Goal: Task Accomplishment & Management: Manage account settings

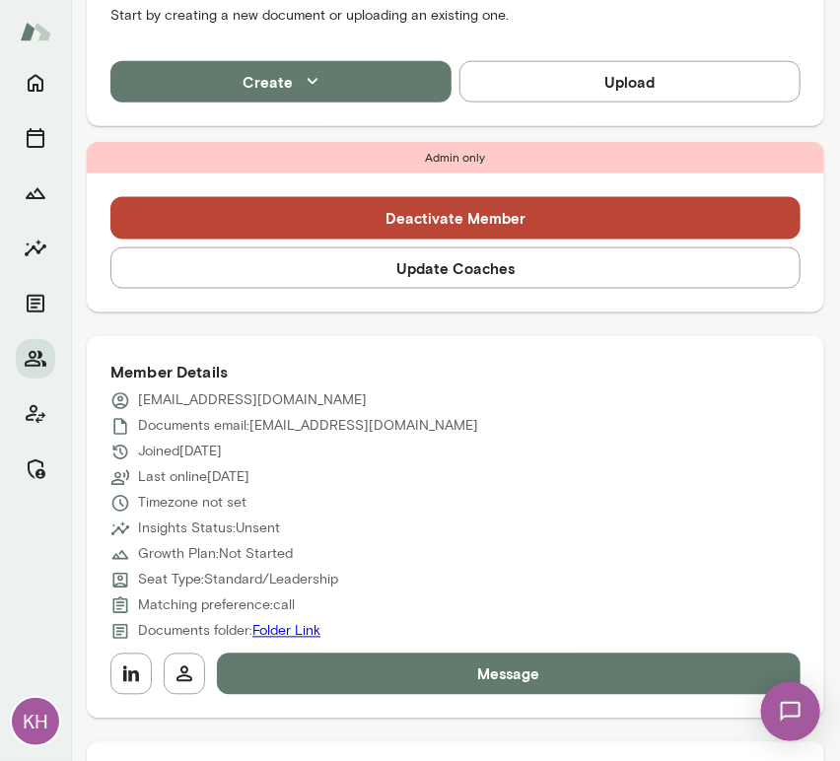
scroll to position [552, 0]
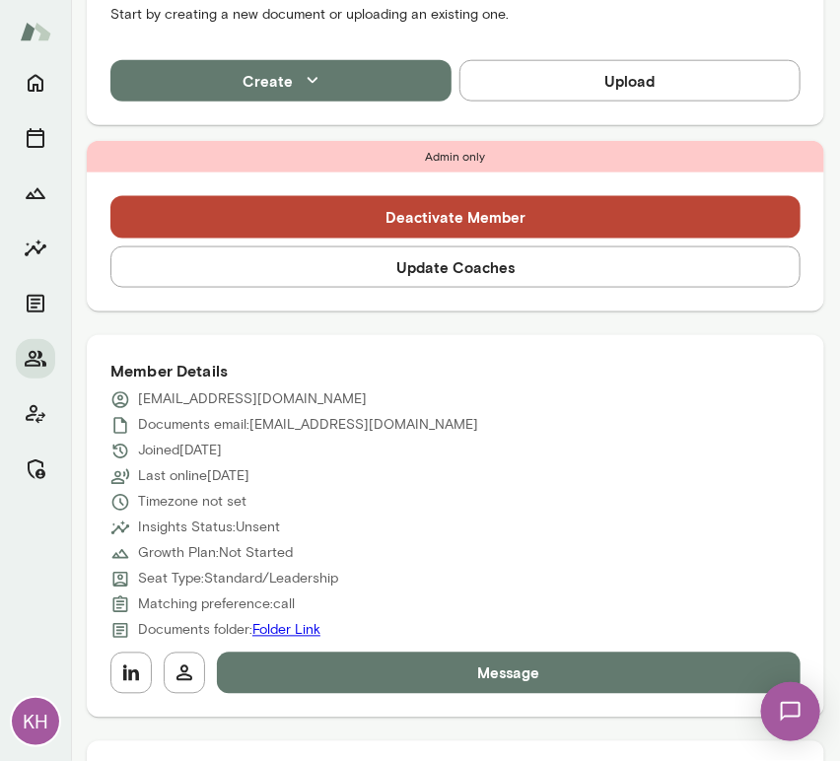
click at [356, 273] on button "Update Coaches" at bounding box center [455, 266] width 690 height 41
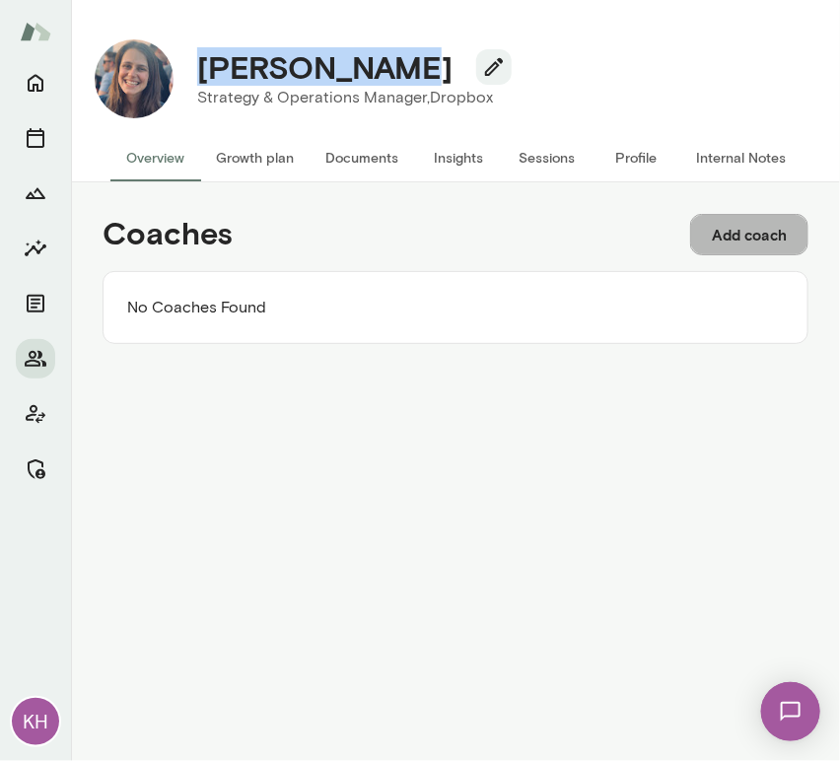
click at [724, 234] on button "Add coach" at bounding box center [749, 234] width 118 height 41
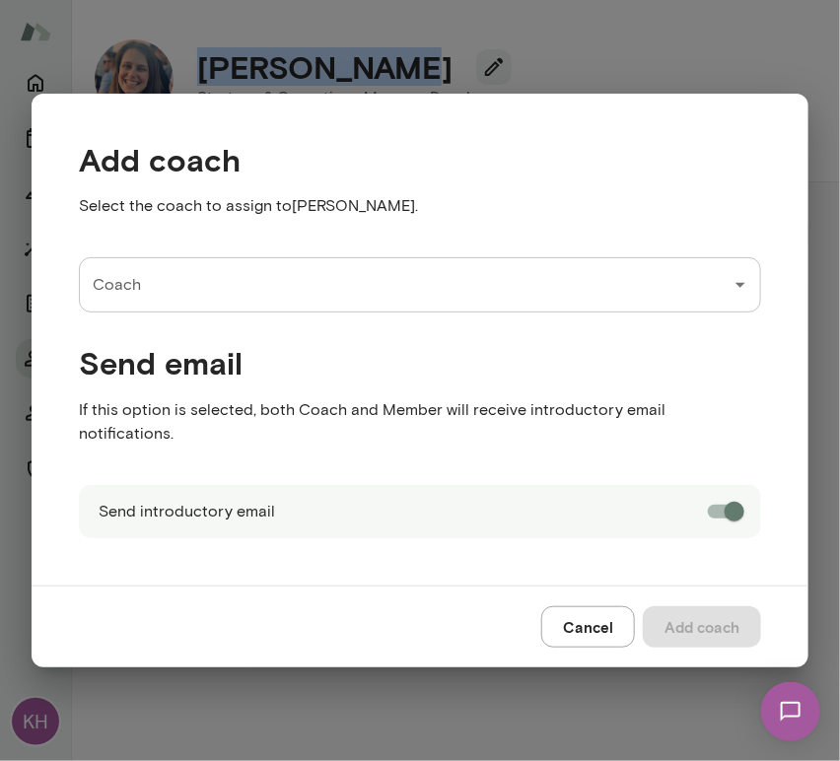
click at [369, 312] on div "Coach" at bounding box center [420, 284] width 682 height 55
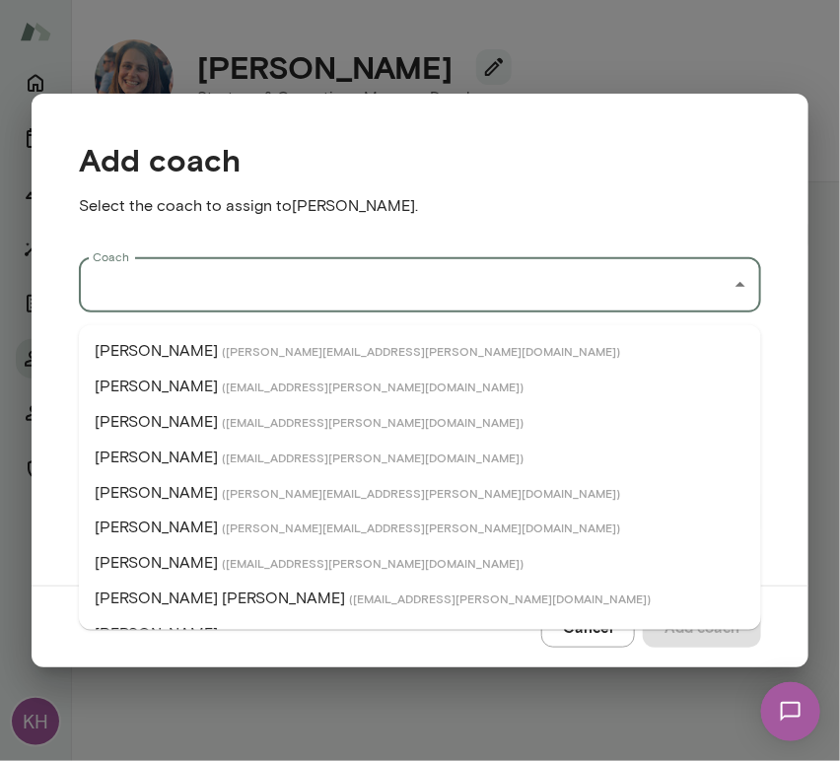
type input "*"
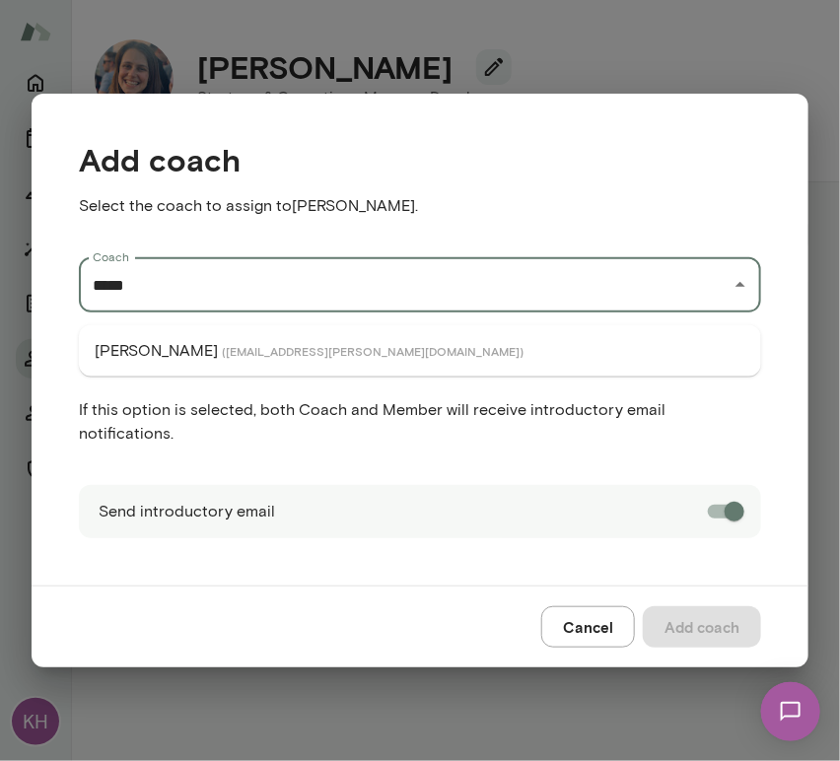
click at [348, 353] on li "Safaa Khairalla ( safaakhairalla@mento.co )" at bounding box center [420, 350] width 682 height 35
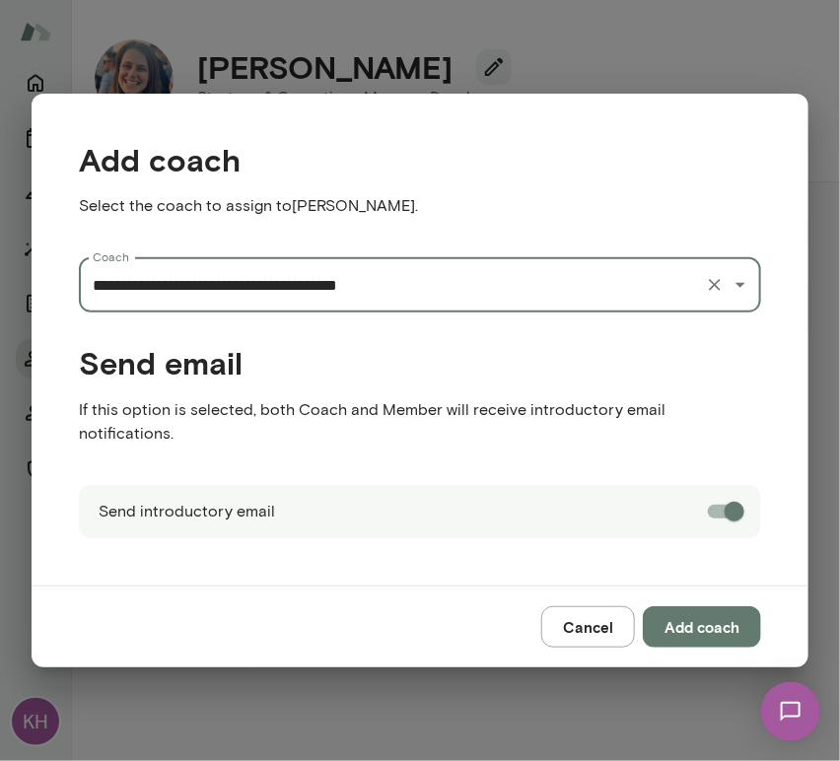
type input "**********"
click at [675, 615] on button "Add coach" at bounding box center [701, 626] width 118 height 41
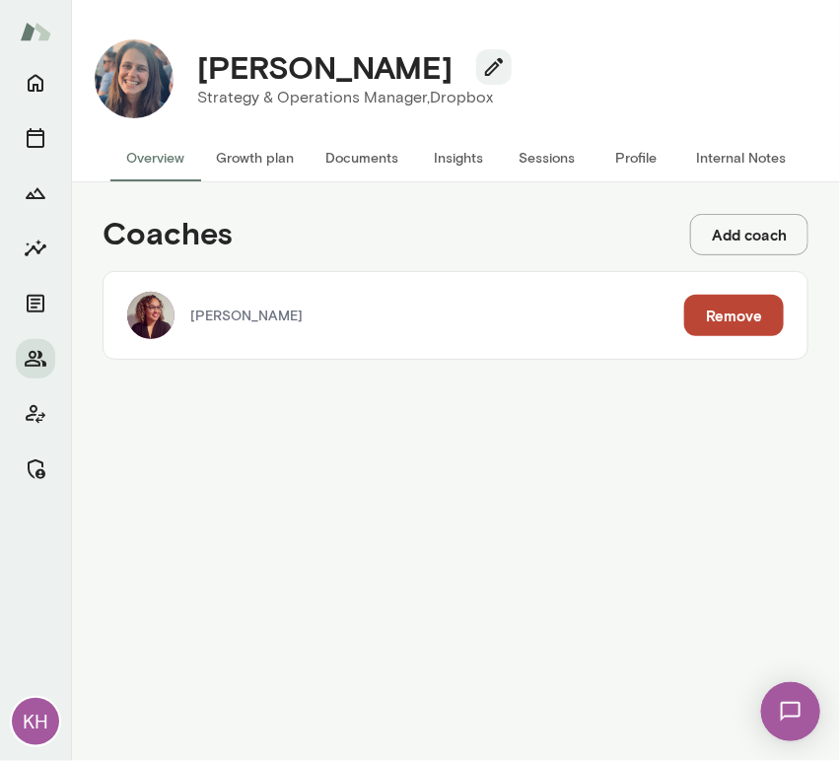
click at [731, 240] on button "Add coach" at bounding box center [749, 234] width 118 height 41
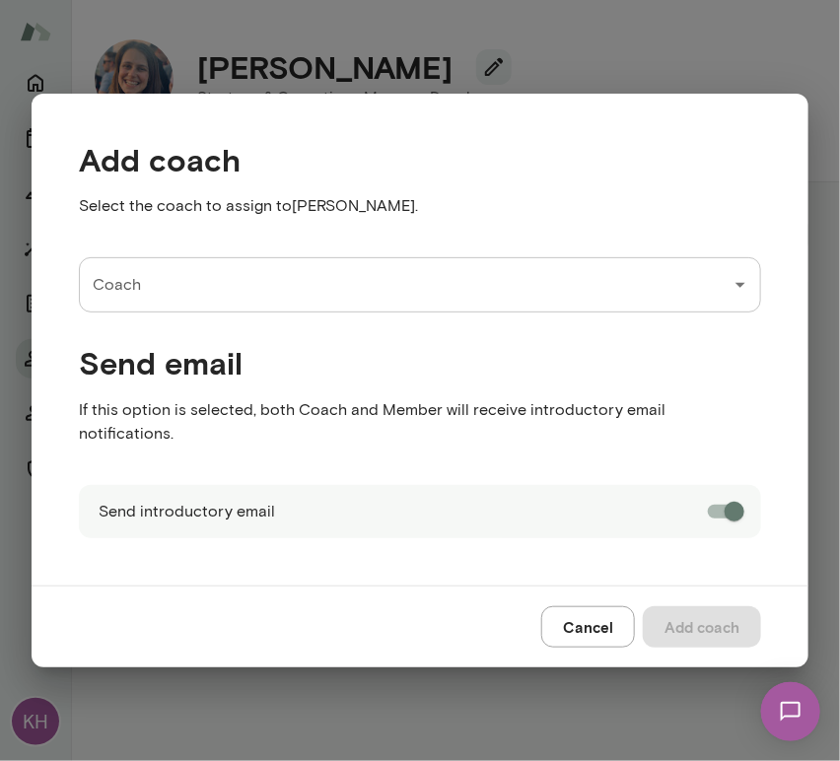
click at [292, 297] on input "Coach" at bounding box center [405, 284] width 635 height 37
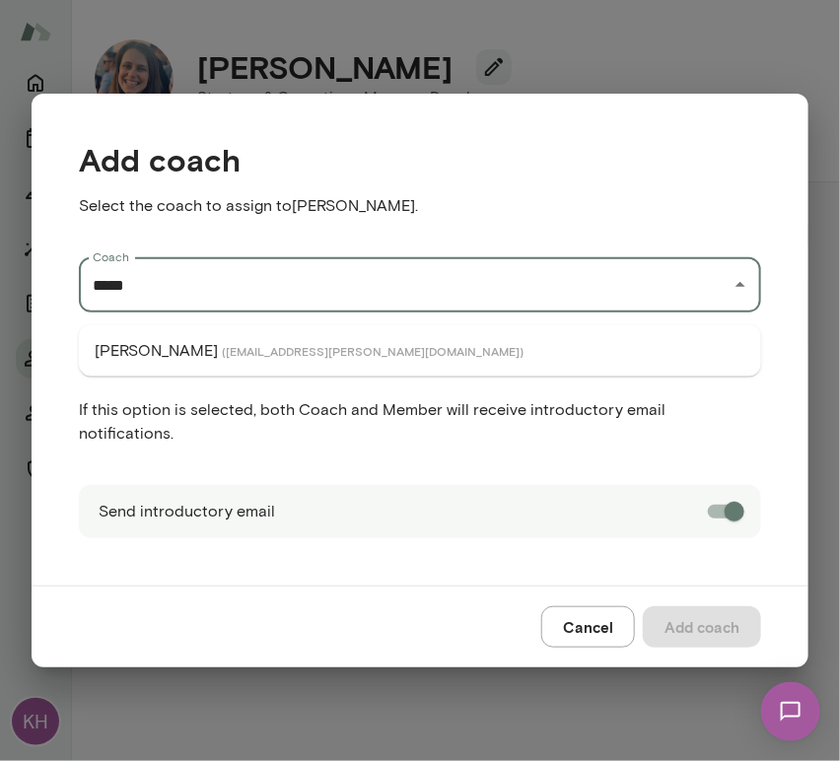
click at [276, 343] on span "( cherylmills@mento.co )" at bounding box center [373, 351] width 302 height 16
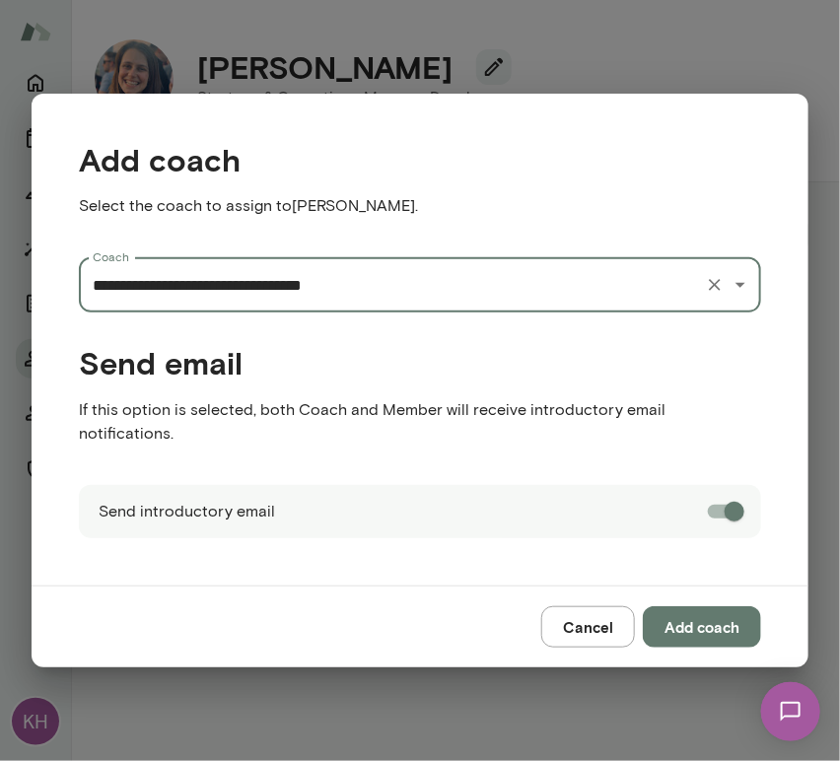
type input "**********"
click at [723, 614] on button "Add coach" at bounding box center [701, 626] width 118 height 41
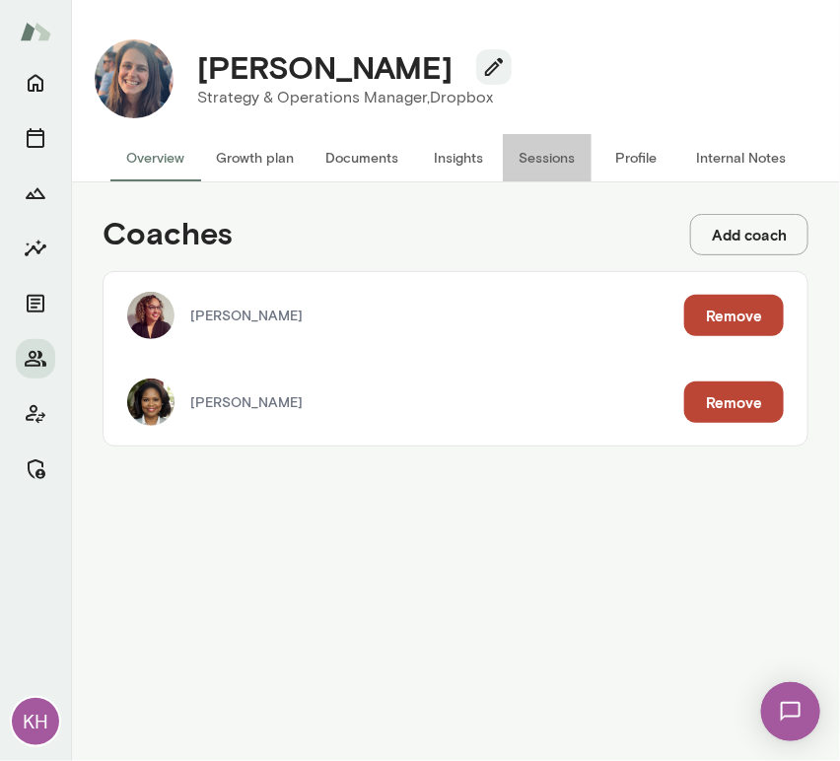
click at [570, 158] on button "Sessions" at bounding box center [547, 157] width 89 height 47
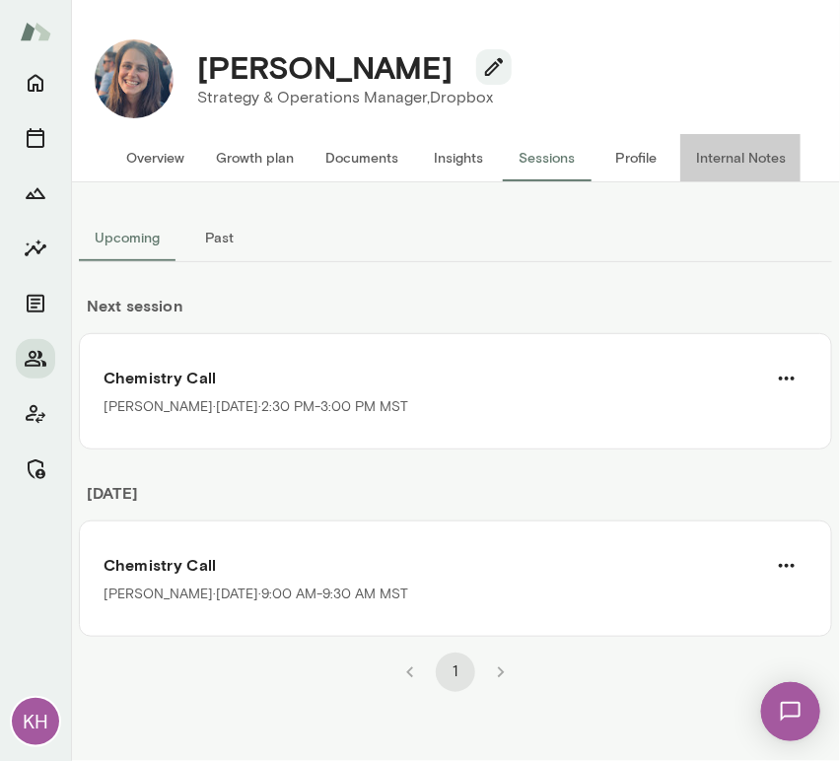
click at [690, 151] on button "Internal Notes" at bounding box center [740, 157] width 121 height 47
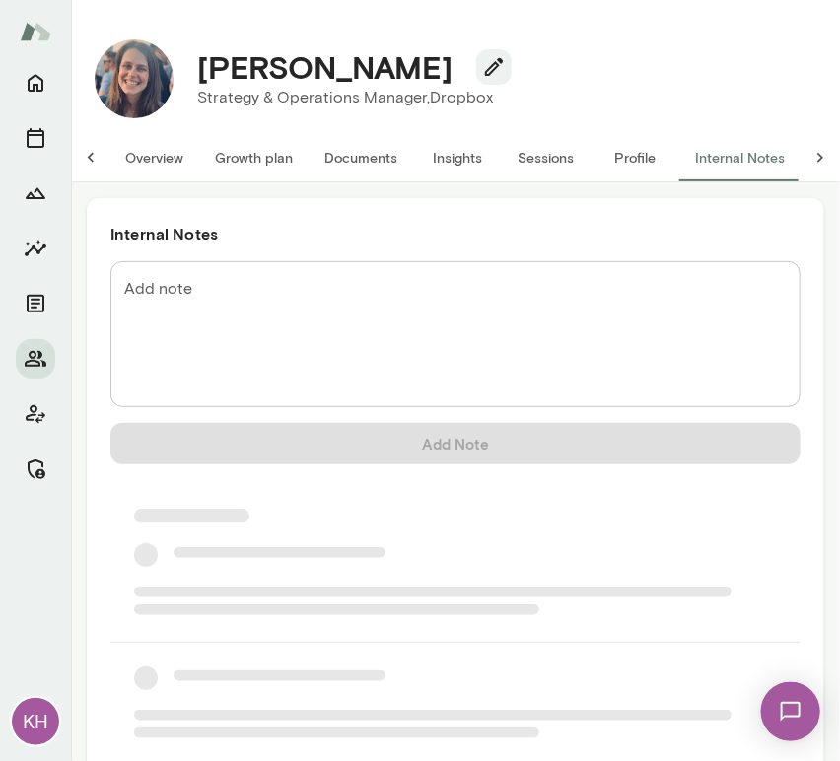
scroll to position [0, 16]
click at [277, 298] on textarea "Add note" at bounding box center [455, 334] width 662 height 113
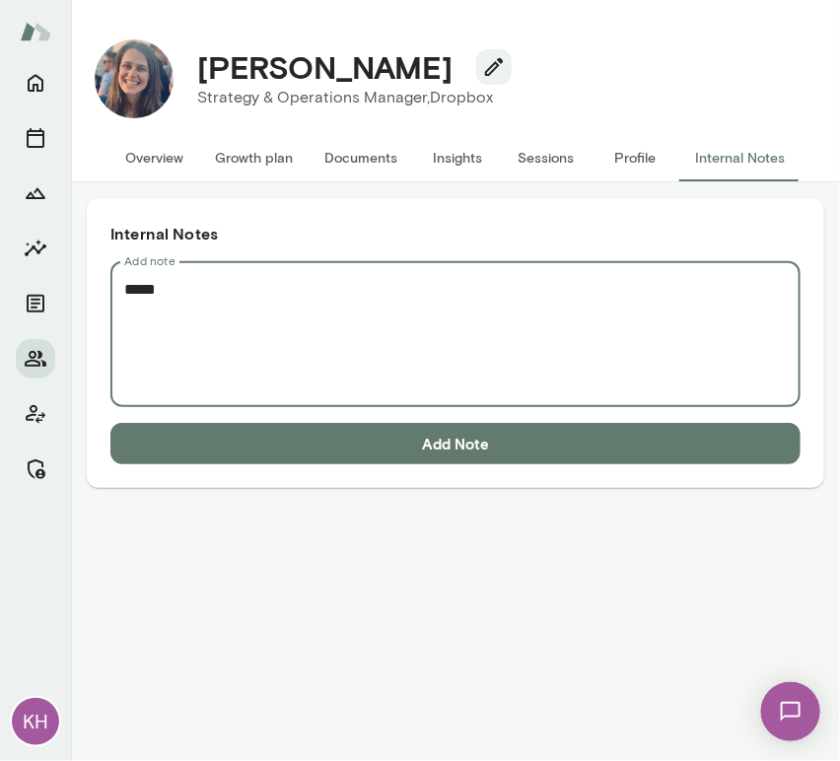
scroll to position [0, 0]
paste textarea "**********"
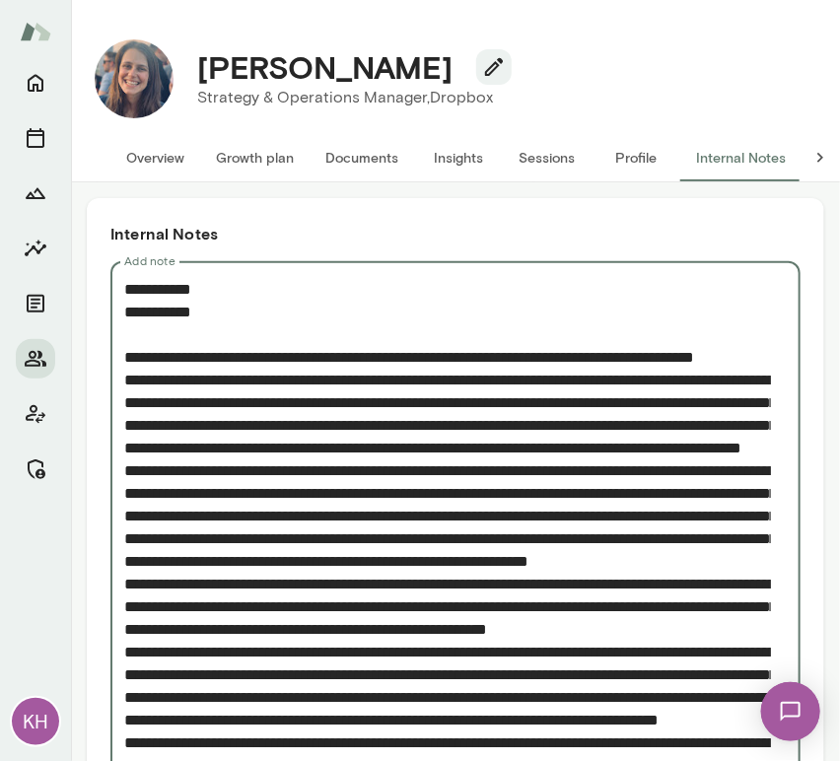
scroll to position [193, 0]
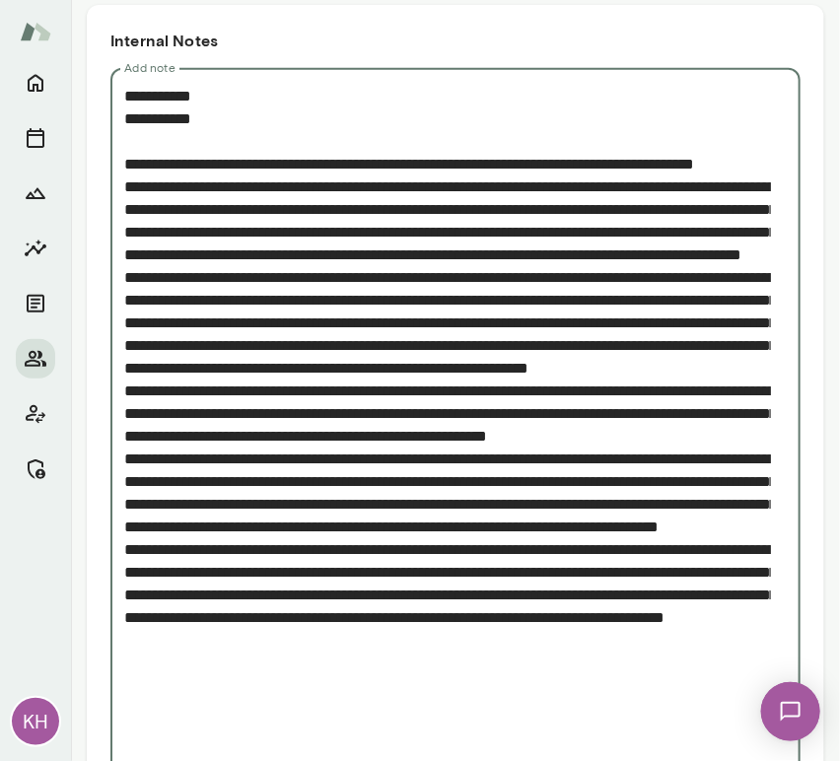
click at [128, 208] on textarea "Add note" at bounding box center [447, 425] width 646 height 680
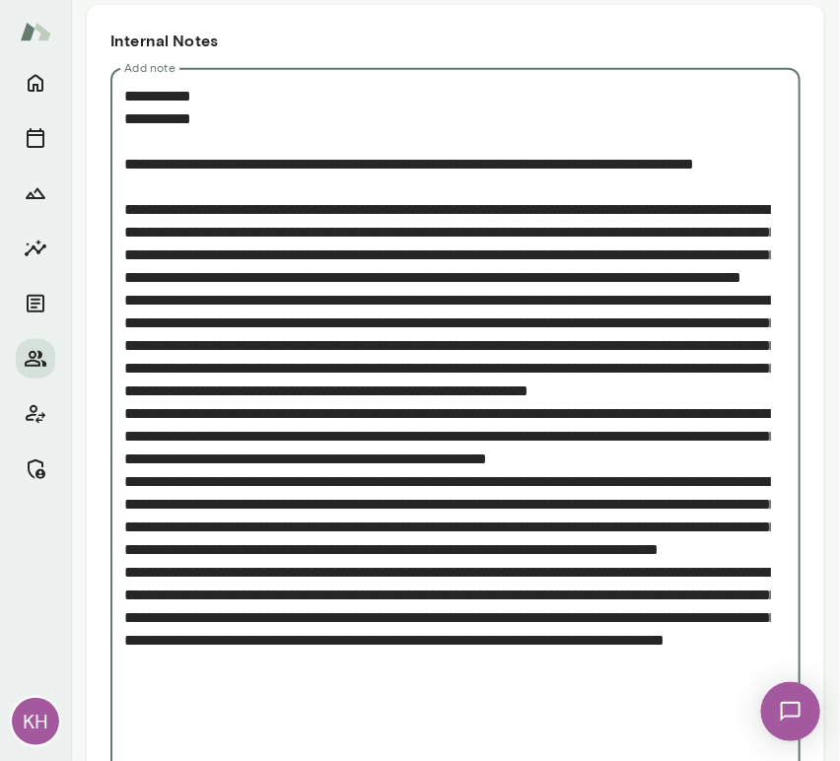
click at [124, 343] on textarea "Add note" at bounding box center [447, 436] width 646 height 703
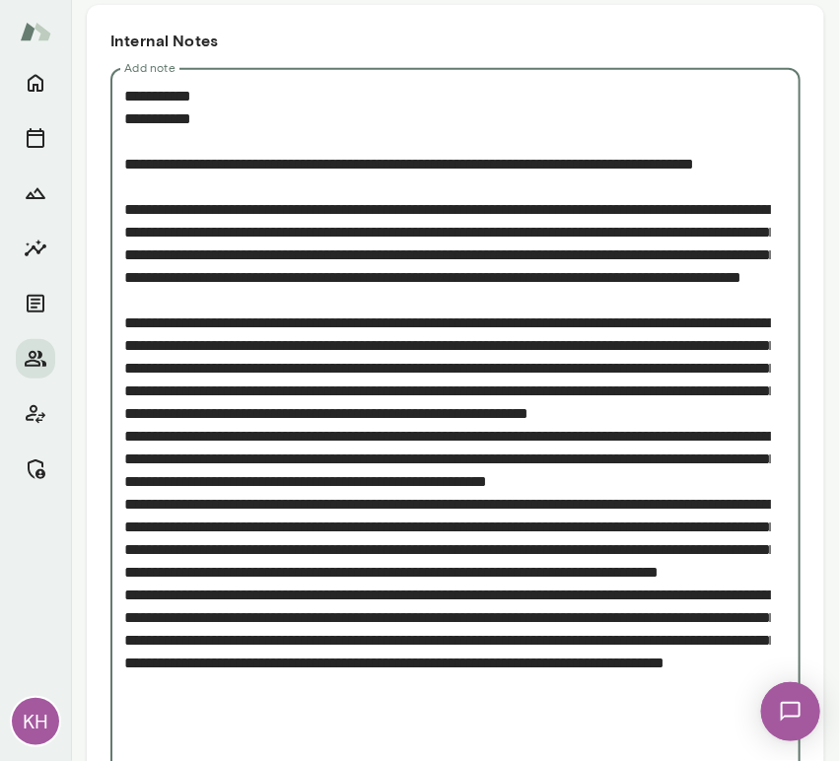
click at [128, 591] on textarea "Add note" at bounding box center [447, 447] width 646 height 725
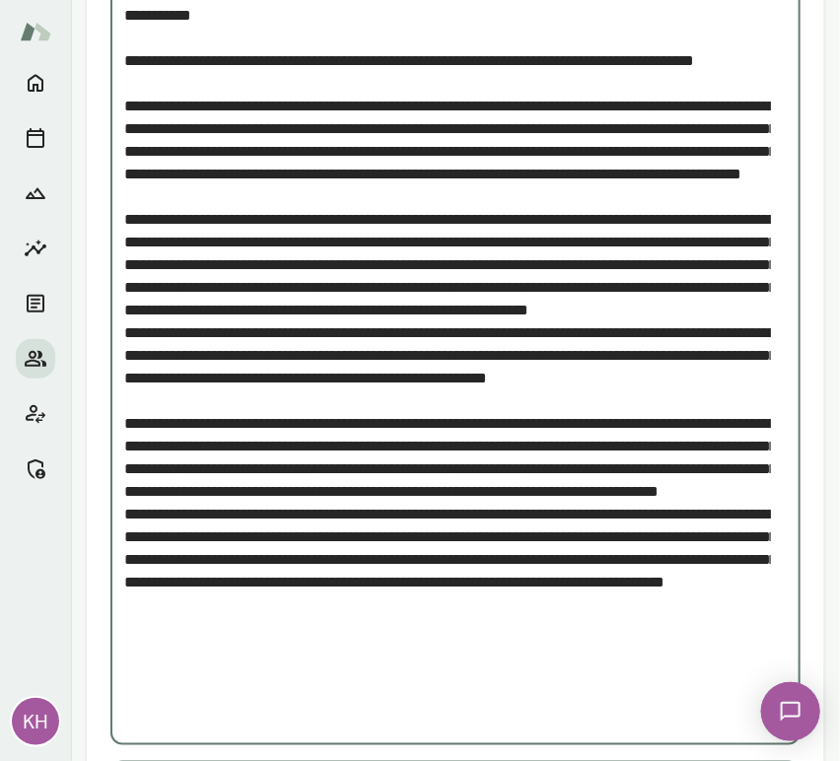
scroll to position [312, 0]
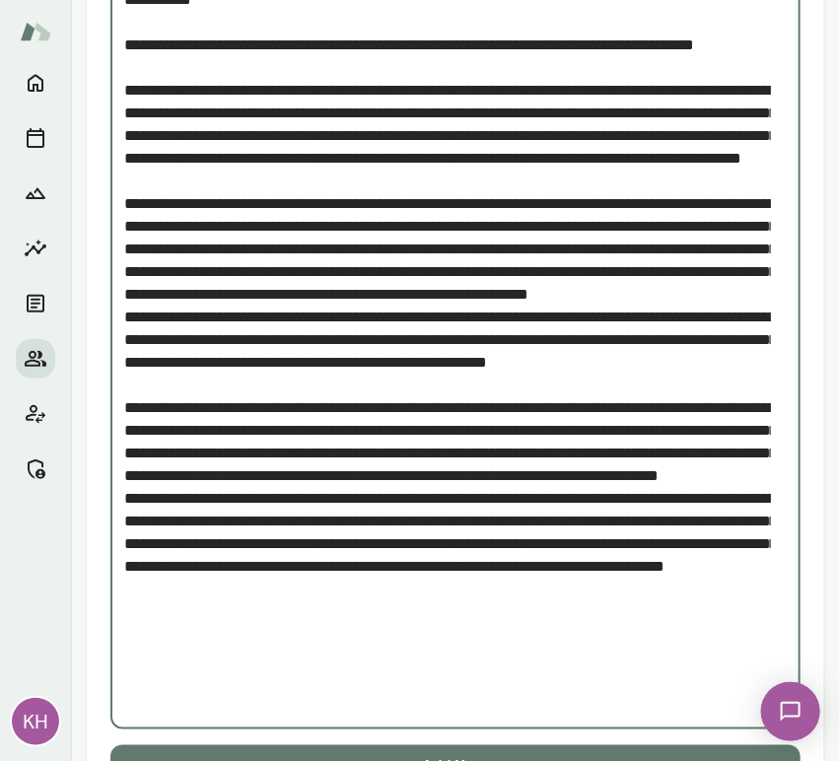
click at [131, 608] on textarea "Add note" at bounding box center [447, 340] width 646 height 748
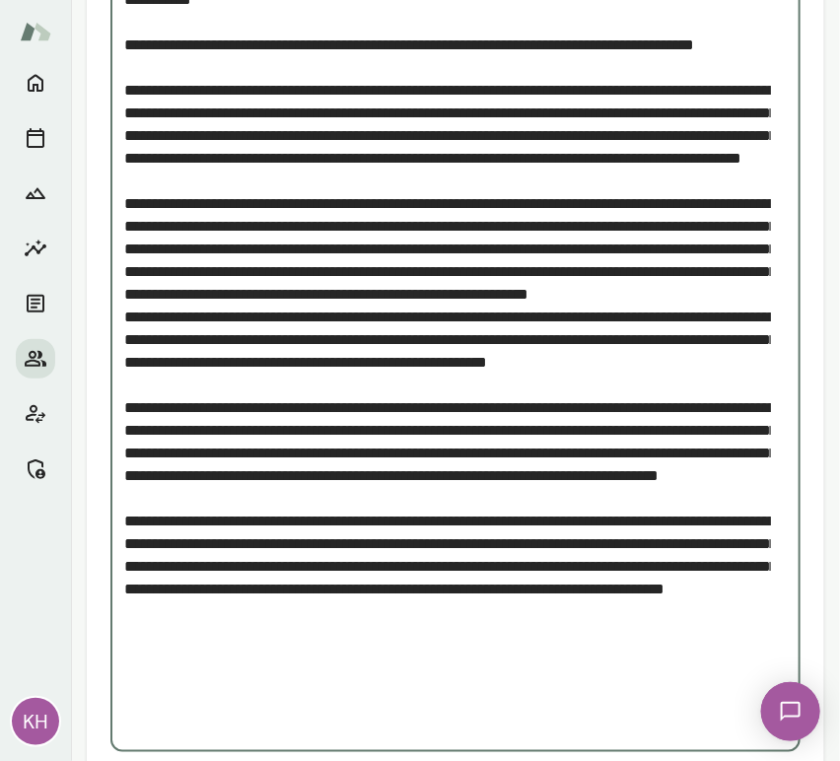
click at [125, 386] on textarea "Add note" at bounding box center [447, 351] width 646 height 771
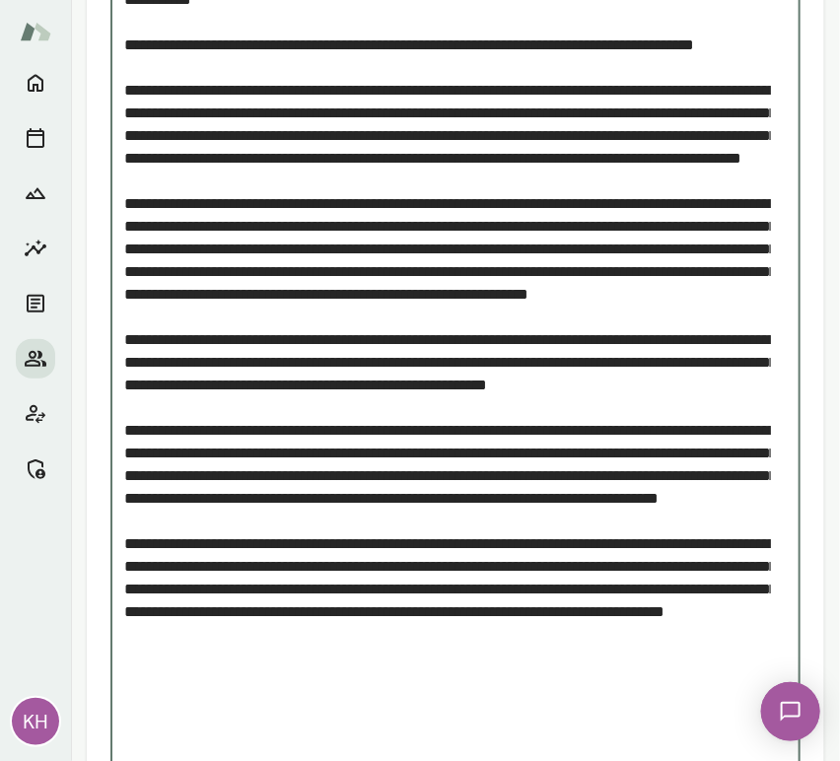
scroll to position [422, 0]
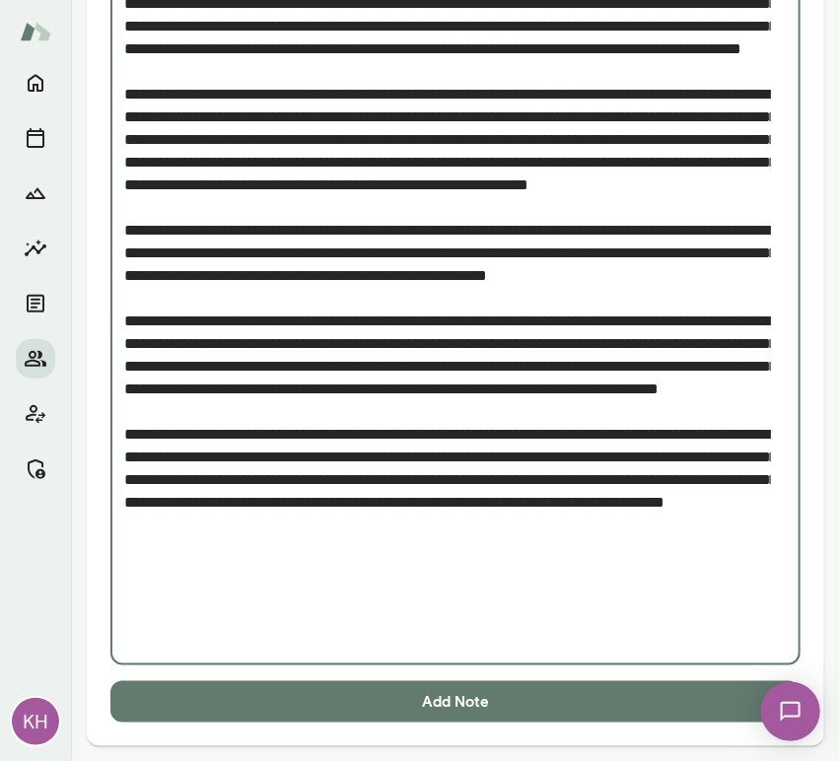
type textarea "**********"
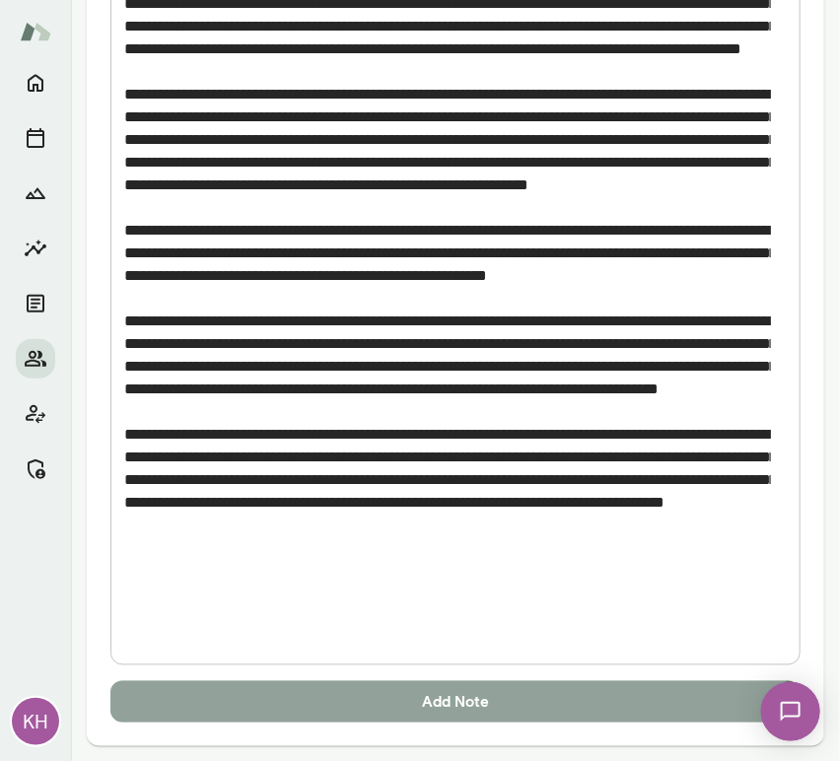
click at [300, 707] on button "Add Note" at bounding box center [455, 701] width 690 height 41
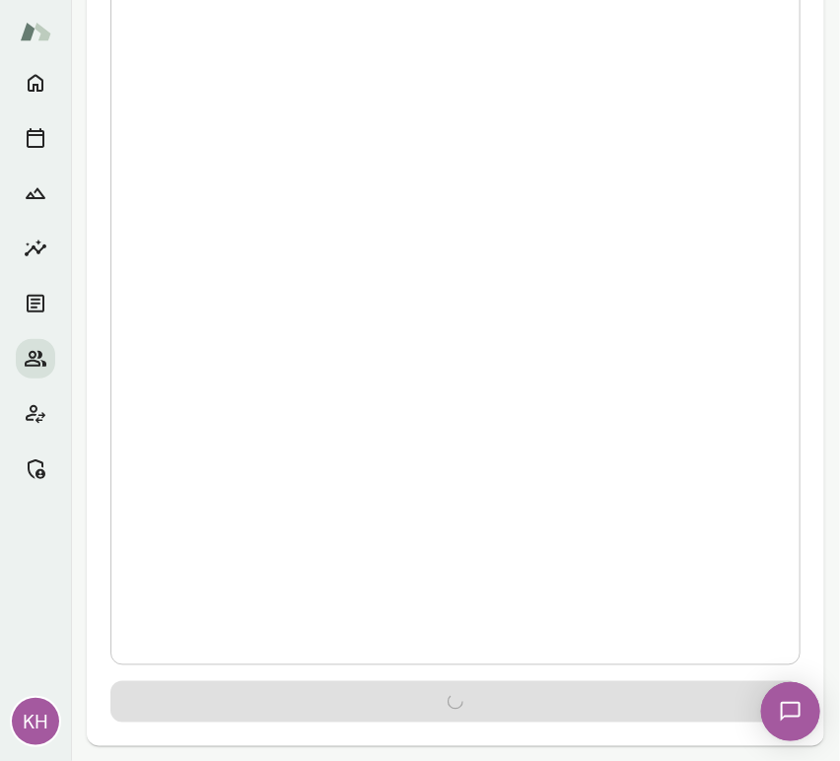
scroll to position [0, 0]
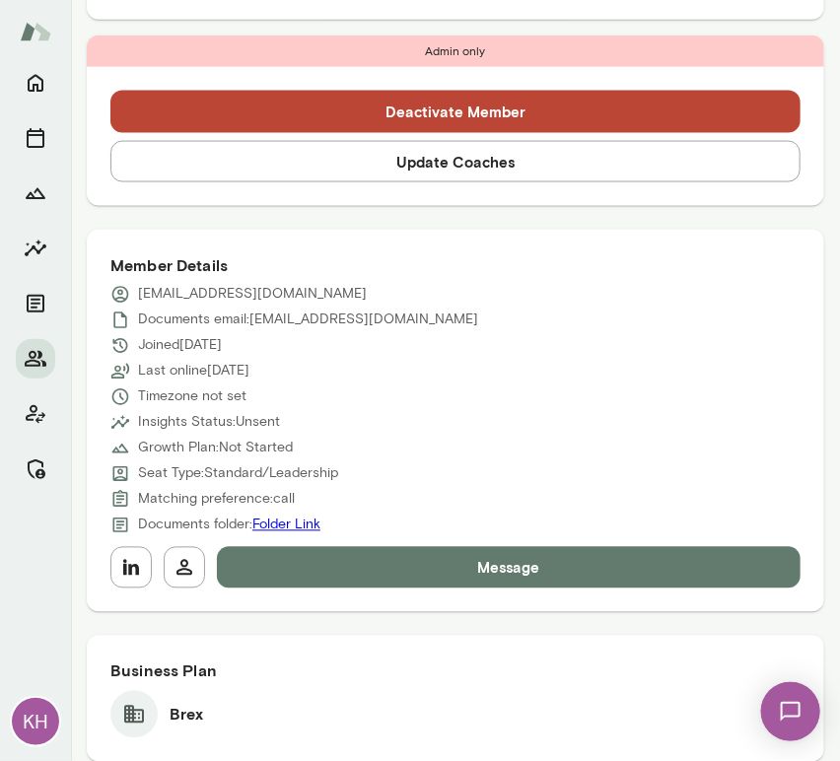
scroll to position [656, 0]
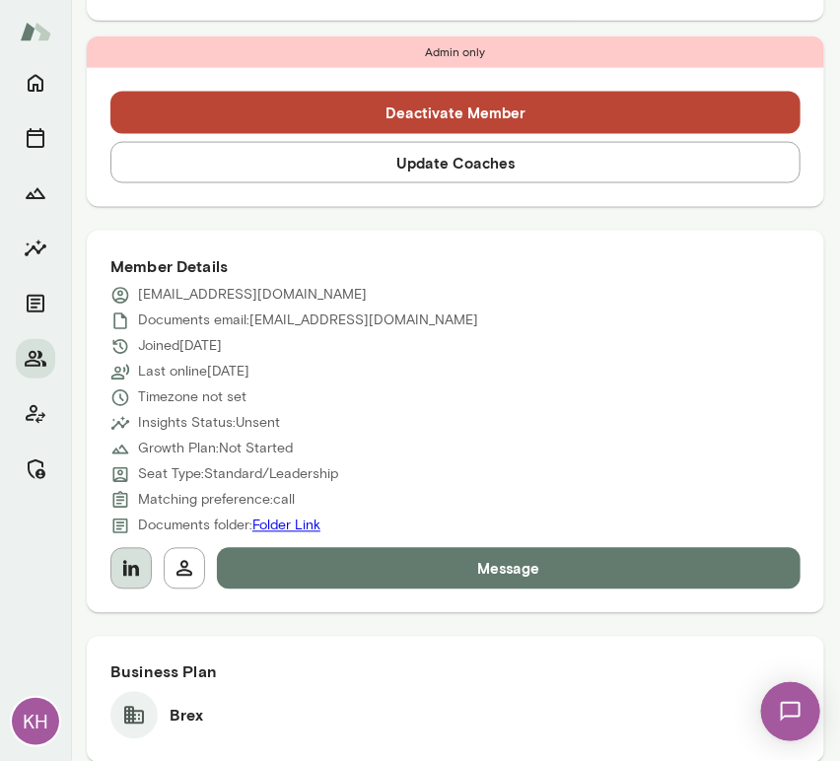
click at [119, 562] on icon "button" at bounding box center [131, 569] width 24 height 24
click at [292, 176] on button "Update Coaches" at bounding box center [455, 162] width 690 height 41
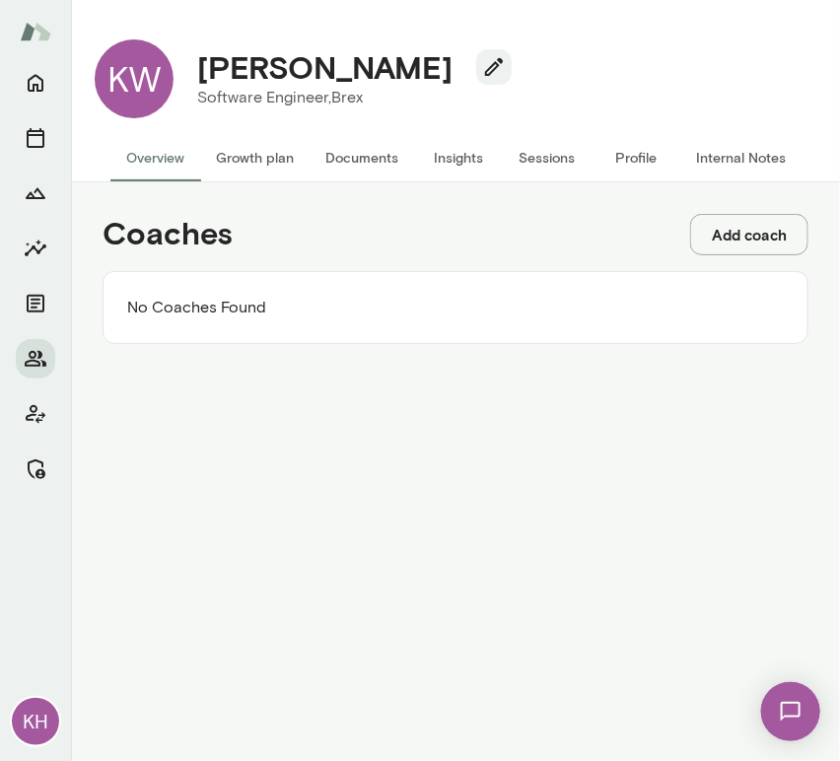
click at [777, 226] on button "Add coach" at bounding box center [749, 234] width 118 height 41
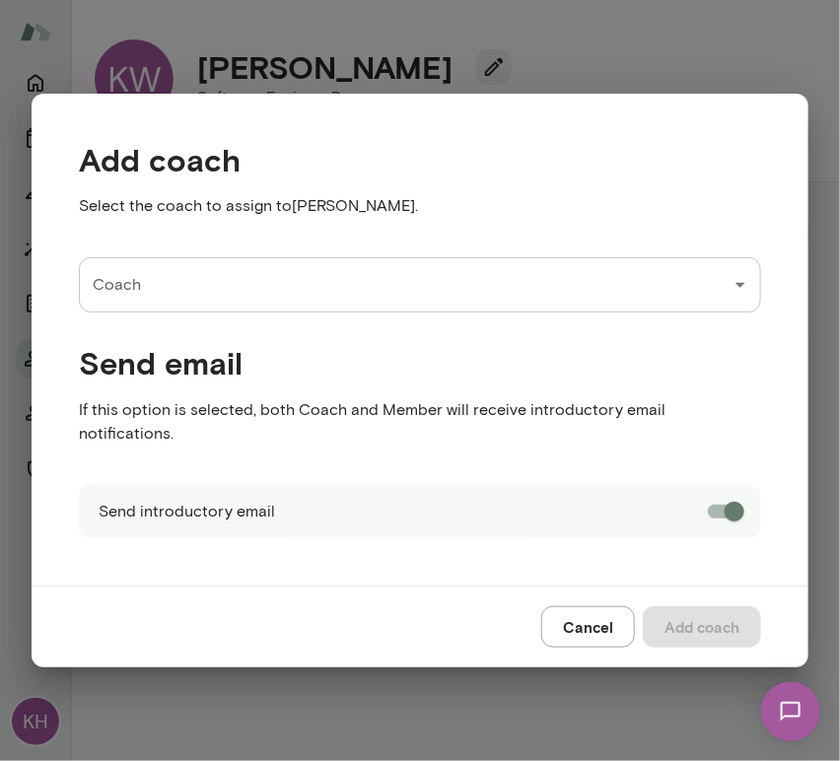
click at [231, 303] on input "Coach" at bounding box center [405, 284] width 635 height 37
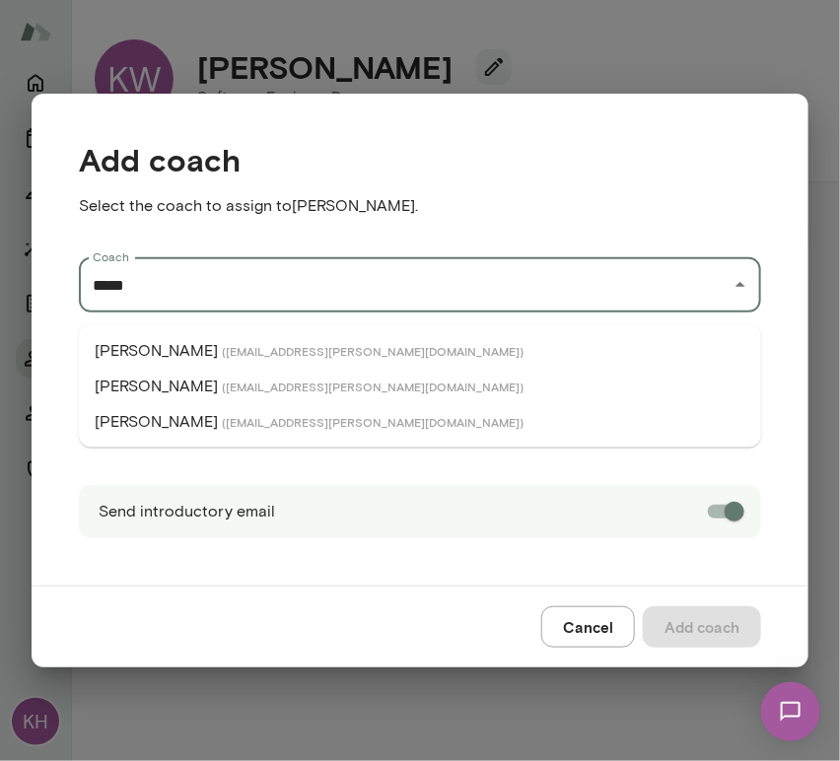
click at [222, 384] on span "( brianlawrence@mento.co )" at bounding box center [373, 386] width 302 height 16
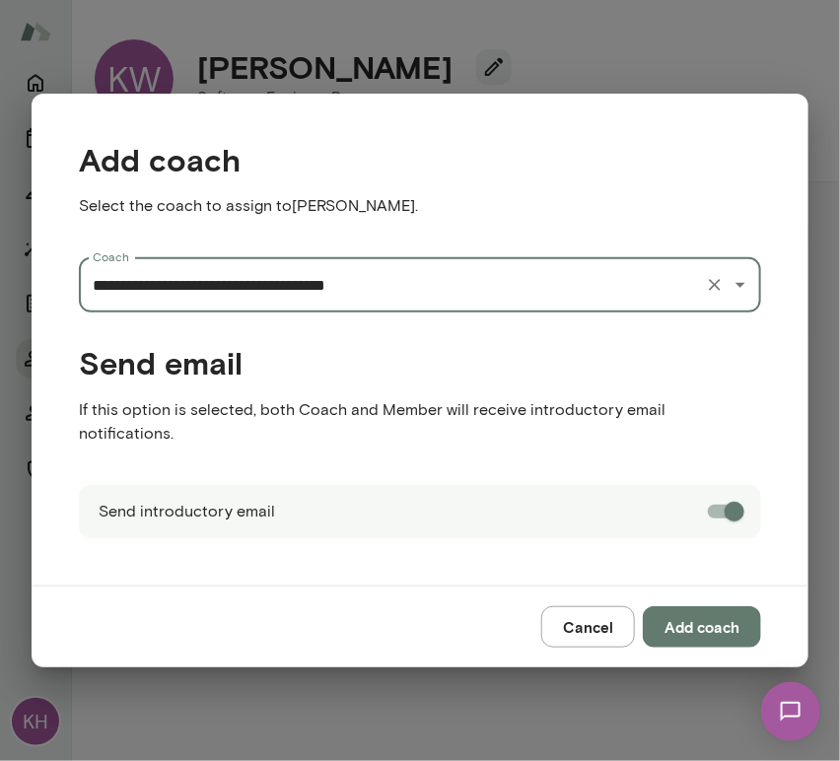
type input "**********"
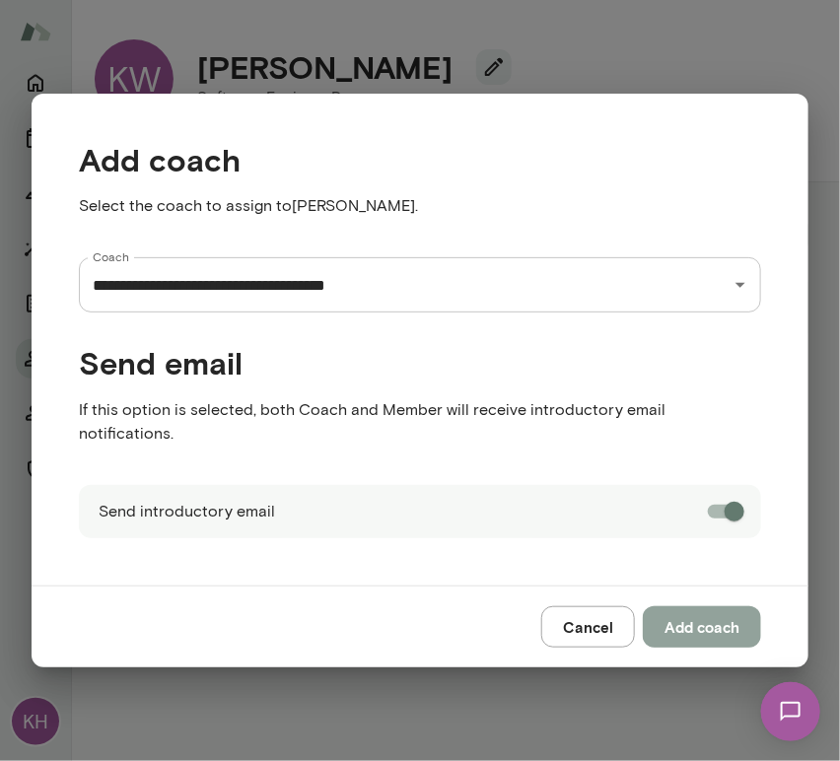
click at [708, 609] on button "Add coach" at bounding box center [701, 626] width 118 height 41
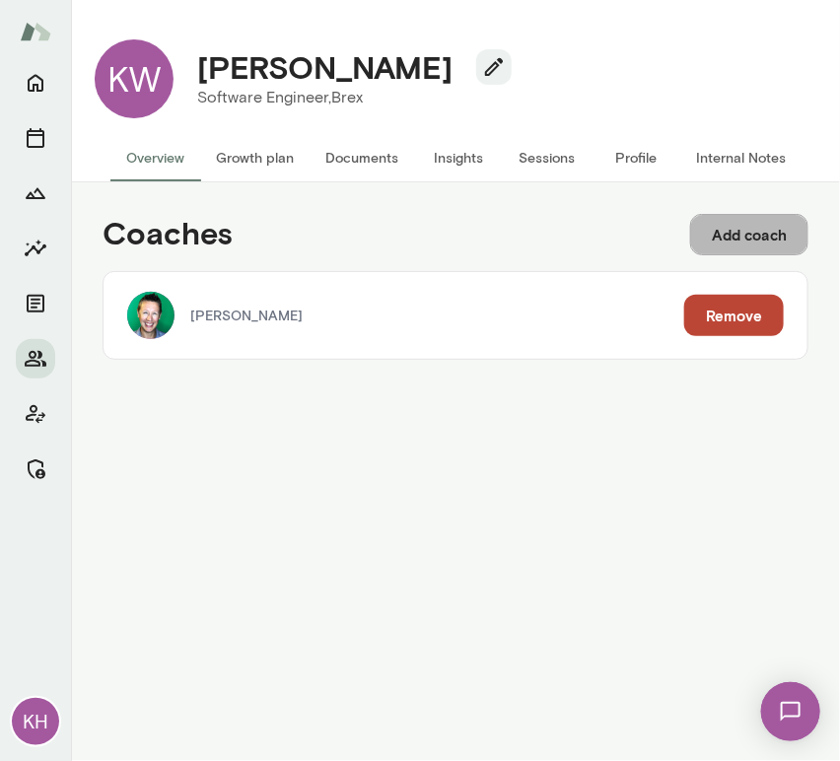
click at [730, 240] on button "Add coach" at bounding box center [749, 234] width 118 height 41
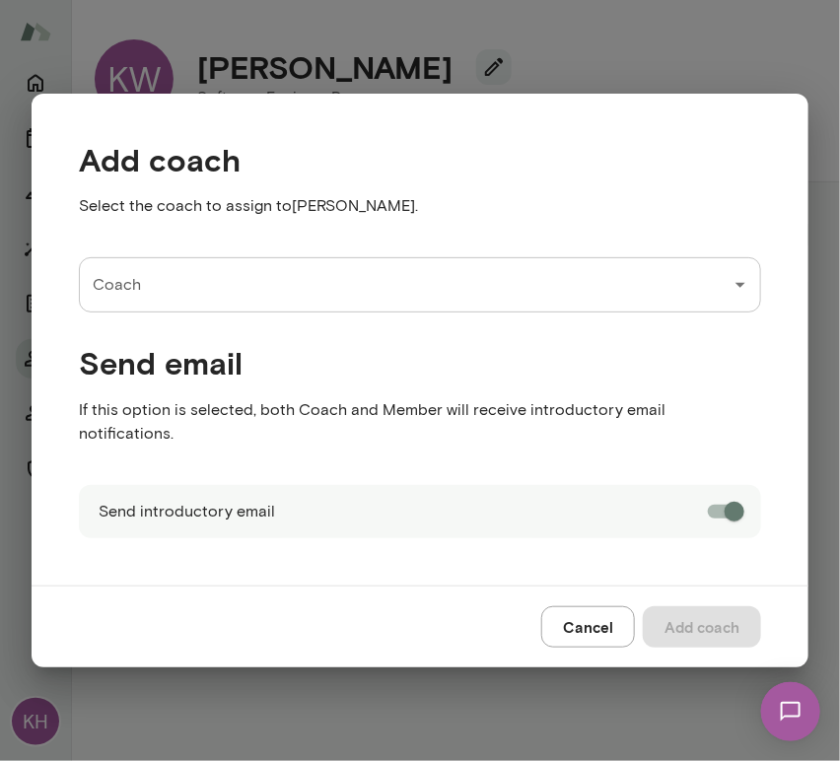
click at [306, 300] on input "Coach" at bounding box center [405, 284] width 635 height 37
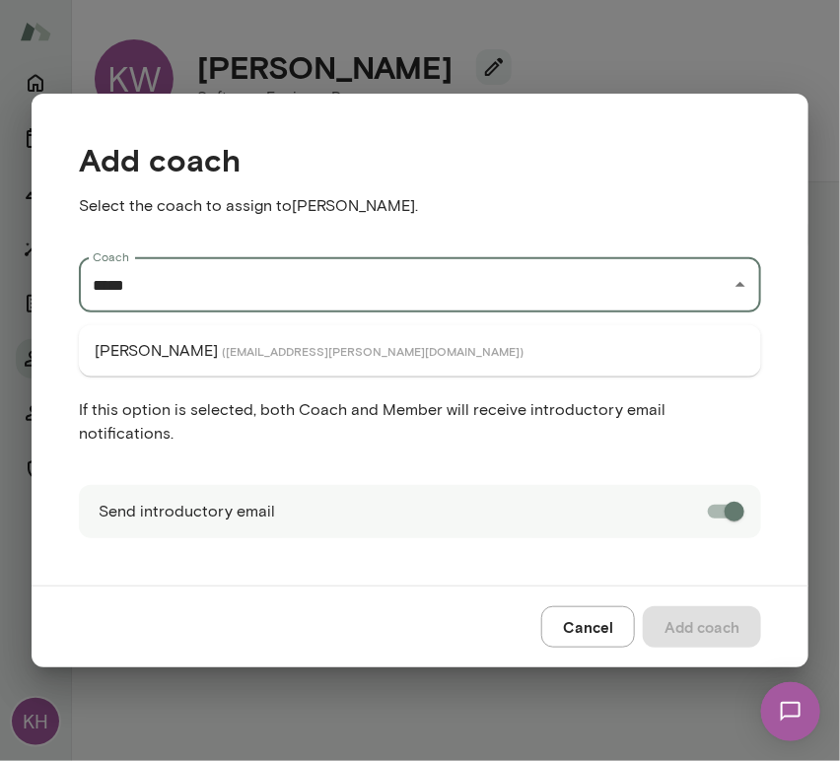
click at [258, 349] on span "( vipinhegde@mento.co )" at bounding box center [373, 351] width 302 height 16
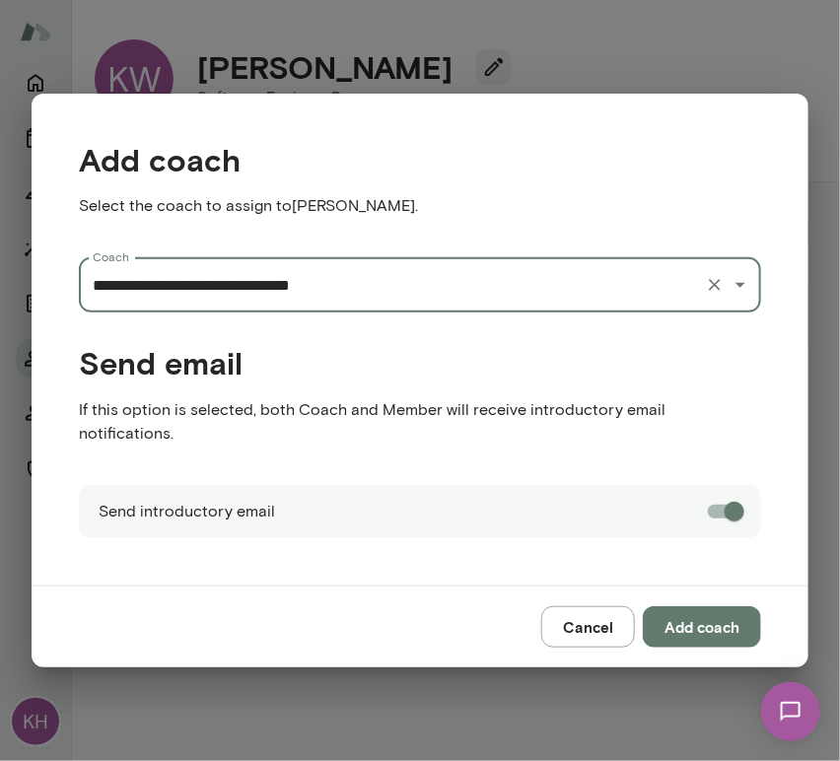
type input "**********"
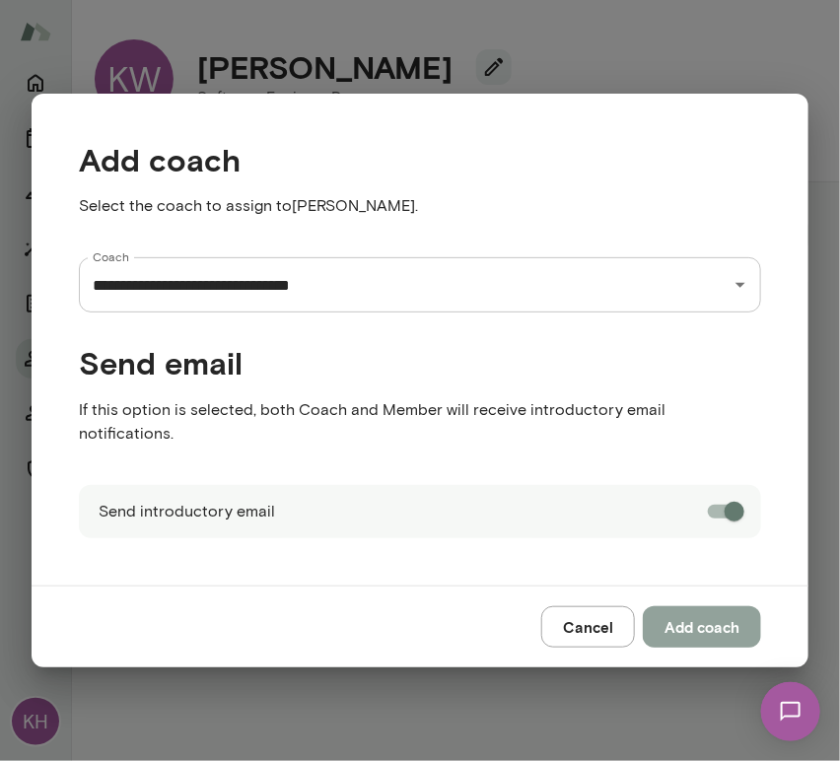
click at [686, 625] on button "Add coach" at bounding box center [701, 626] width 118 height 41
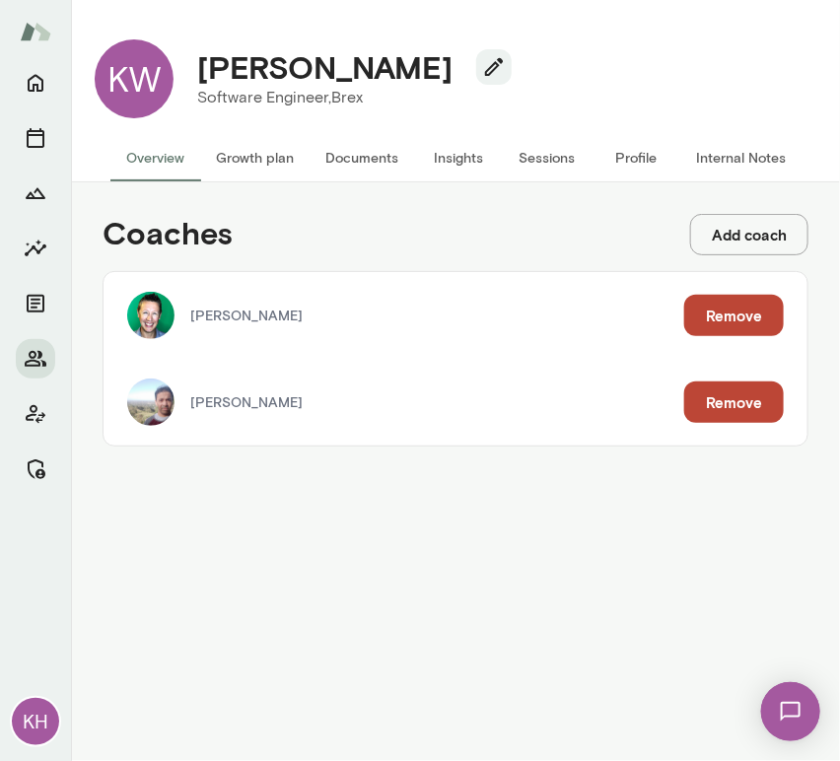
click at [538, 166] on button "Sessions" at bounding box center [547, 157] width 89 height 47
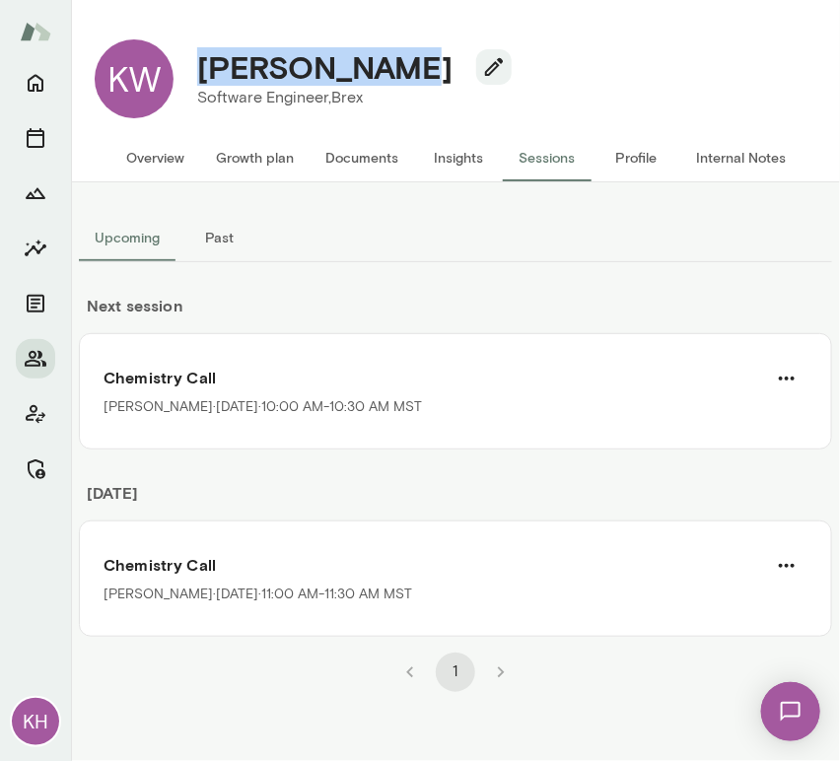
drag, startPoint x: 399, startPoint y: 67, endPoint x: 203, endPoint y: 62, distance: 196.1
click at [203, 62] on div "[PERSON_NAME]" at bounding box center [346, 66] width 330 height 37
copy h4 "[PERSON_NAME]"
click at [709, 156] on button "Internal Notes" at bounding box center [740, 157] width 121 height 47
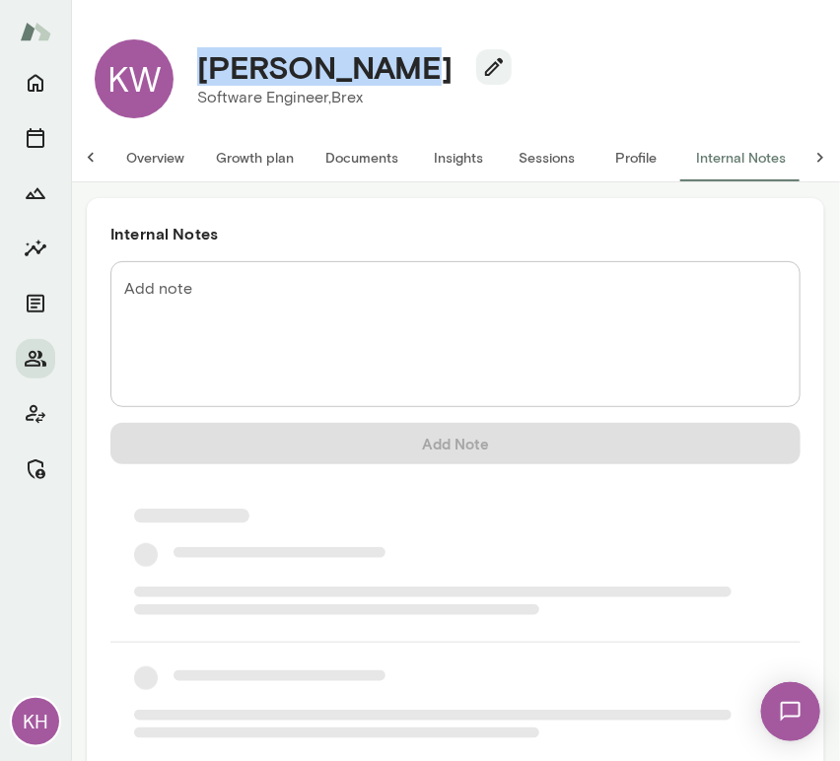
scroll to position [0, 8]
click at [262, 286] on textarea "Add note" at bounding box center [455, 334] width 662 height 113
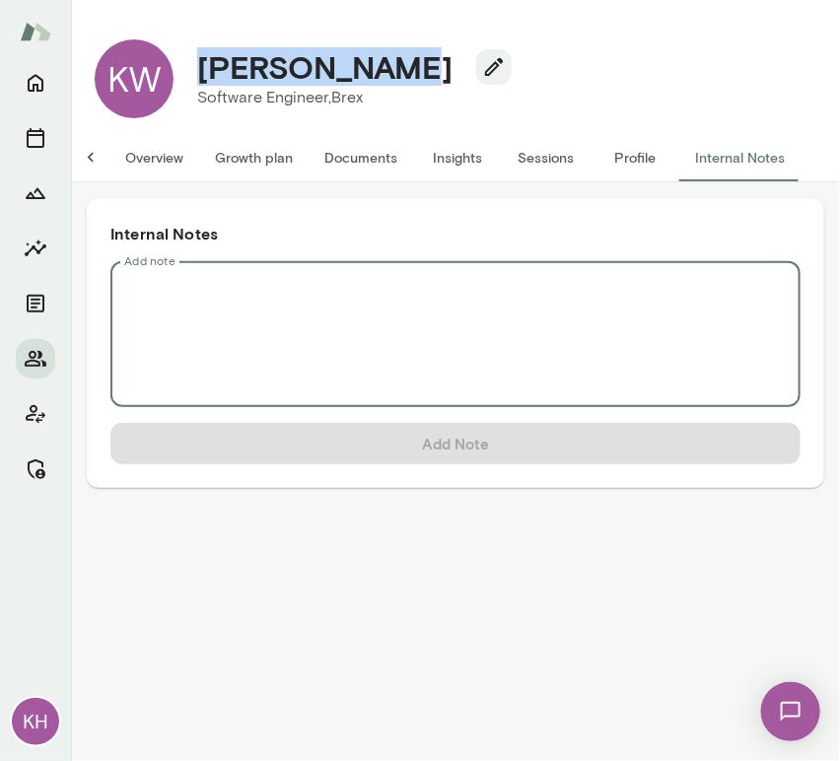
scroll to position [0, 0]
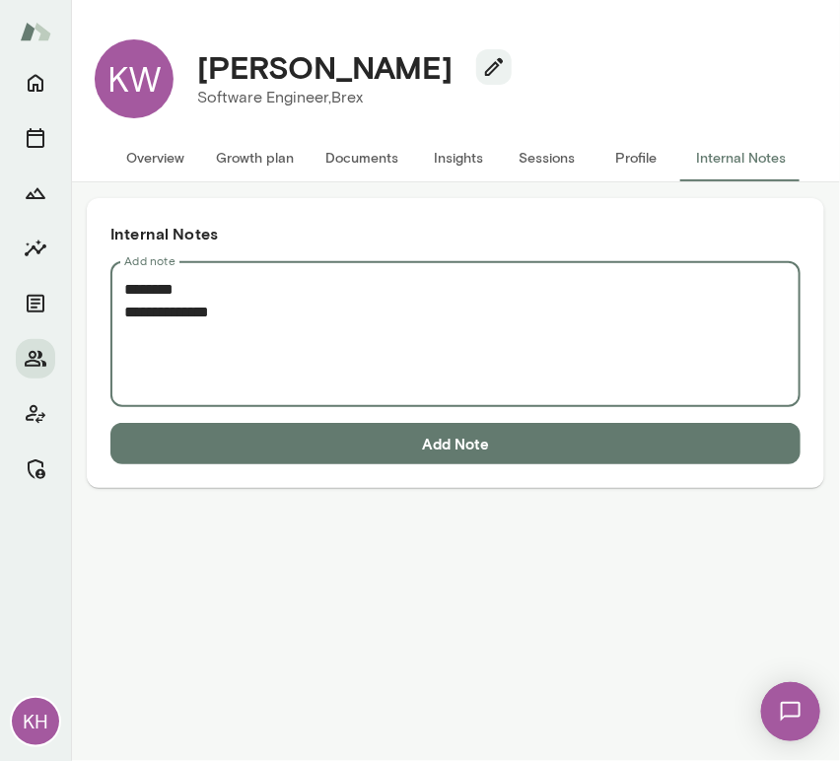
paste textarea "**********"
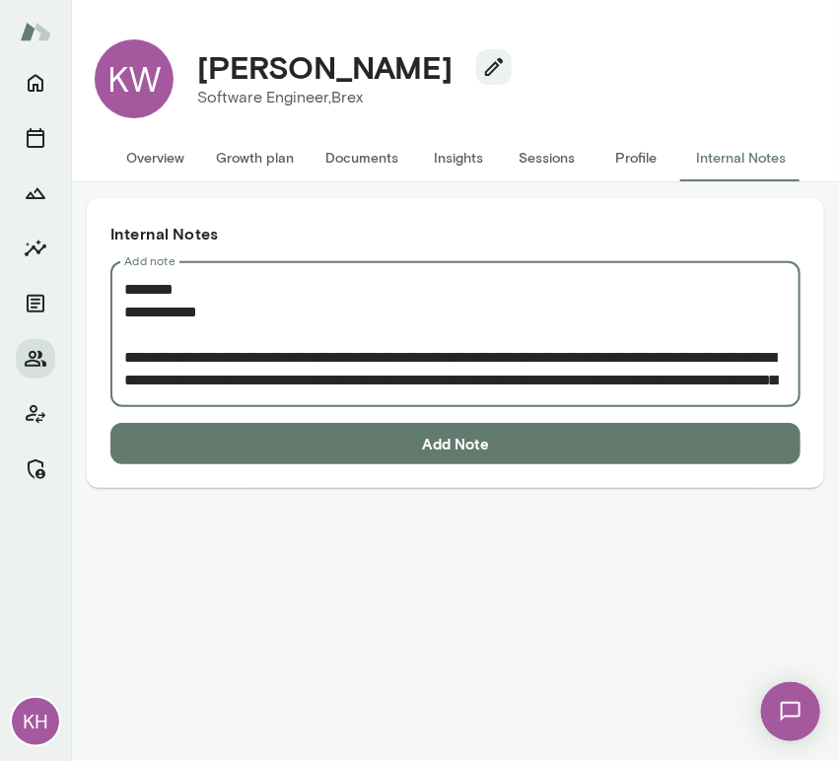
scroll to position [171, 0]
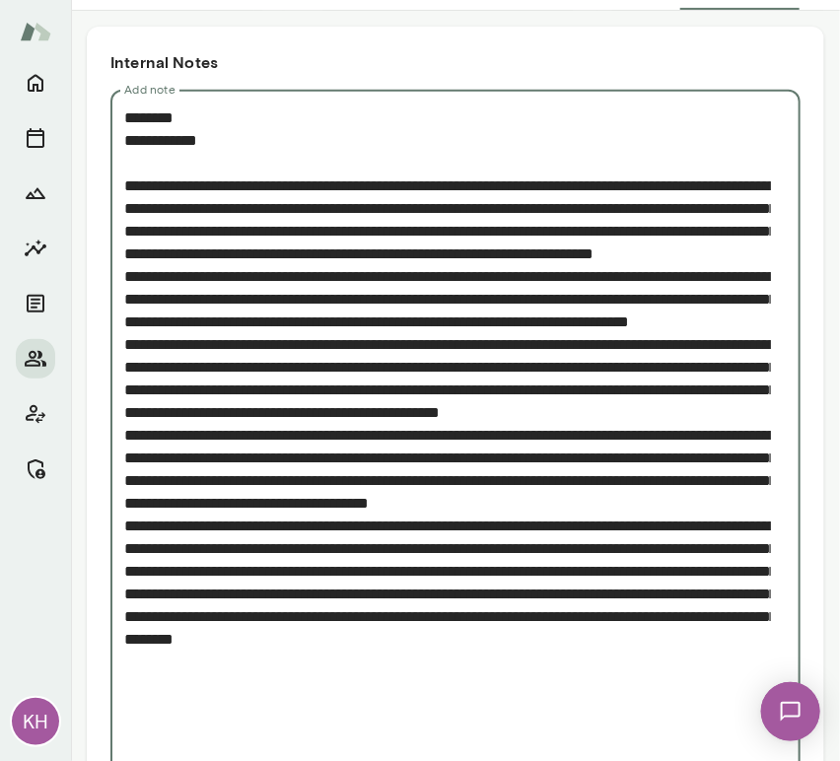
click at [126, 299] on textarea "Add note" at bounding box center [447, 434] width 646 height 657
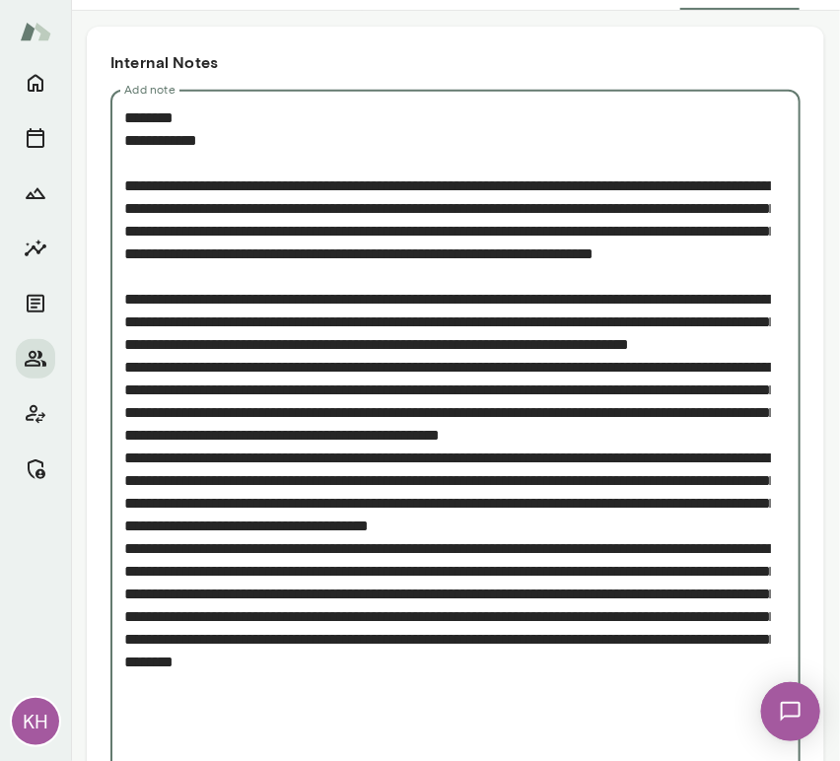
click at [124, 413] on textarea "Add note" at bounding box center [447, 446] width 646 height 680
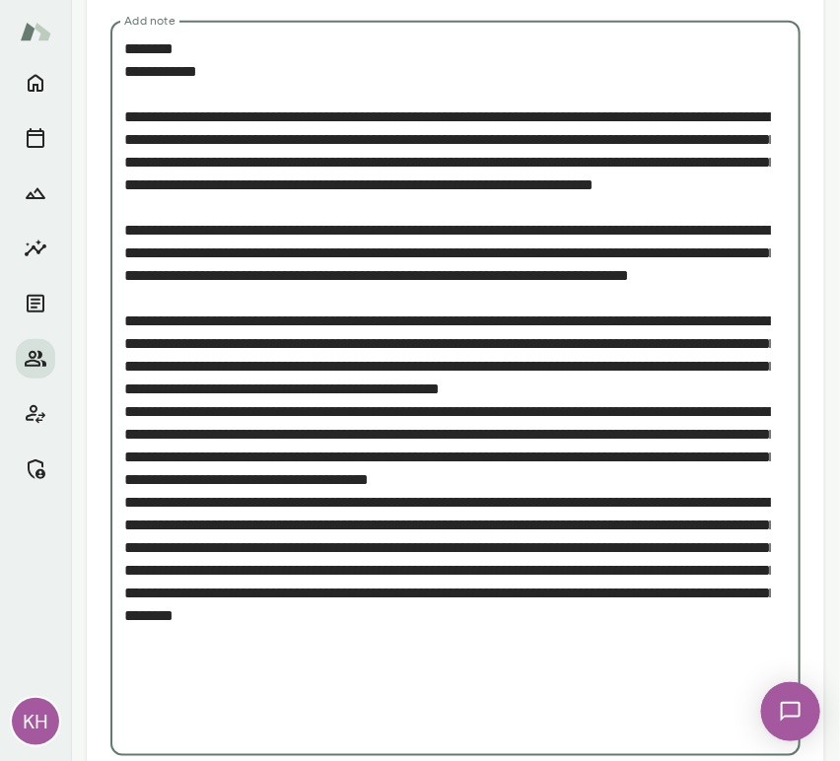
scroll to position [241, 0]
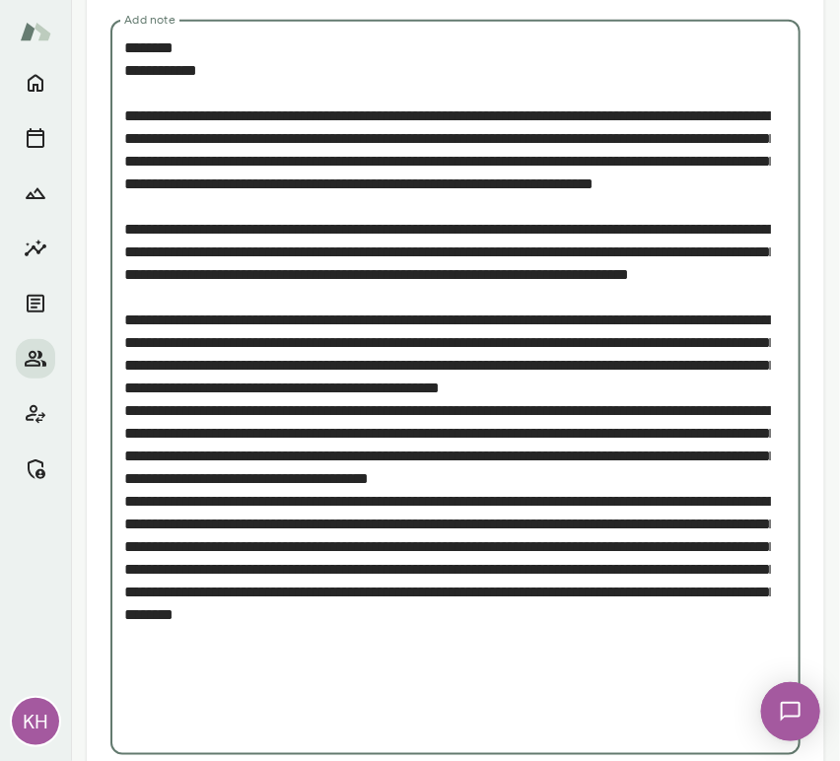
click at [125, 478] on textarea "Add note" at bounding box center [447, 387] width 646 height 703
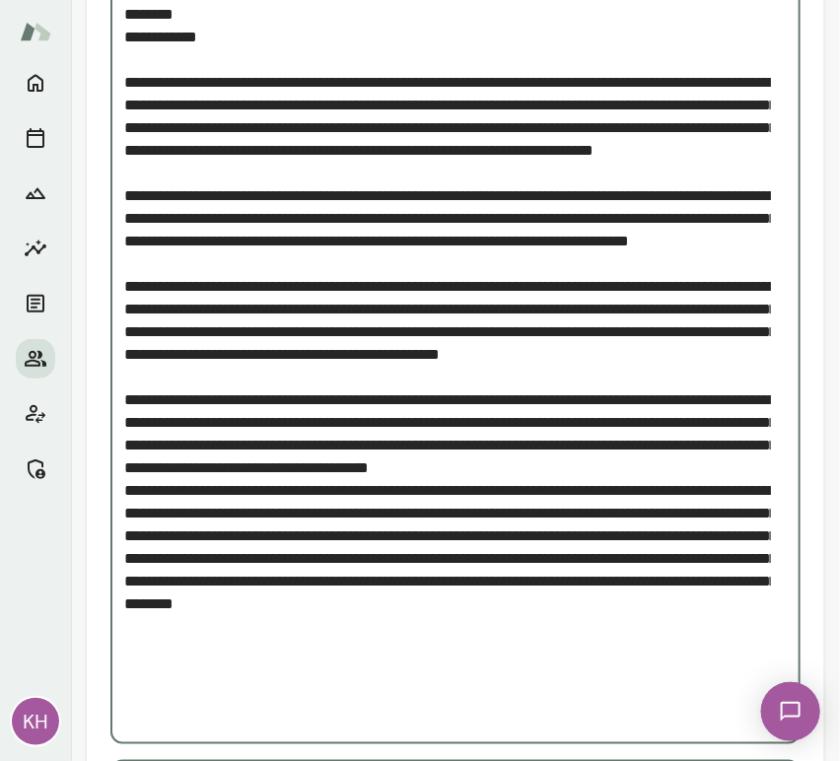
scroll to position [276, 0]
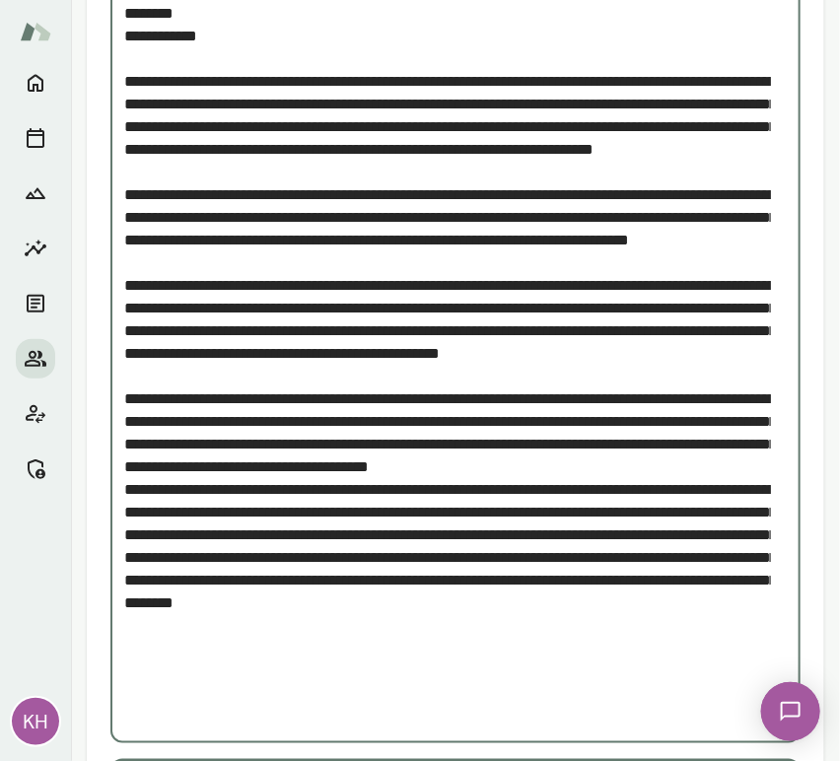
click at [128, 580] on textarea "Add note" at bounding box center [447, 364] width 646 height 725
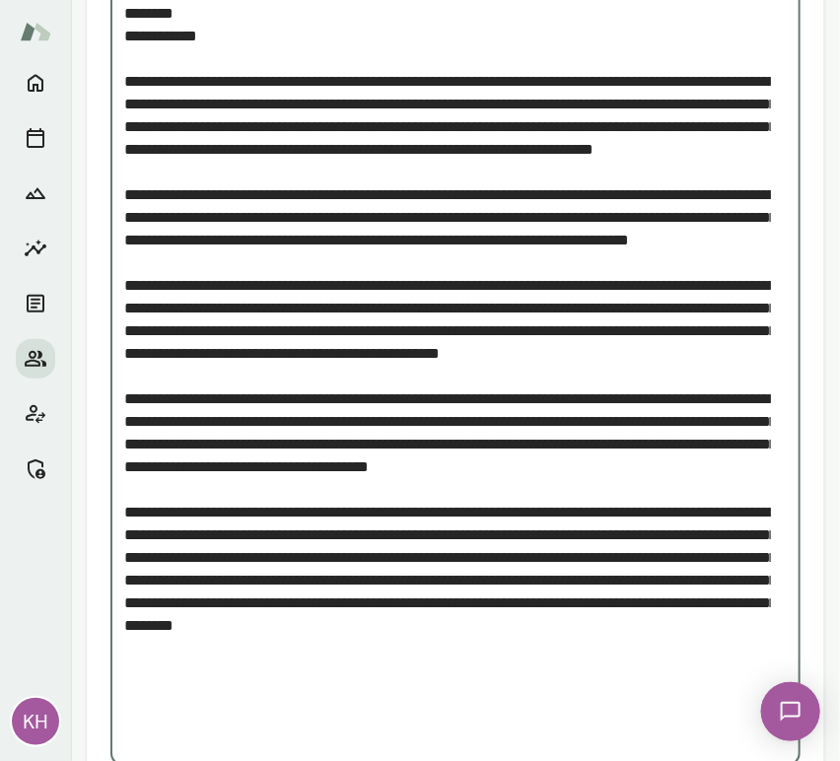
scroll to position [343, 0]
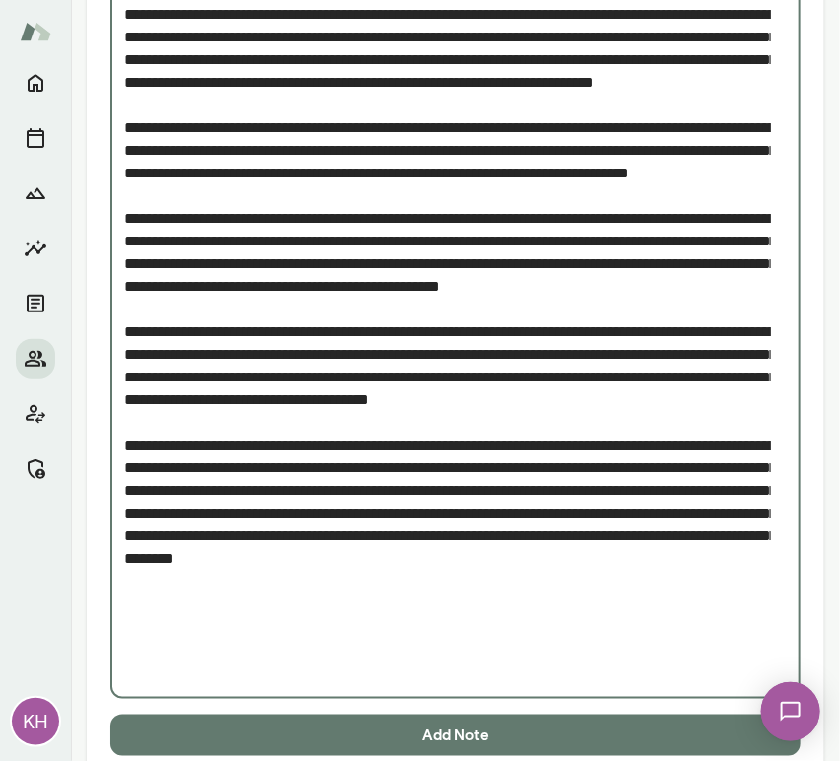
type textarea "**********"
click at [268, 727] on button "Add Note" at bounding box center [455, 734] width 690 height 41
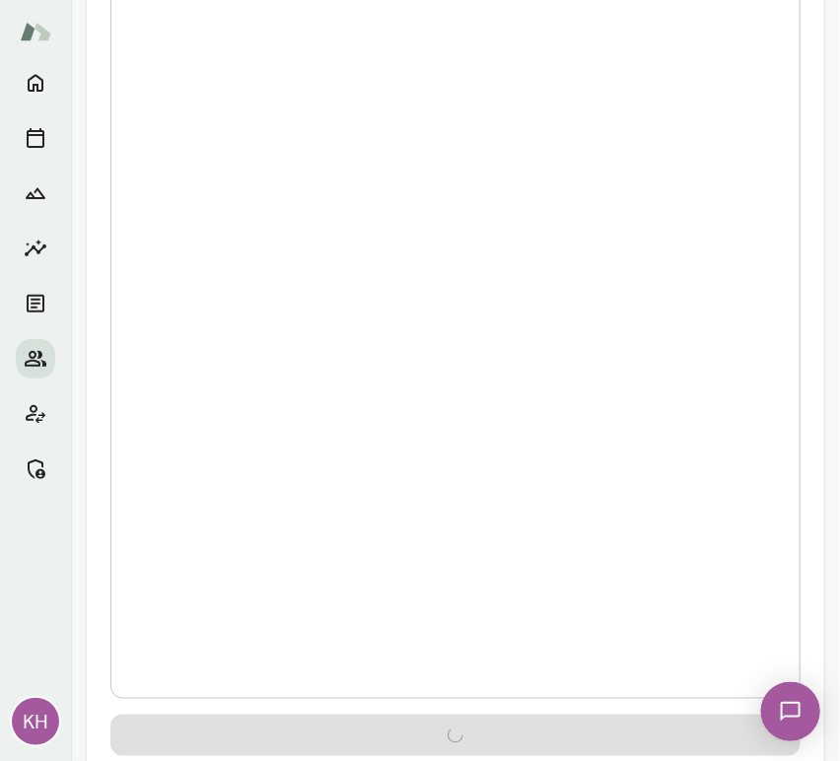
scroll to position [0, 0]
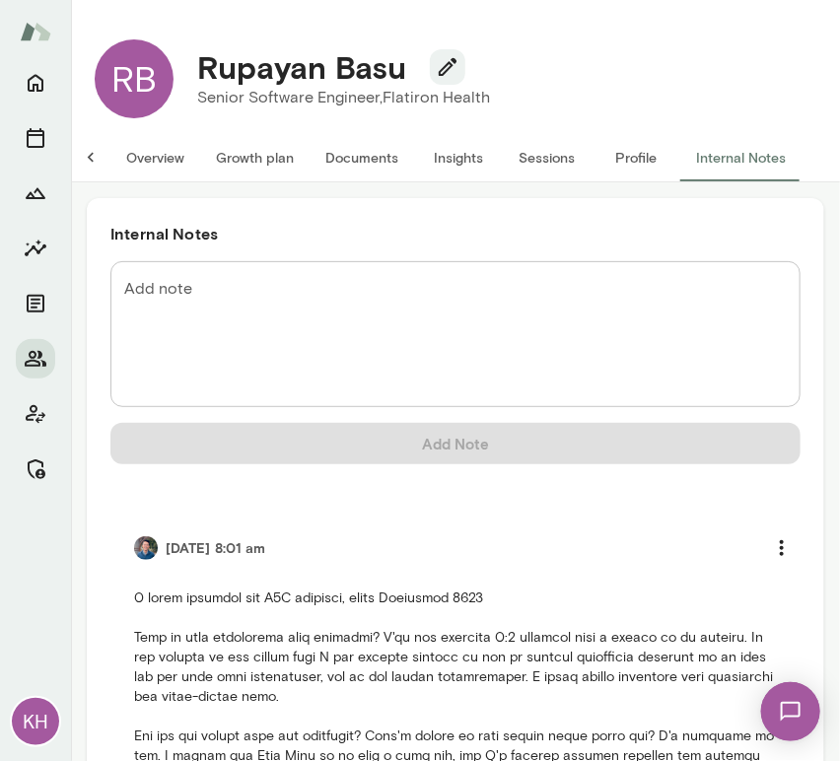
scroll to position [0, 16]
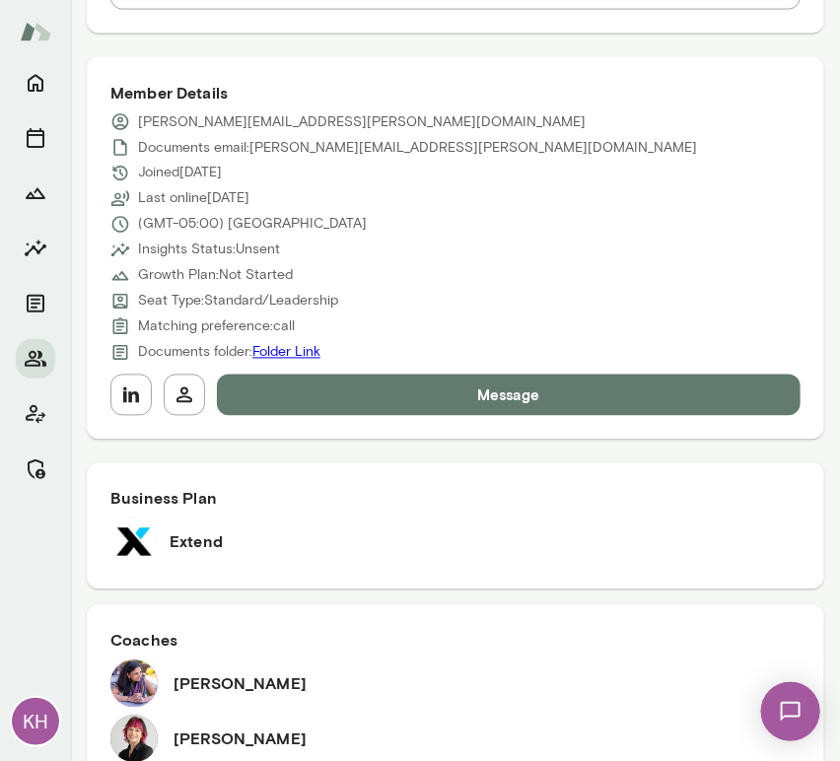
scroll to position [762, 0]
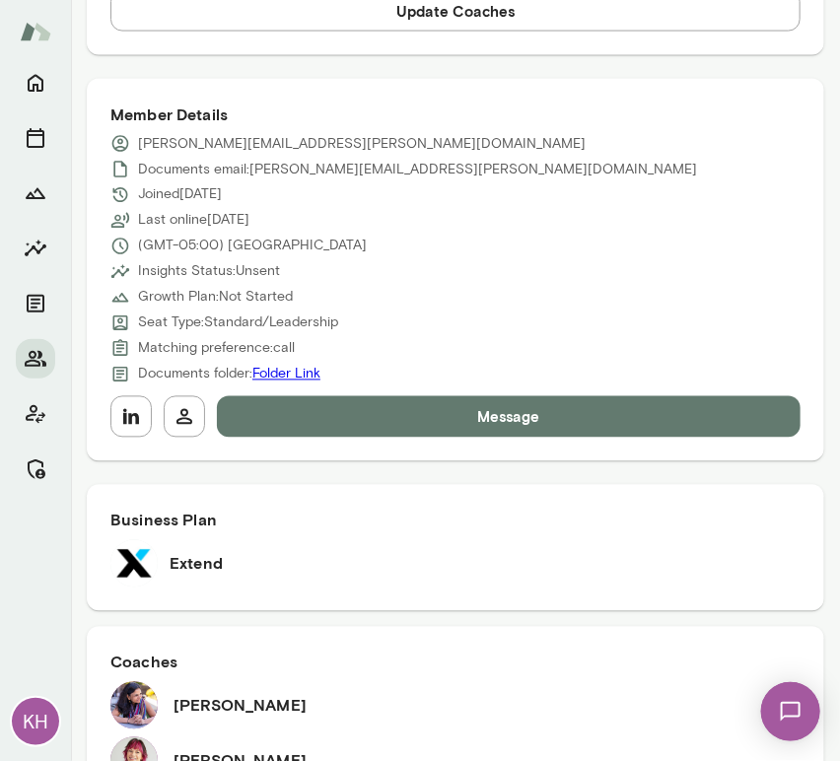
click at [409, 17] on button "Update Coaches" at bounding box center [455, 10] width 690 height 41
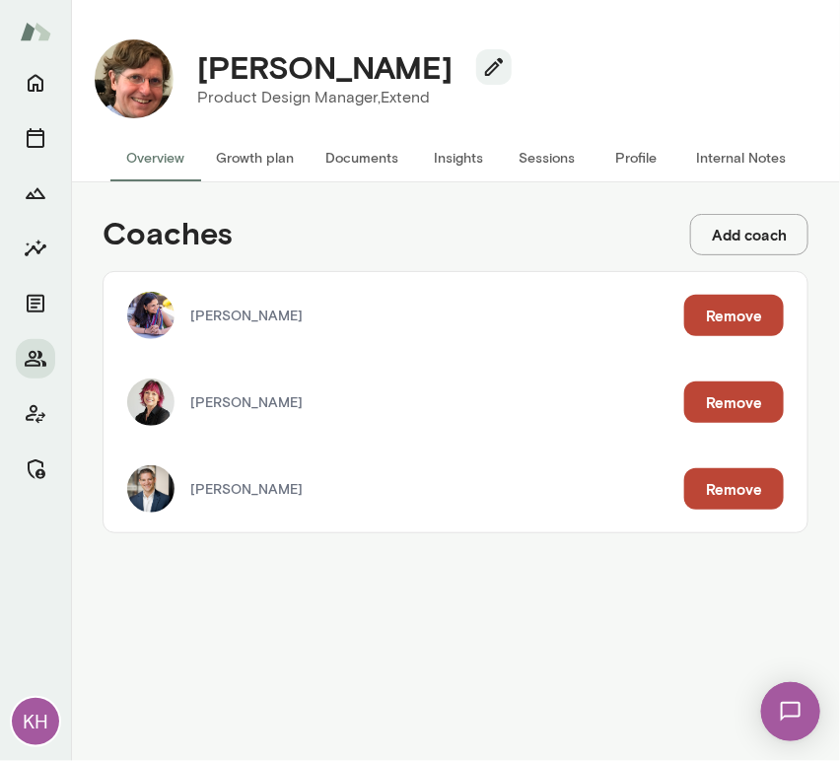
click at [718, 471] on button "Remove" at bounding box center [734, 488] width 100 height 41
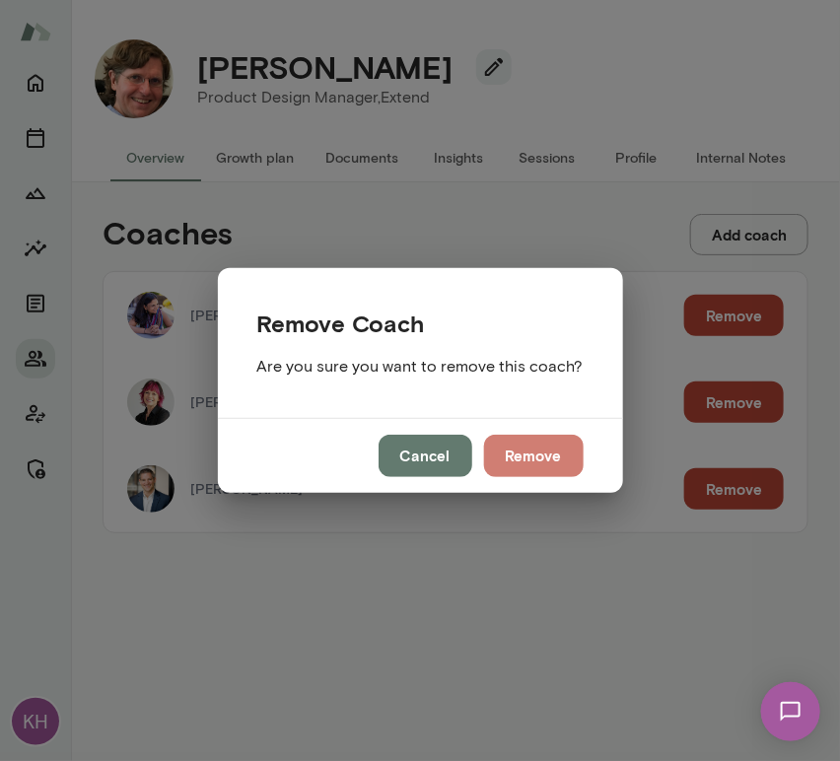
click at [529, 450] on button "Remove" at bounding box center [534, 455] width 100 height 41
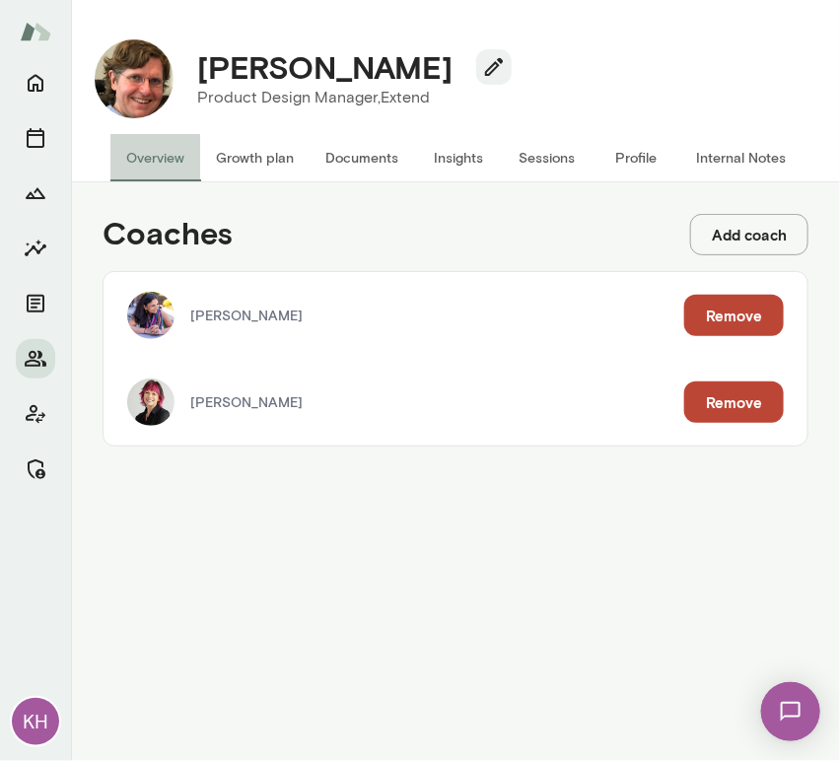
click at [167, 158] on button "Overview" at bounding box center [155, 157] width 90 height 47
click at [210, 159] on button "Growth plan" at bounding box center [254, 157] width 109 height 47
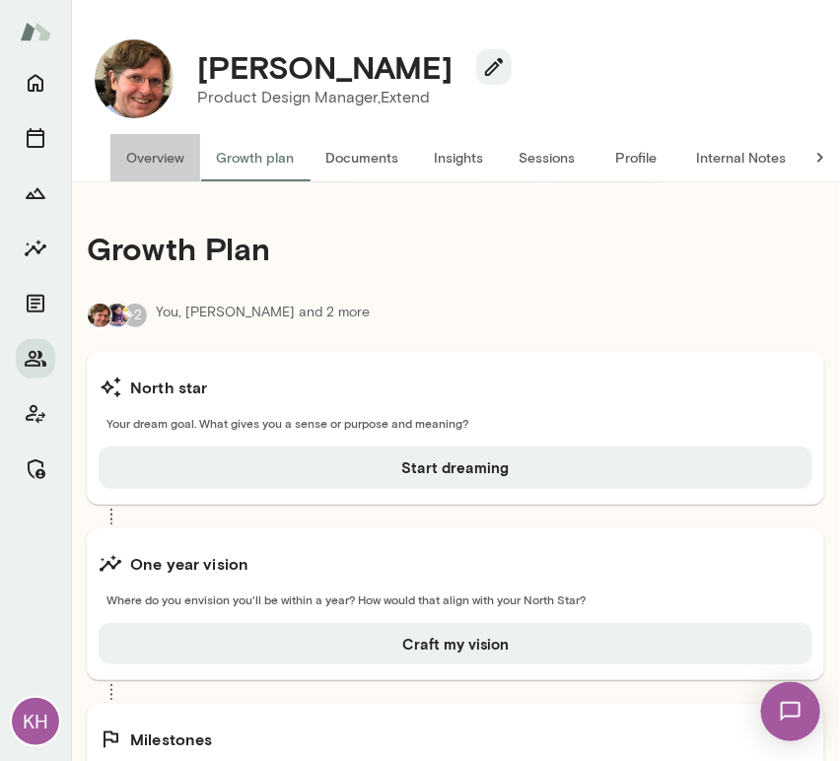
click at [147, 162] on button "Overview" at bounding box center [155, 157] width 90 height 47
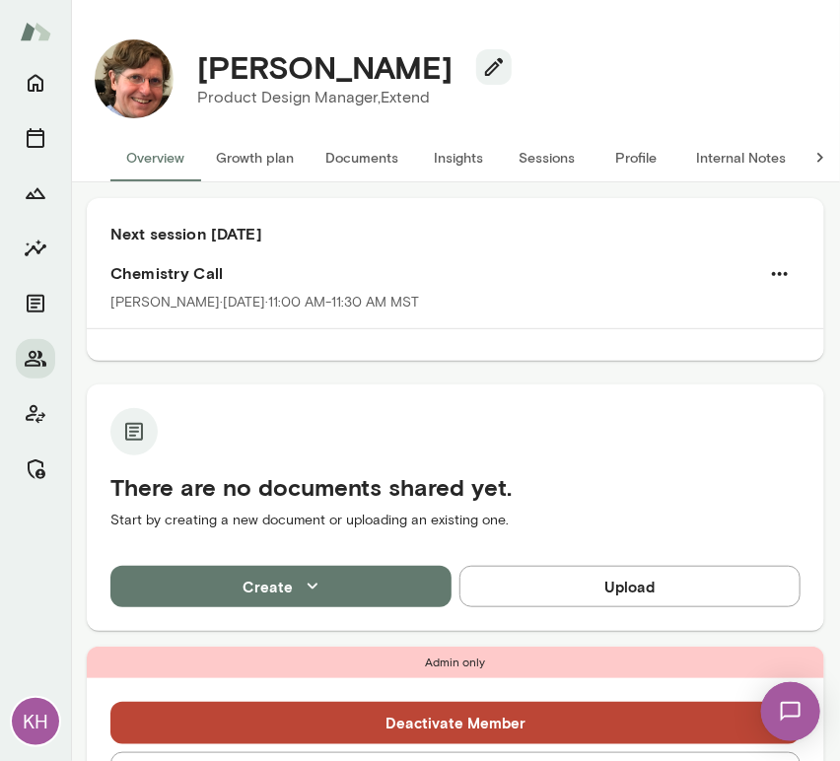
click at [725, 151] on button "Internal Notes" at bounding box center [740, 157] width 121 height 47
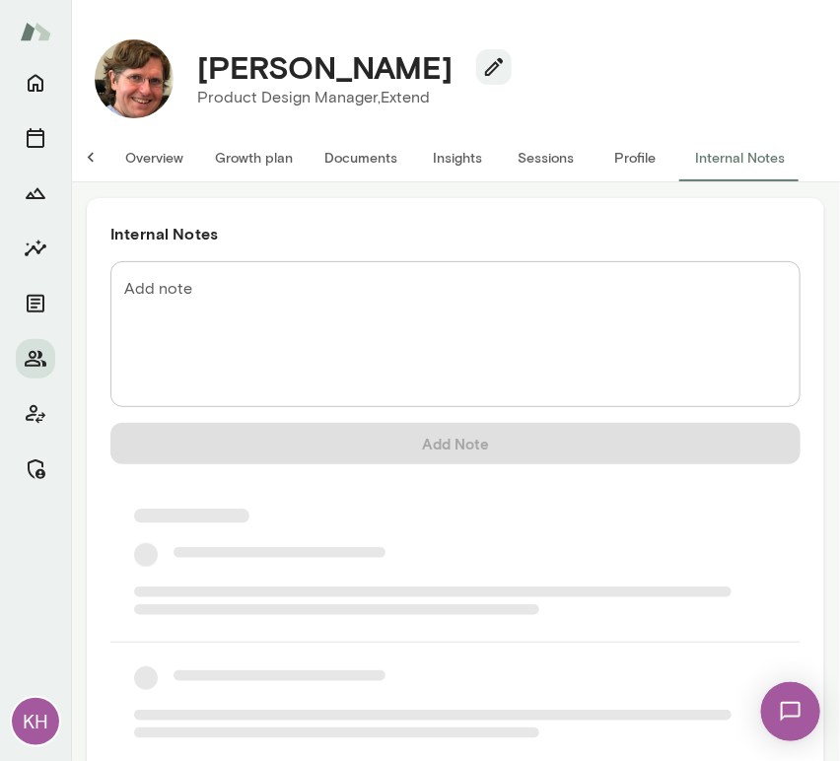
scroll to position [0, 16]
click at [216, 329] on textarea "Add note" at bounding box center [455, 334] width 662 height 113
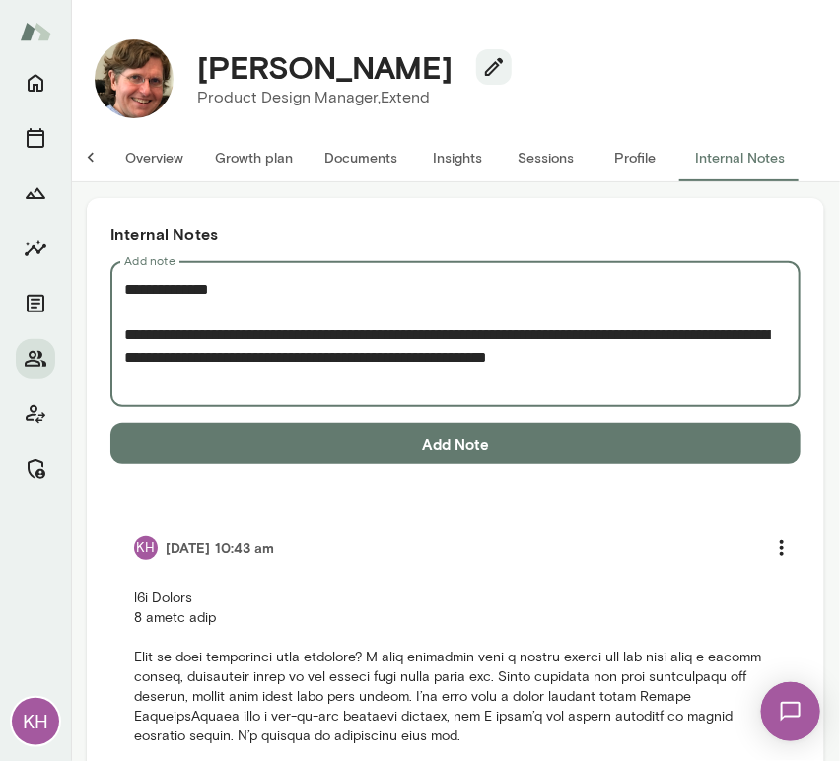
drag, startPoint x: 720, startPoint y: 361, endPoint x: 300, endPoint y: 376, distance: 421.0
click at [300, 376] on textarea "**********" at bounding box center [447, 334] width 646 height 113
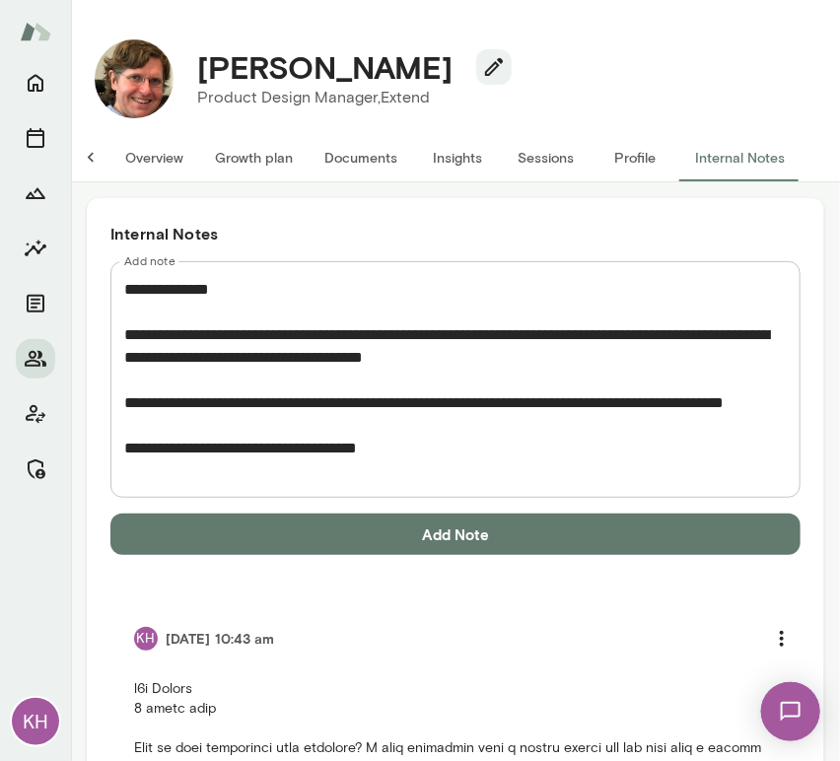
click at [256, 381] on textarea "**********" at bounding box center [447, 380] width 646 height 204
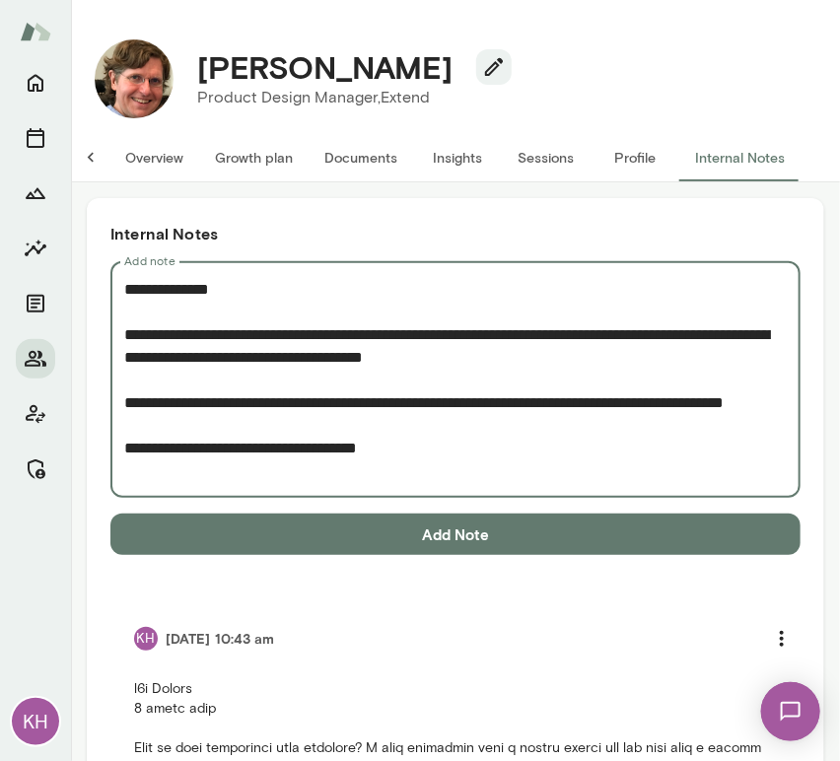
paste textarea "**********"
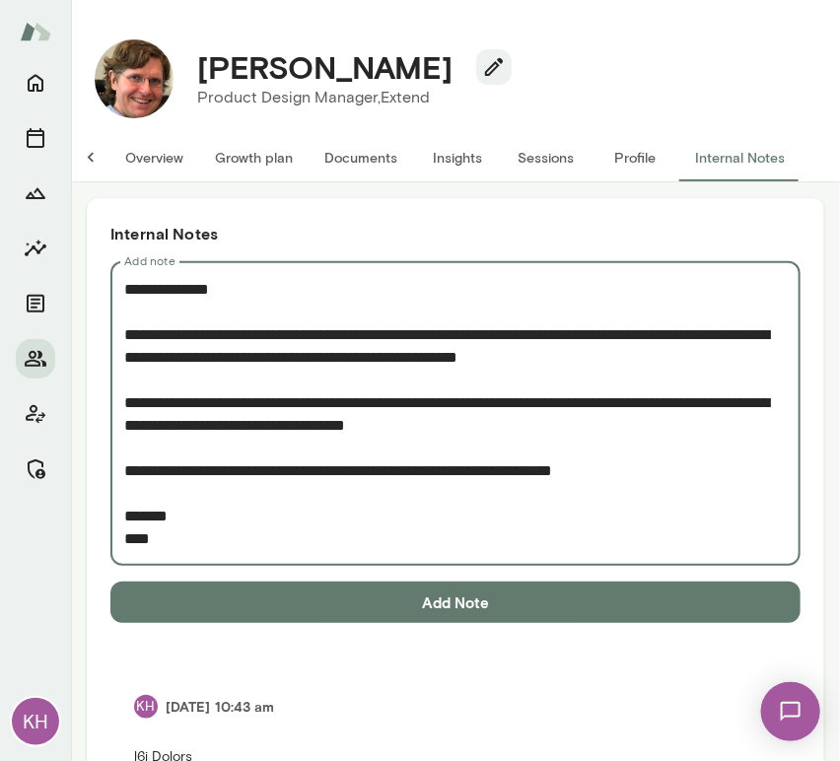
drag, startPoint x: 226, startPoint y: 288, endPoint x: 171, endPoint y: 284, distance: 54.3
click at [171, 284] on textarea "**********" at bounding box center [447, 414] width 646 height 272
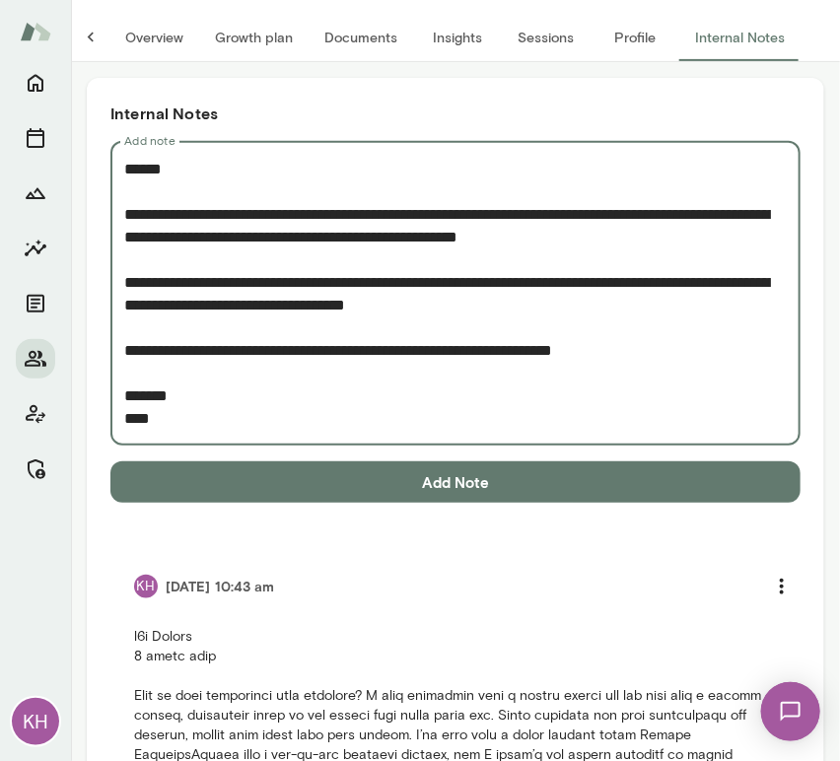
scroll to position [123, 0]
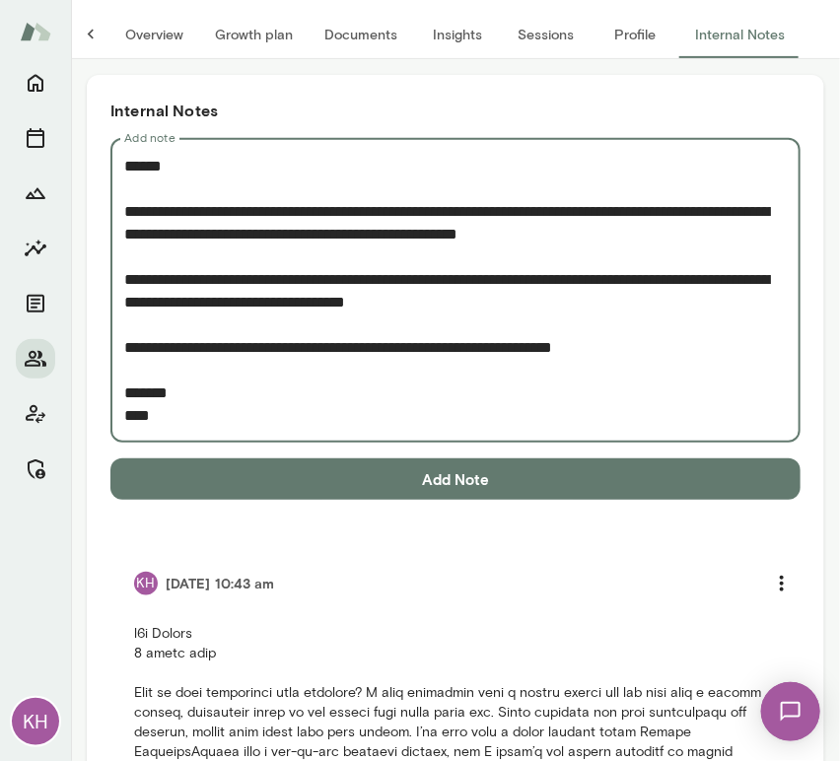
type textarea "**********"
click at [241, 477] on button "Add Note" at bounding box center [455, 478] width 690 height 41
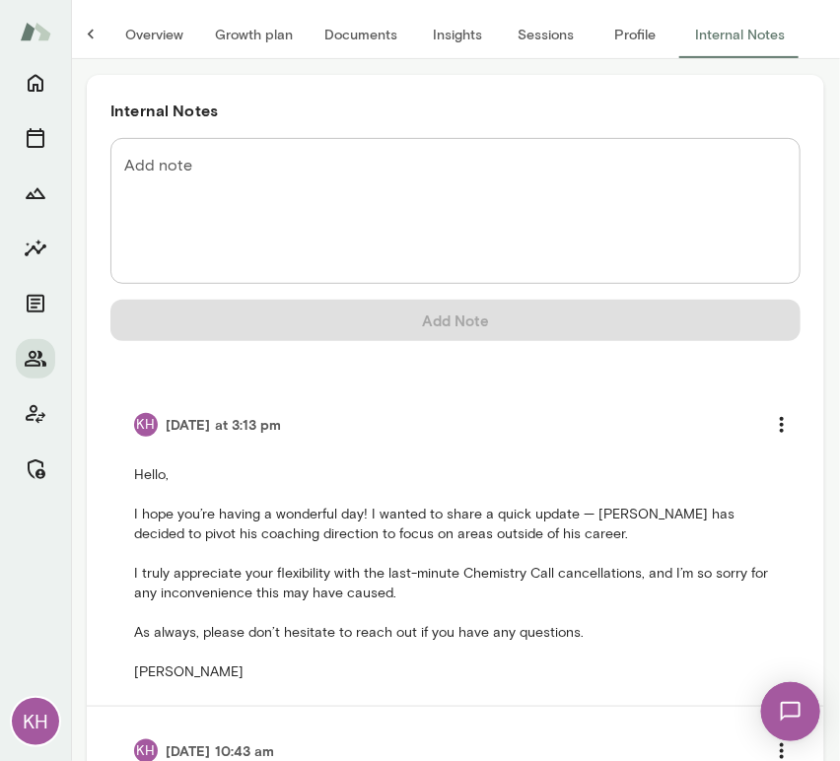
scroll to position [0, 0]
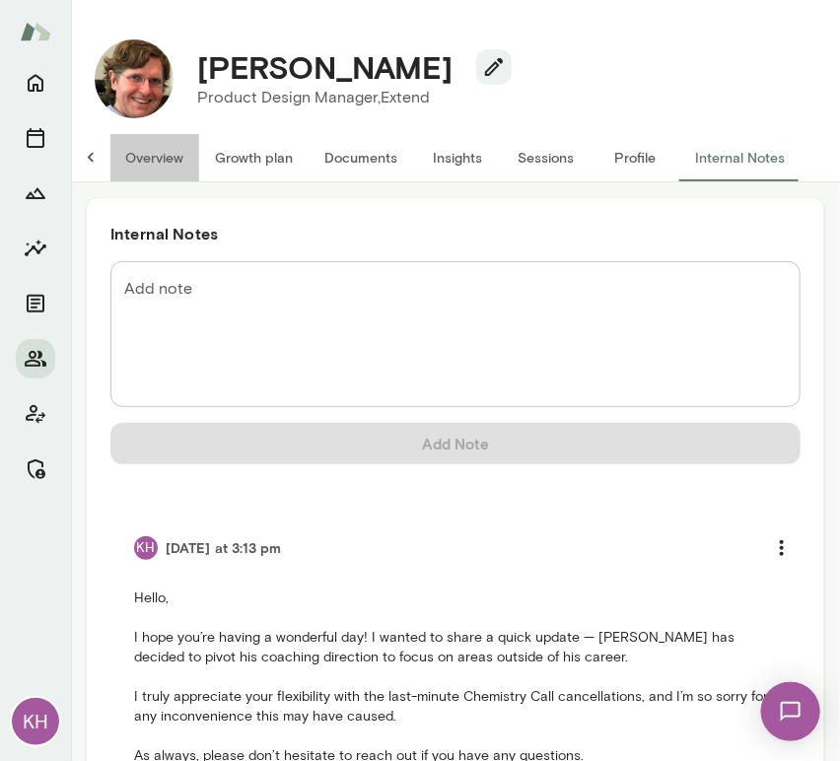
click at [137, 160] on button "Overview" at bounding box center [154, 157] width 90 height 47
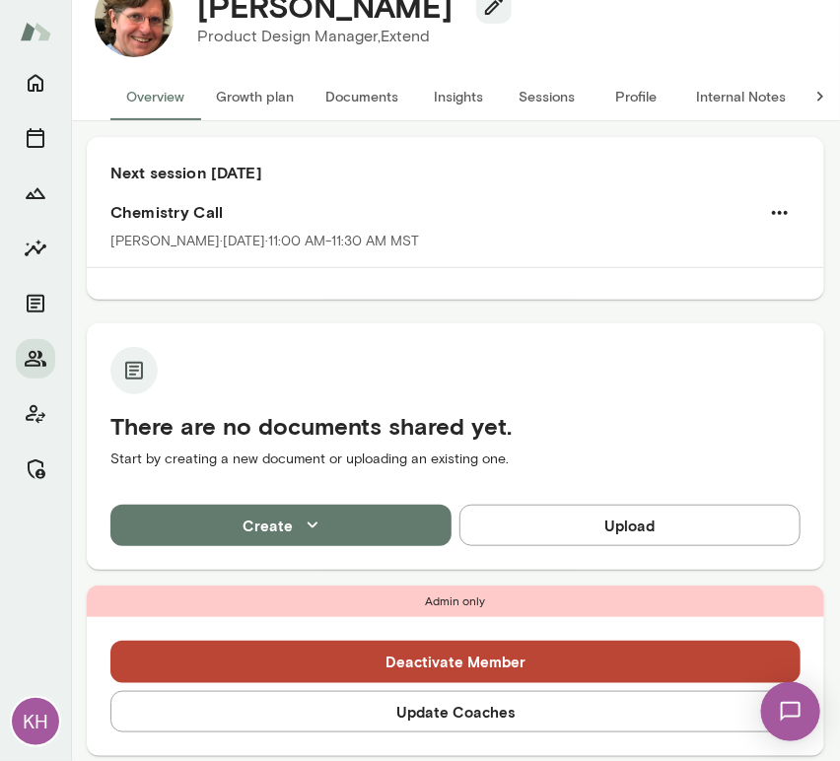
scroll to position [293, 0]
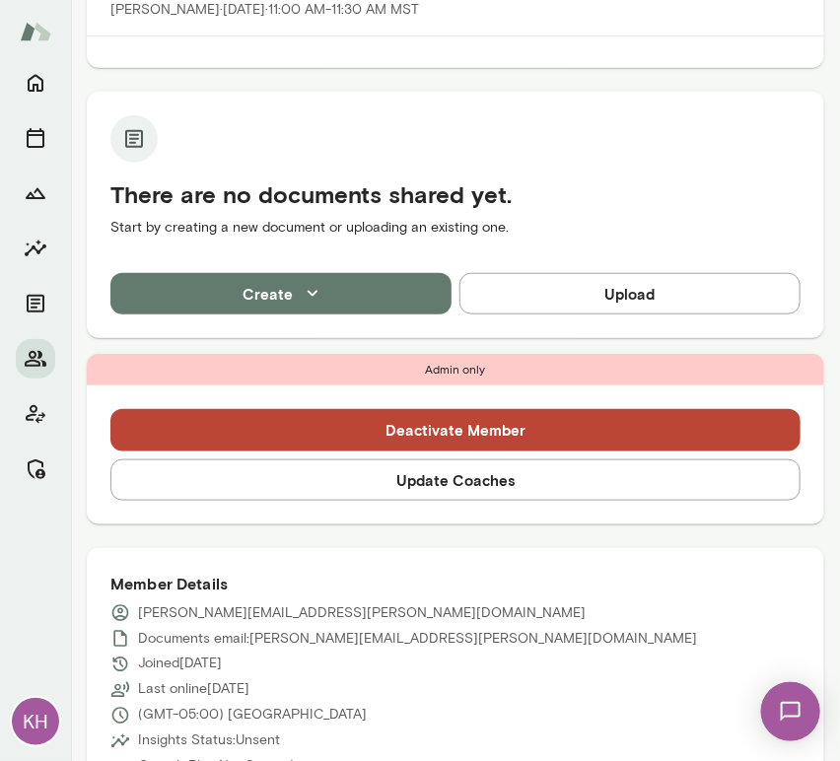
click at [410, 492] on button "Update Coaches" at bounding box center [455, 479] width 690 height 41
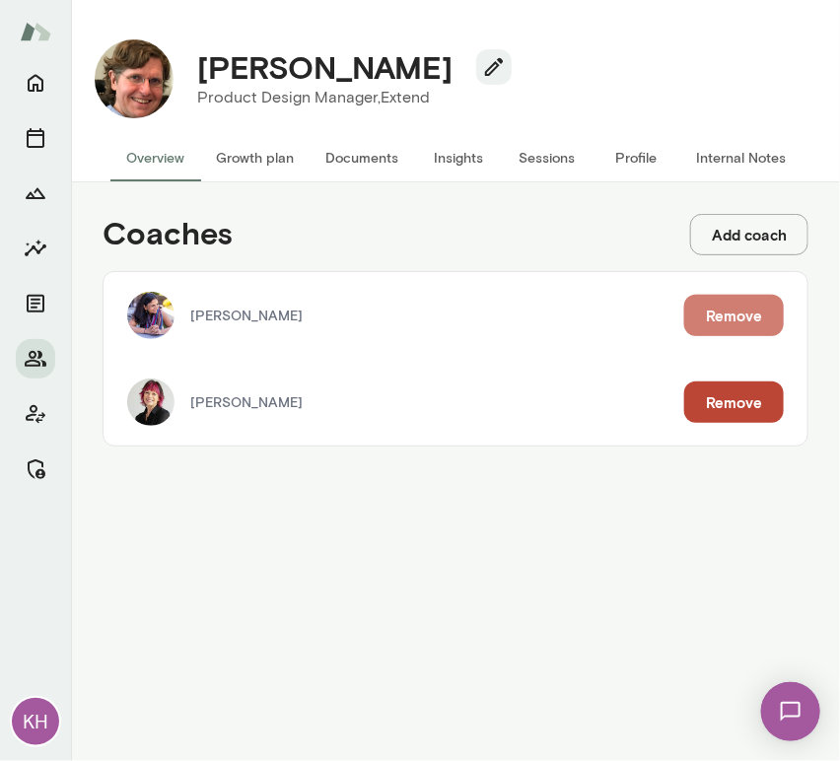
click at [708, 321] on button "Remove" at bounding box center [734, 315] width 100 height 41
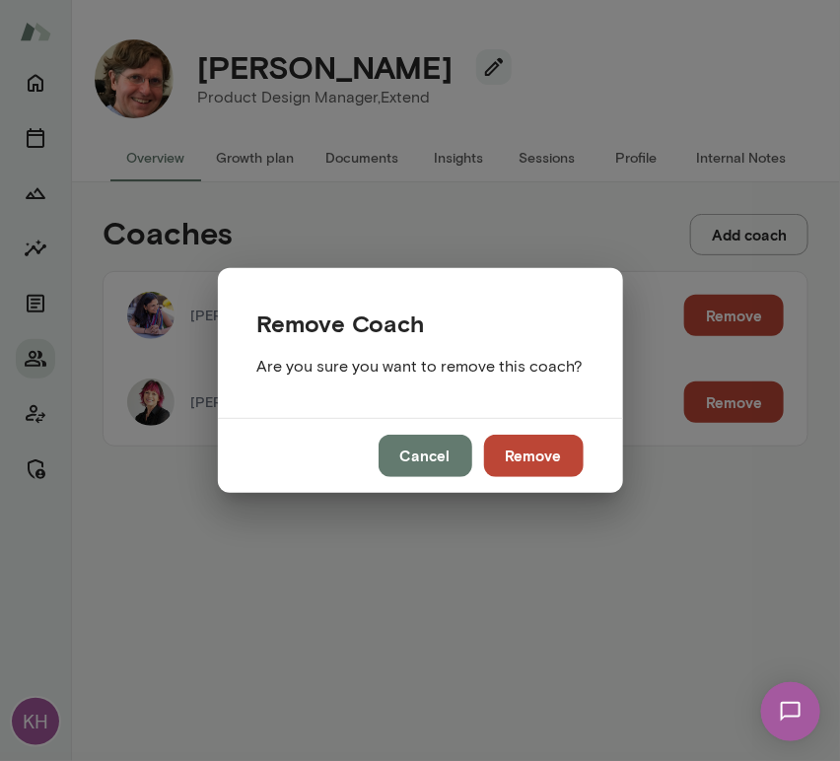
click at [539, 451] on button "Remove" at bounding box center [534, 455] width 100 height 41
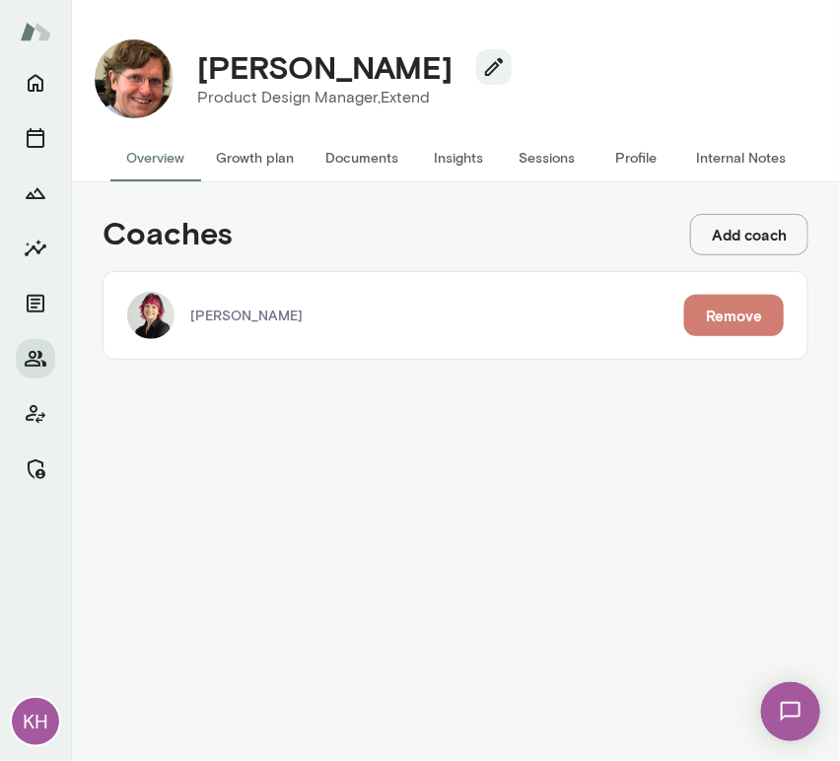
click at [707, 312] on button "Remove" at bounding box center [734, 315] width 100 height 41
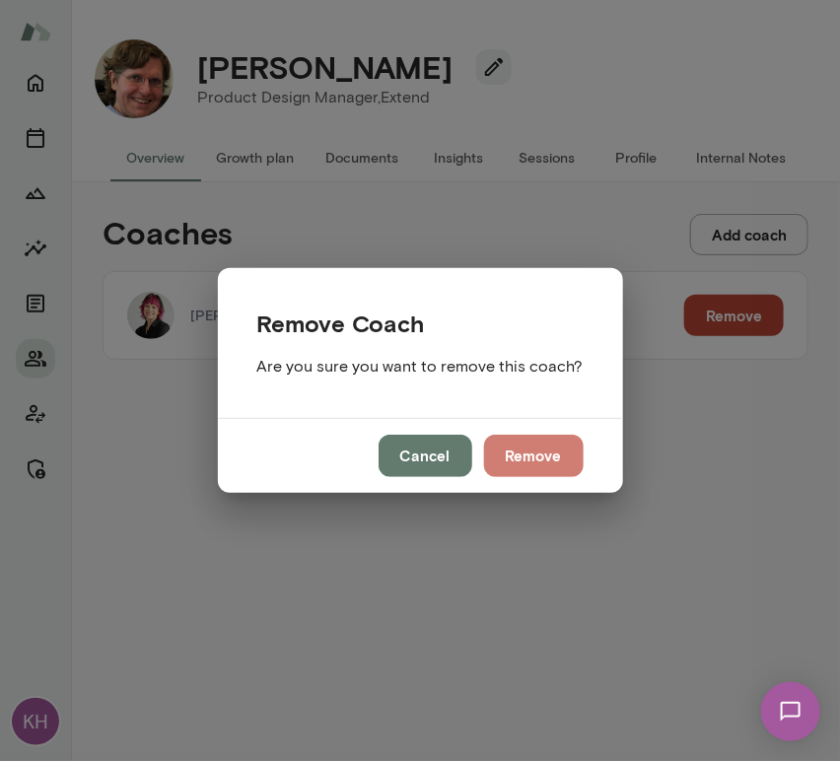
click at [538, 456] on button "Remove" at bounding box center [534, 455] width 100 height 41
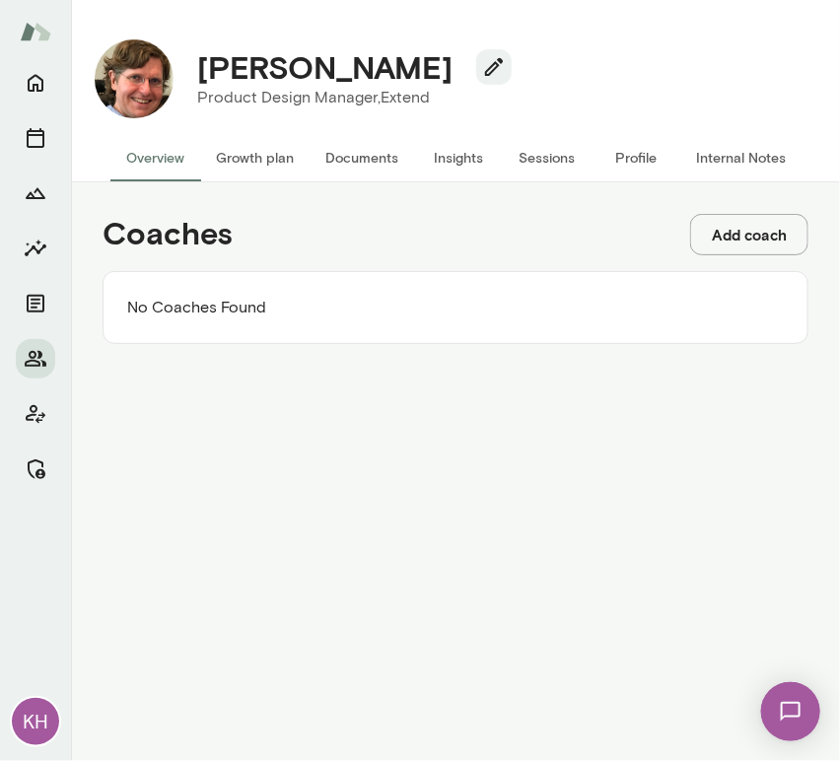
click at [726, 235] on button "Add coach" at bounding box center [749, 234] width 118 height 41
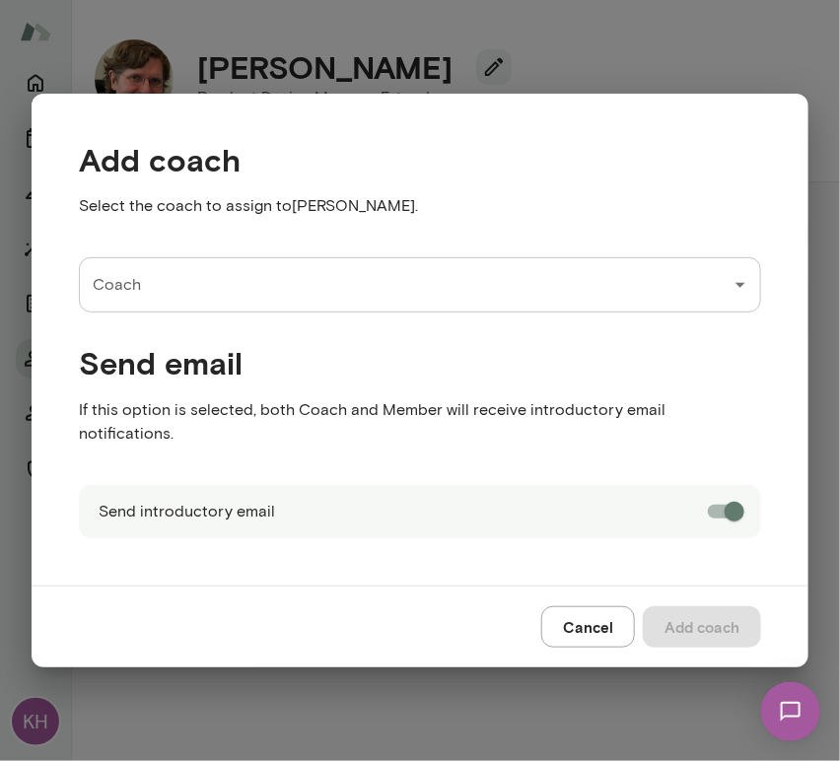
click at [283, 303] on input "Coach" at bounding box center [405, 284] width 635 height 37
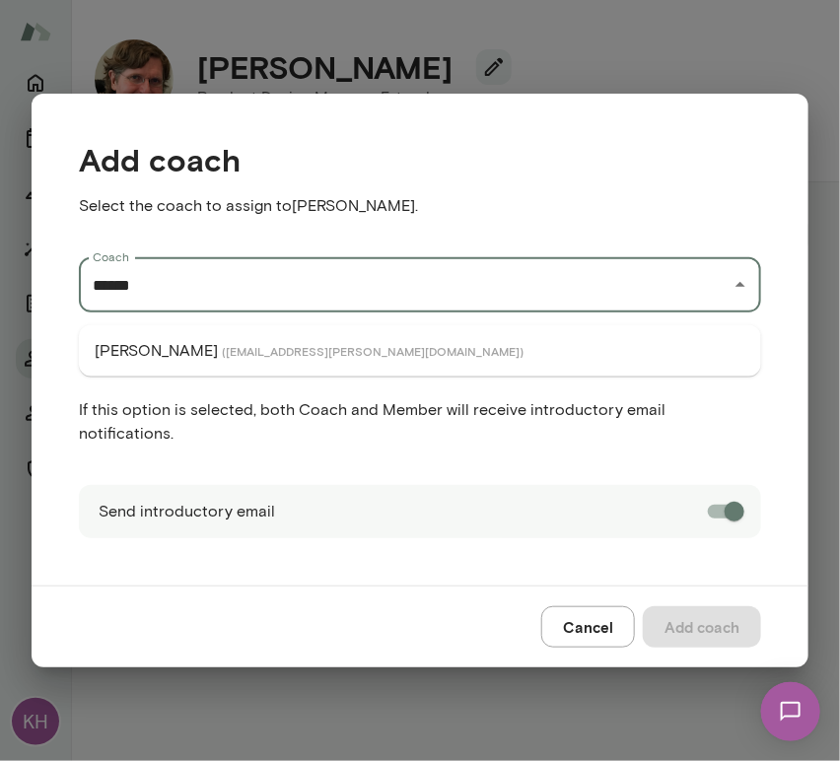
click at [247, 337] on li "Mark Zschocke ( markzschocke@mento.co )" at bounding box center [420, 350] width 682 height 35
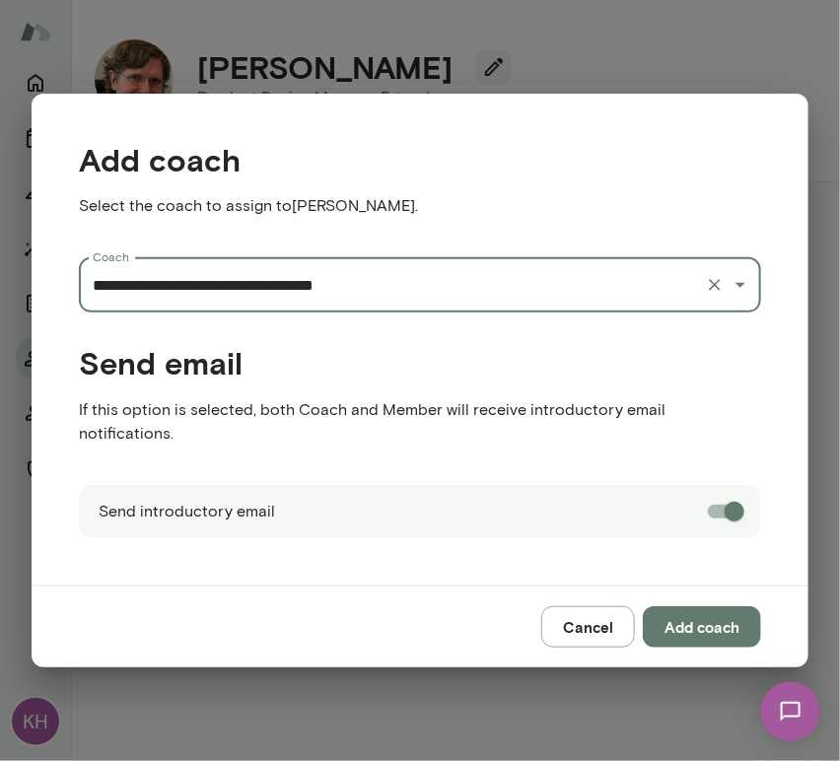
type input "**********"
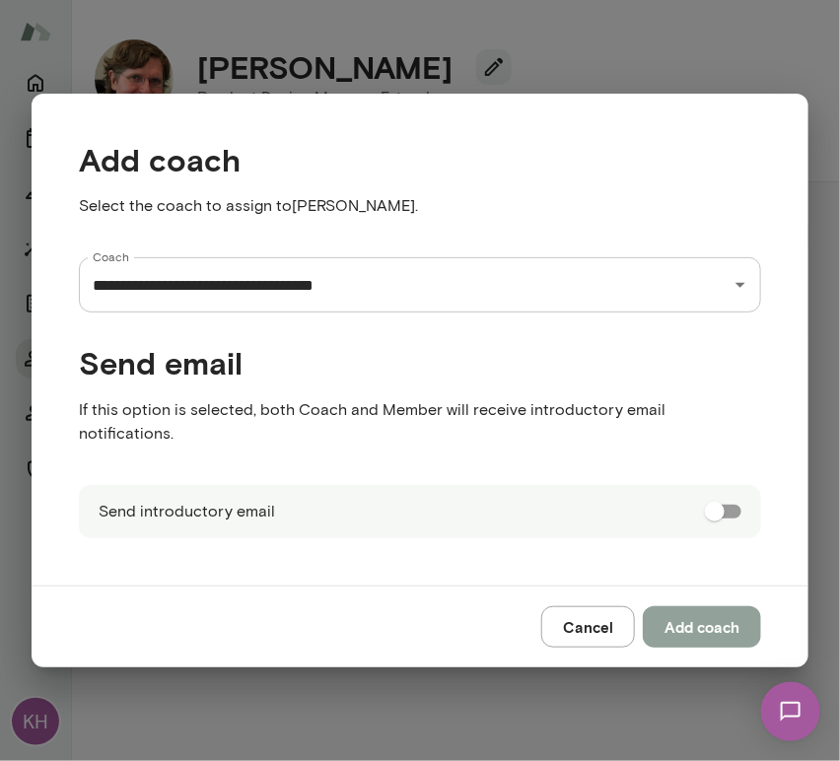
click at [706, 606] on button "Add coach" at bounding box center [701, 626] width 118 height 41
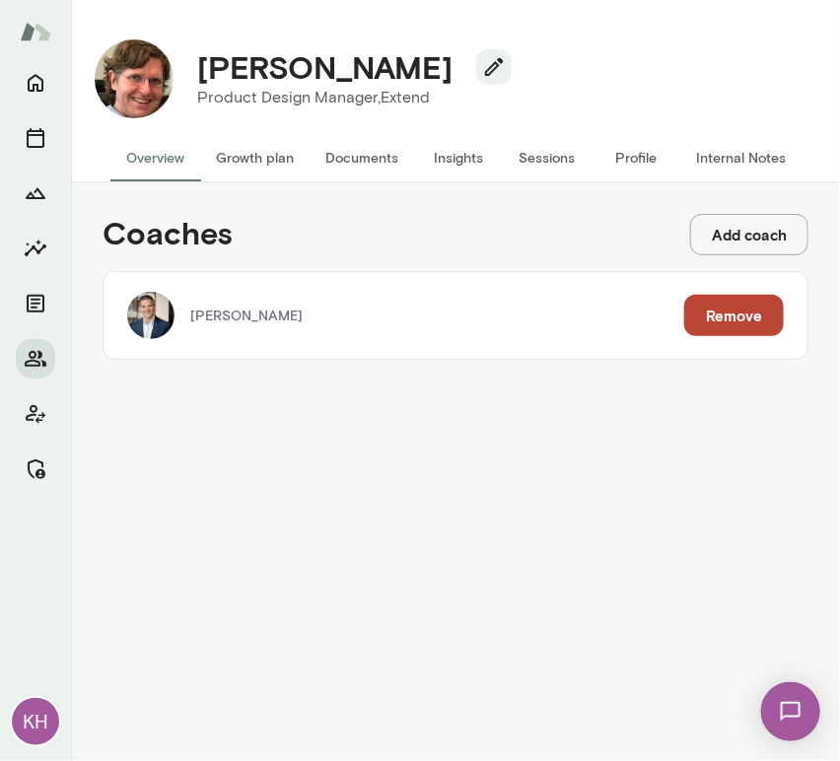
click at [729, 242] on button "Add coach" at bounding box center [749, 234] width 118 height 41
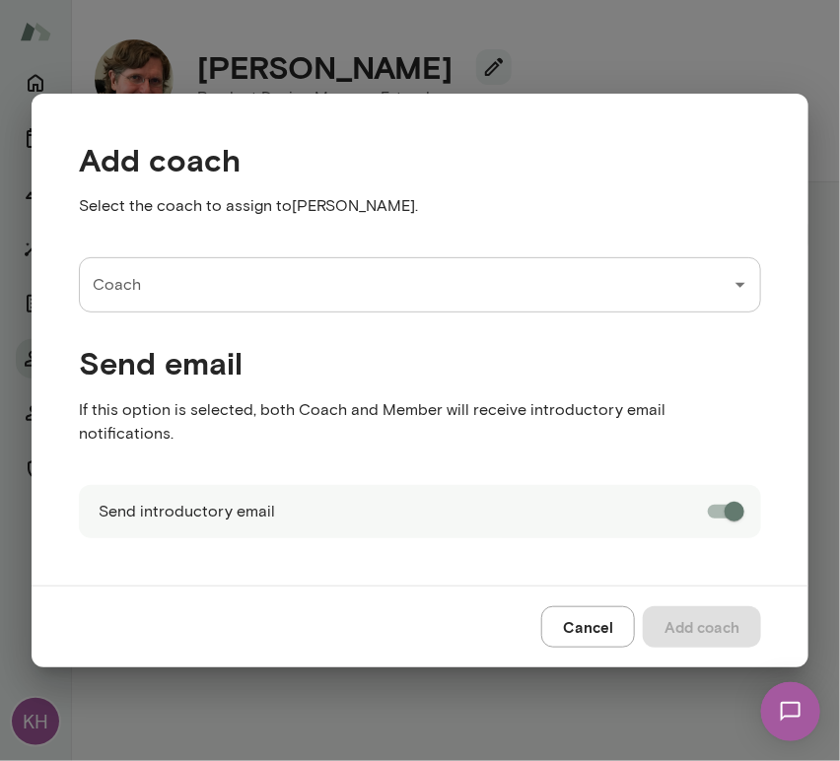
click at [347, 282] on input "Coach" at bounding box center [405, 284] width 635 height 37
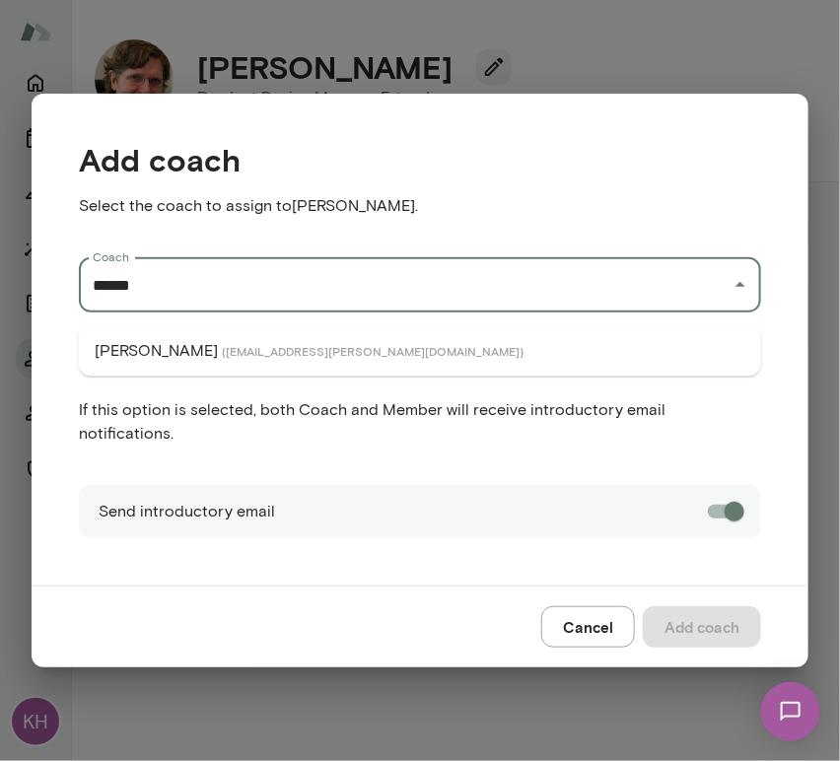
click at [295, 350] on span "( nickgould@mento.co )" at bounding box center [373, 351] width 302 height 16
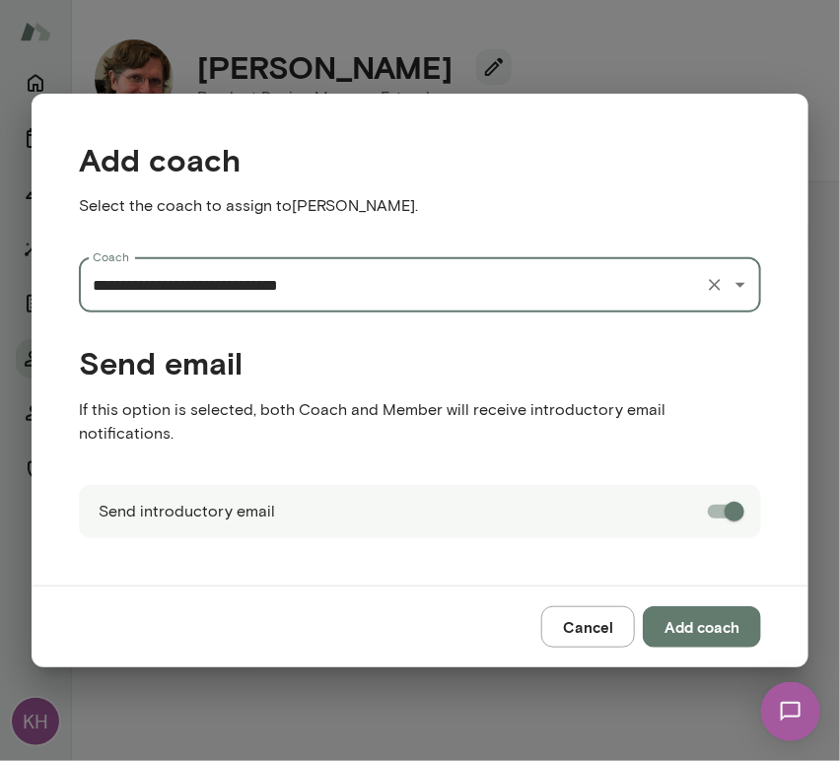
type input "**********"
click at [687, 613] on button "Add coach" at bounding box center [701, 626] width 118 height 41
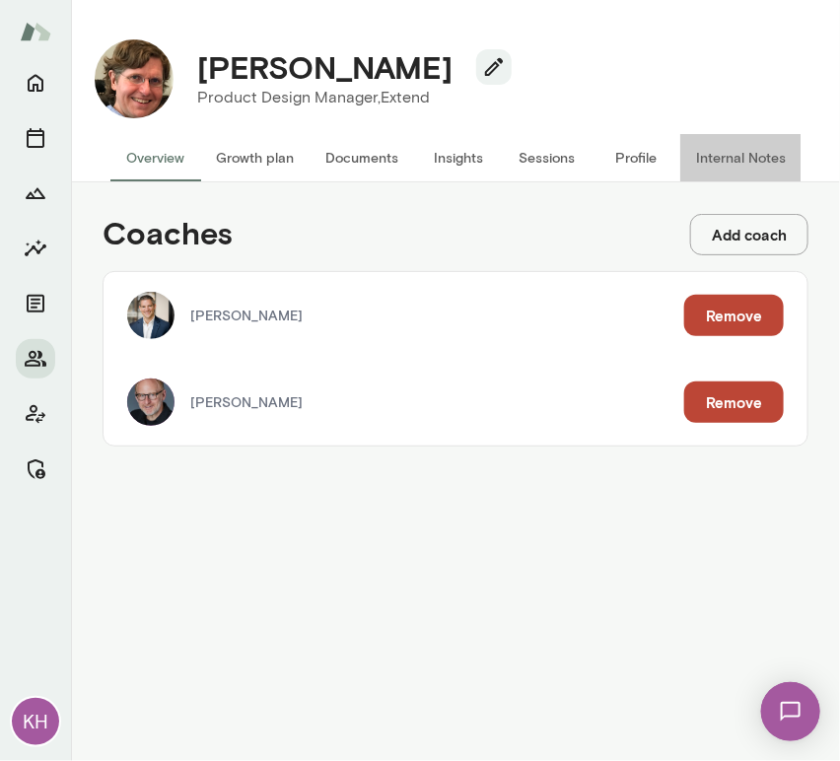
click at [742, 156] on button "Internal Notes" at bounding box center [740, 157] width 121 height 47
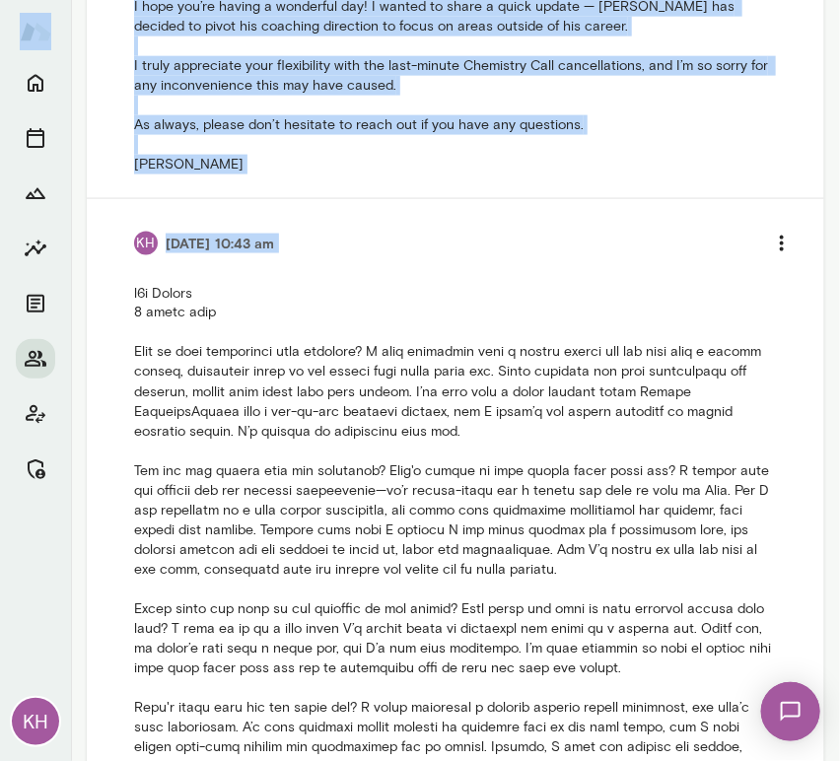
scroll to position [981, 0]
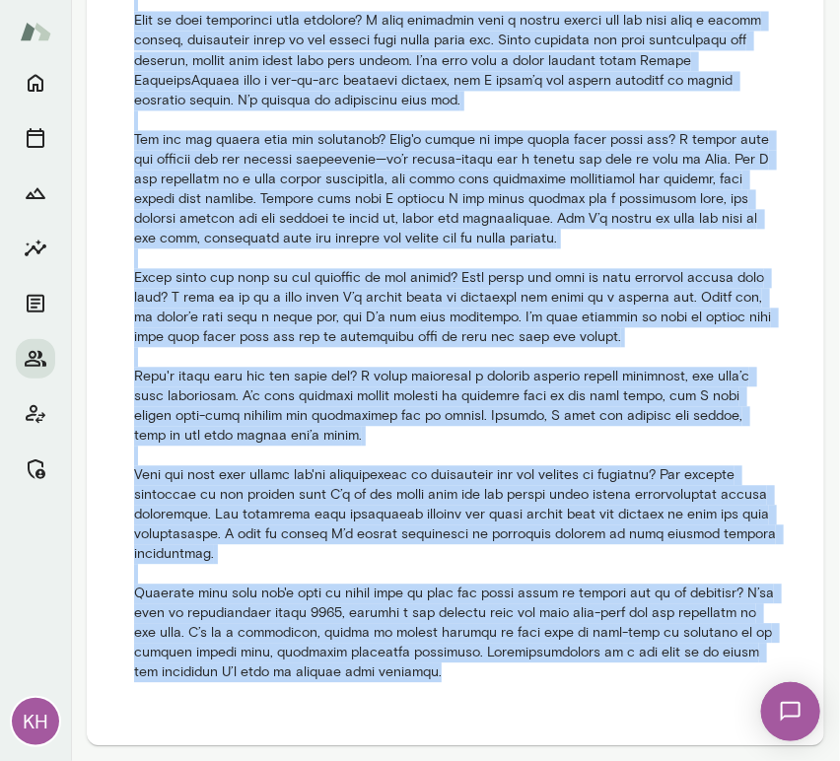
drag, startPoint x: 132, startPoint y: 313, endPoint x: 505, endPoint y: 690, distance: 529.5
click at [505, 690] on li "KH 8/22/25 at 10:43 am" at bounding box center [455, 286] width 690 height 839
copy p "b2b Extend 6 month term What is your experience with coaching? I meet quarterly…"
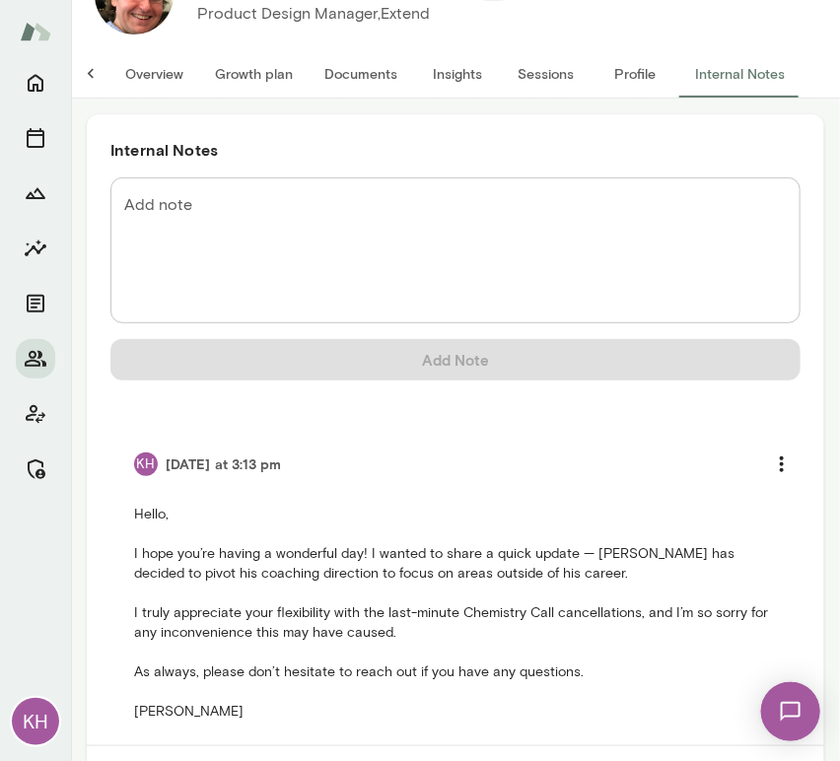
scroll to position [0, 0]
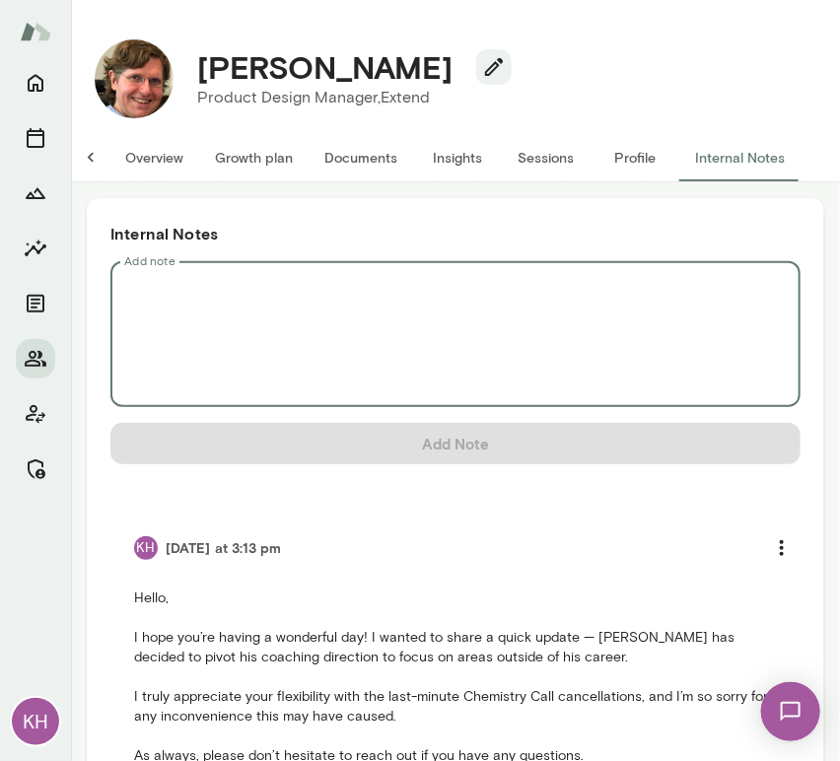
click at [237, 281] on textarea "Add note" at bounding box center [455, 334] width 662 height 113
paste textarea "**********"
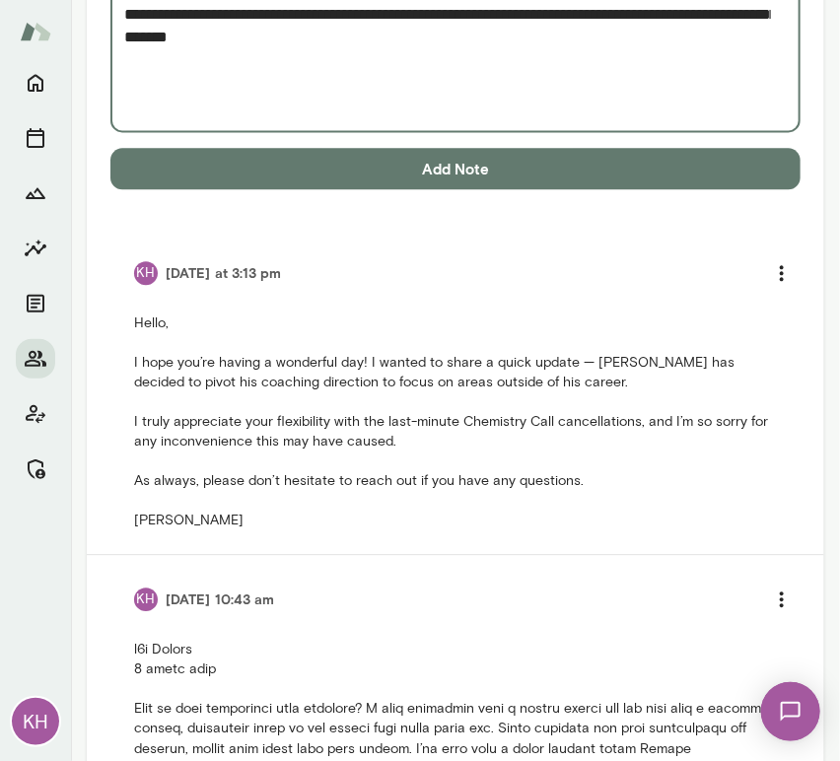
scroll to position [1054, 0]
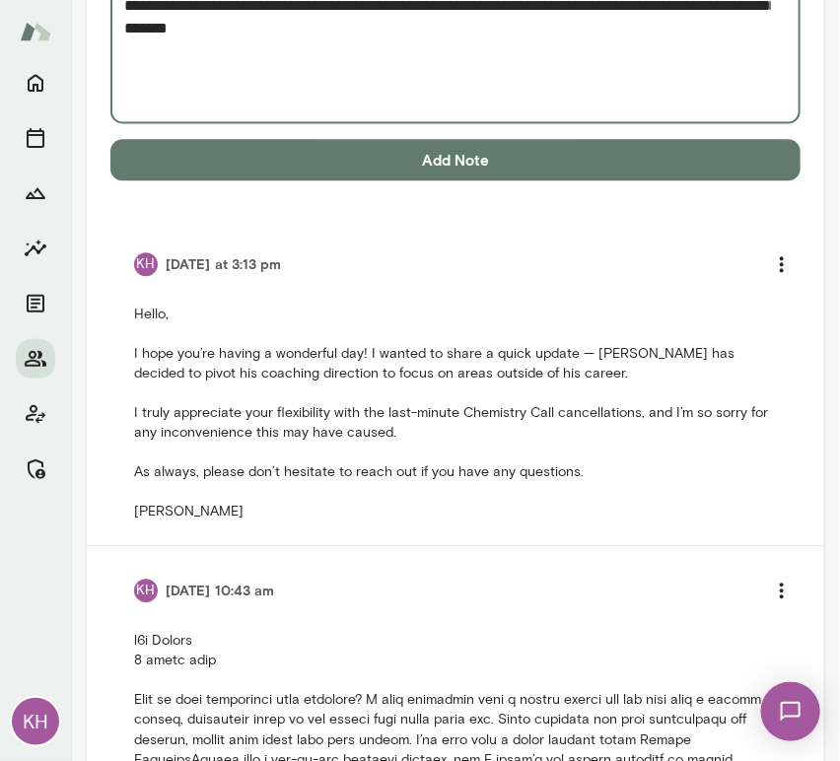
type textarea "**********"
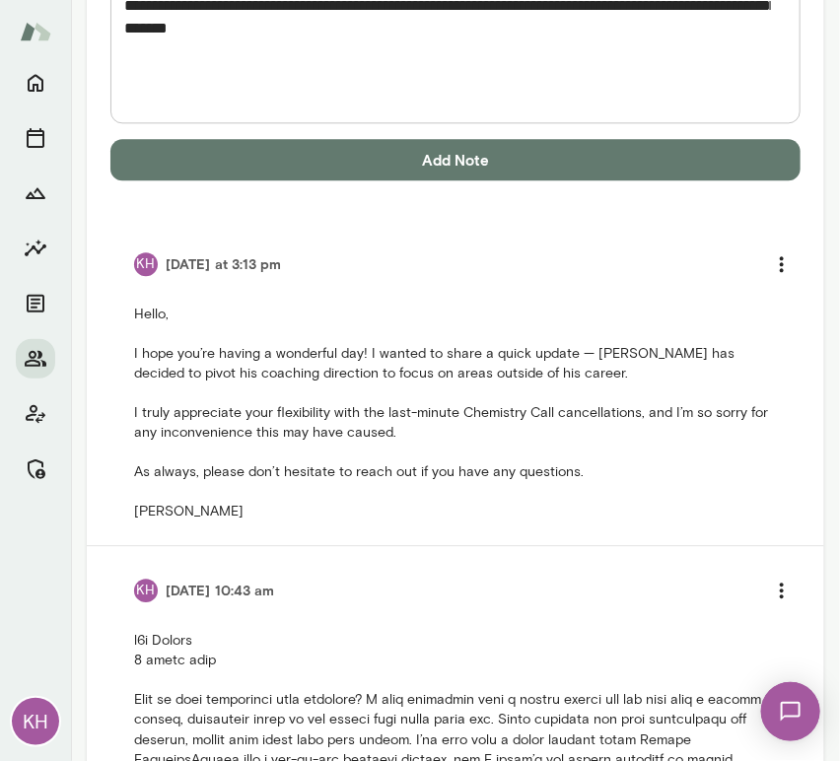
click at [233, 185] on div "Add note * Add note Add Note KH Today at 3:13 pm Hello, I hope you’re having a …" at bounding box center [455, 303] width 690 height 2193
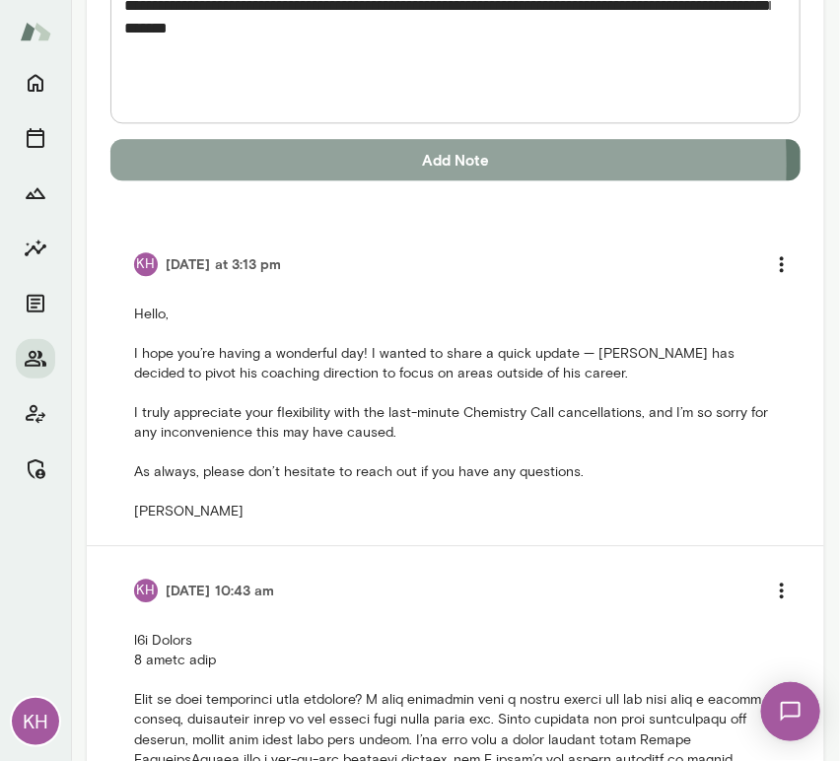
click at [218, 164] on button "Add Note" at bounding box center [455, 159] width 690 height 41
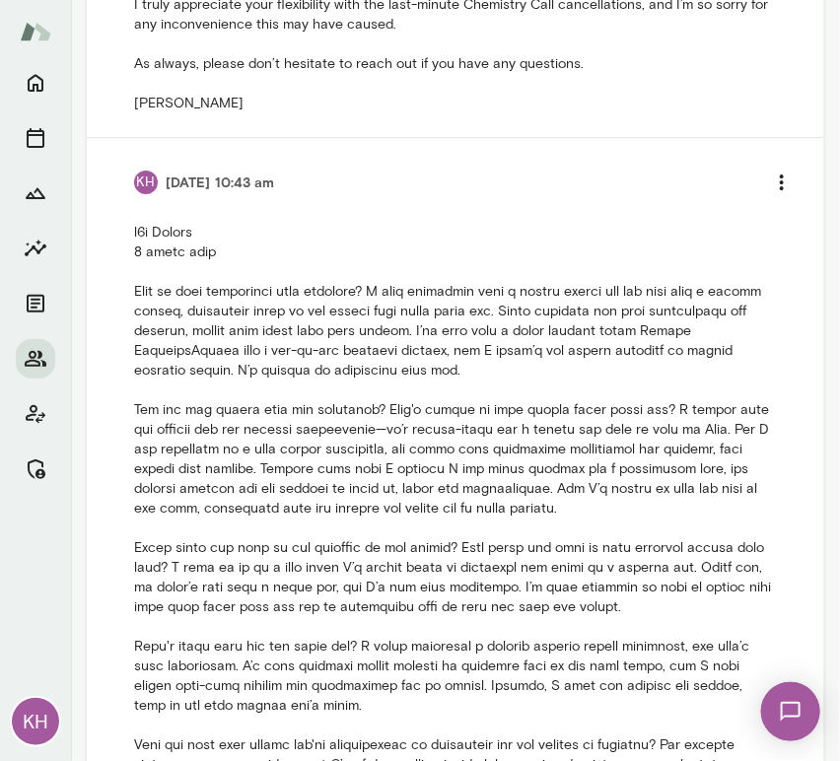
scroll to position [1498, 0]
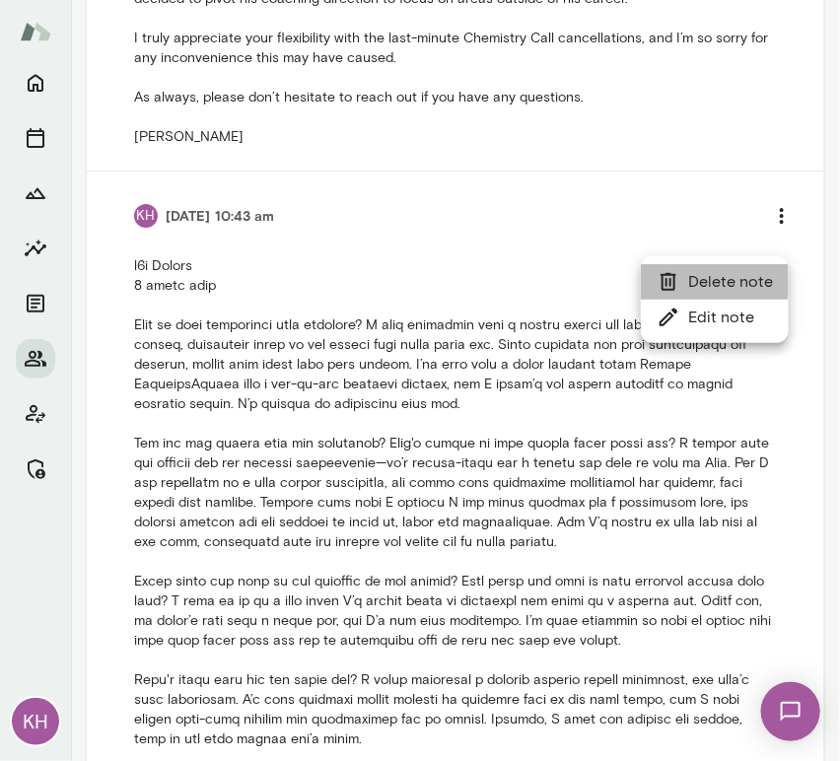
click at [704, 274] on li "Delete note" at bounding box center [714, 281] width 148 height 35
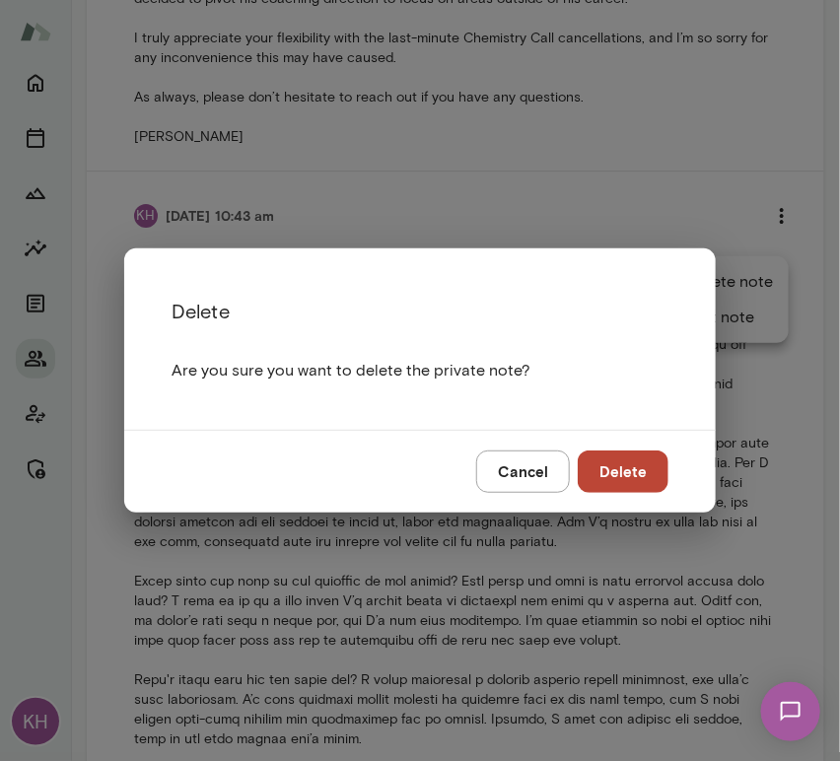
click at [638, 475] on button "Delete" at bounding box center [622, 470] width 91 height 41
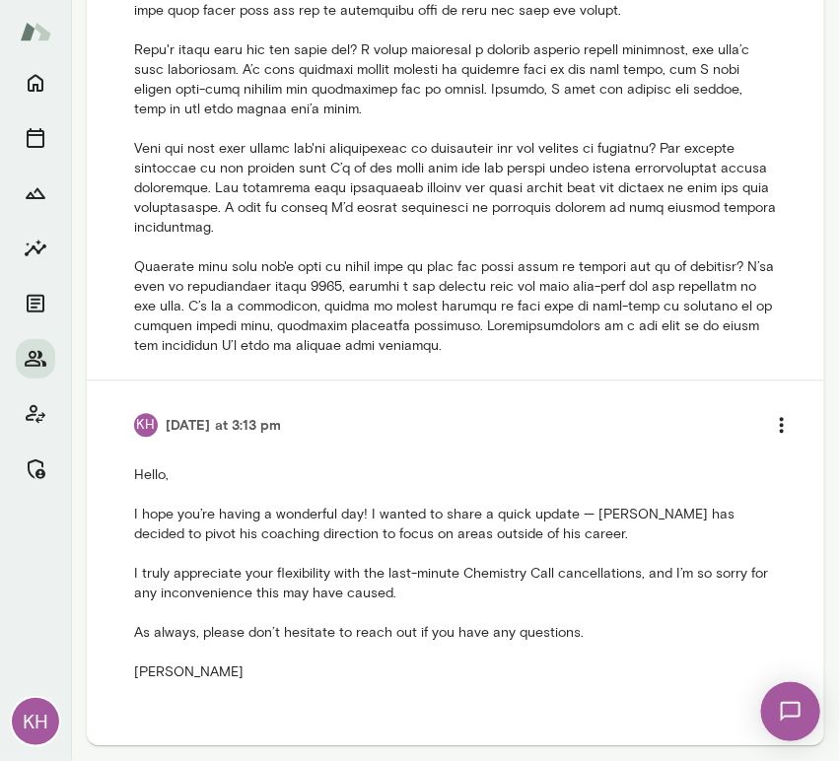
scroll to position [981, 0]
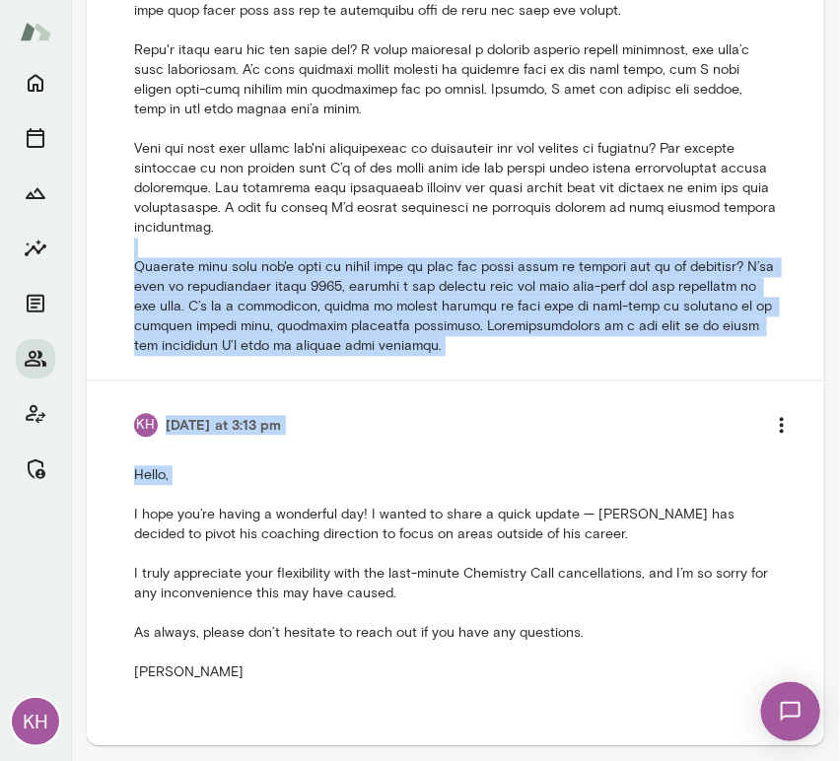
drag, startPoint x: 638, startPoint y: 475, endPoint x: 560, endPoint y: 227, distance: 260.2
click at [560, 227] on ul "KH Today at 3:14 pm KH Today at 3:13 pm Hello, I hope you’re having a wonderful…" at bounding box center [455, 123] width 690 height 1165
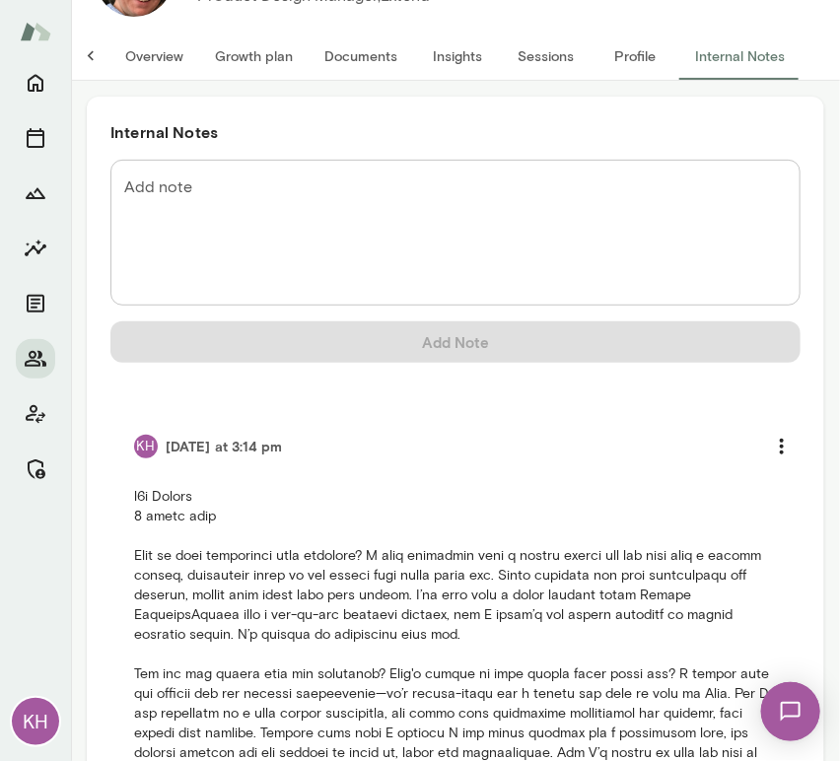
scroll to position [0, 0]
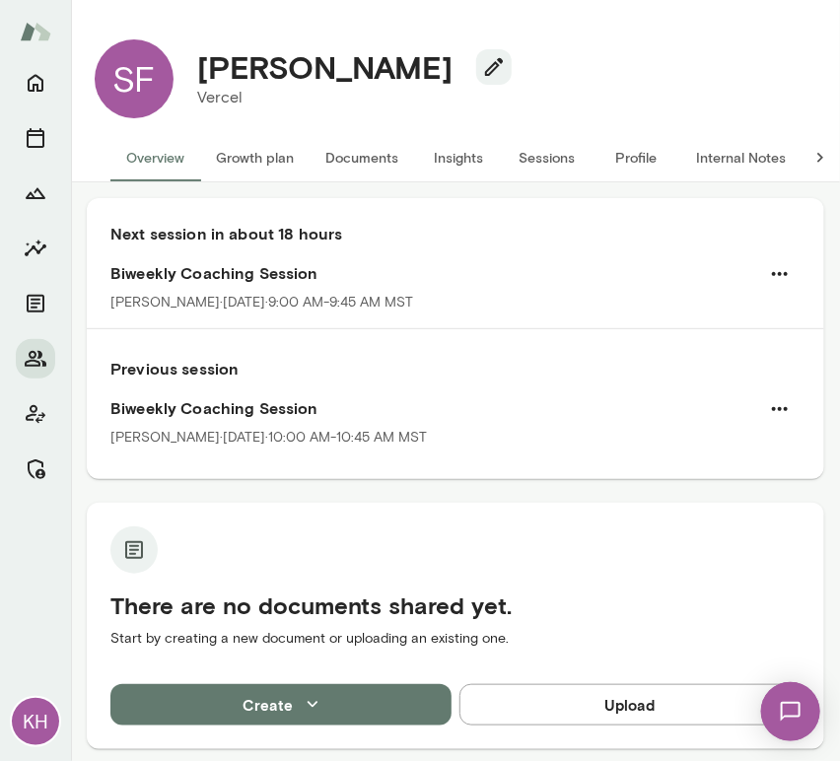
click at [527, 158] on button "Sessions" at bounding box center [547, 157] width 89 height 47
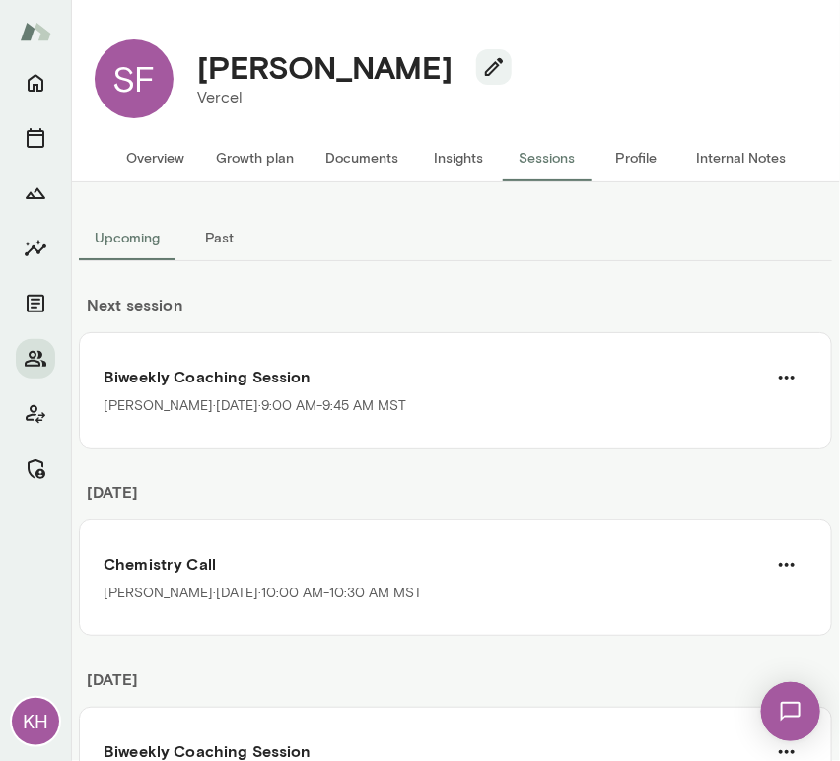
click at [173, 158] on button "Overview" at bounding box center [155, 157] width 90 height 47
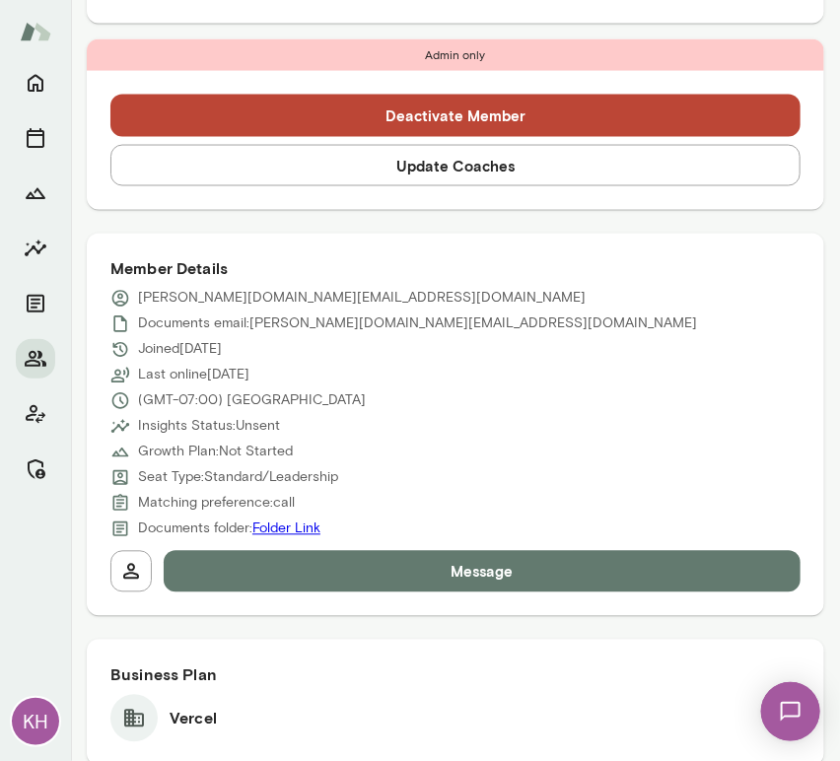
scroll to position [723, 0]
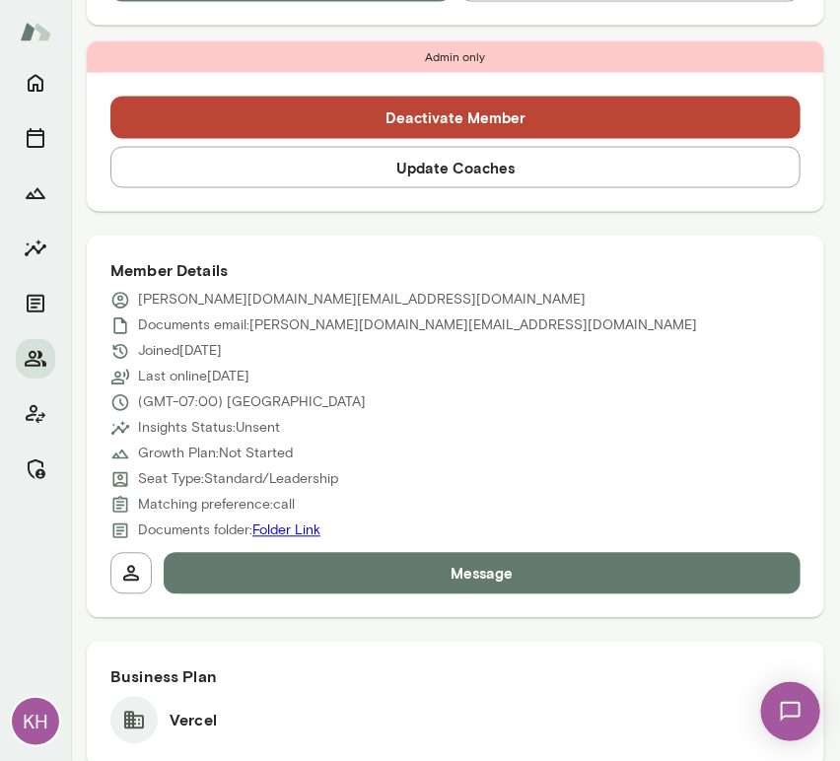
click at [398, 163] on button "Update Coaches" at bounding box center [455, 167] width 690 height 41
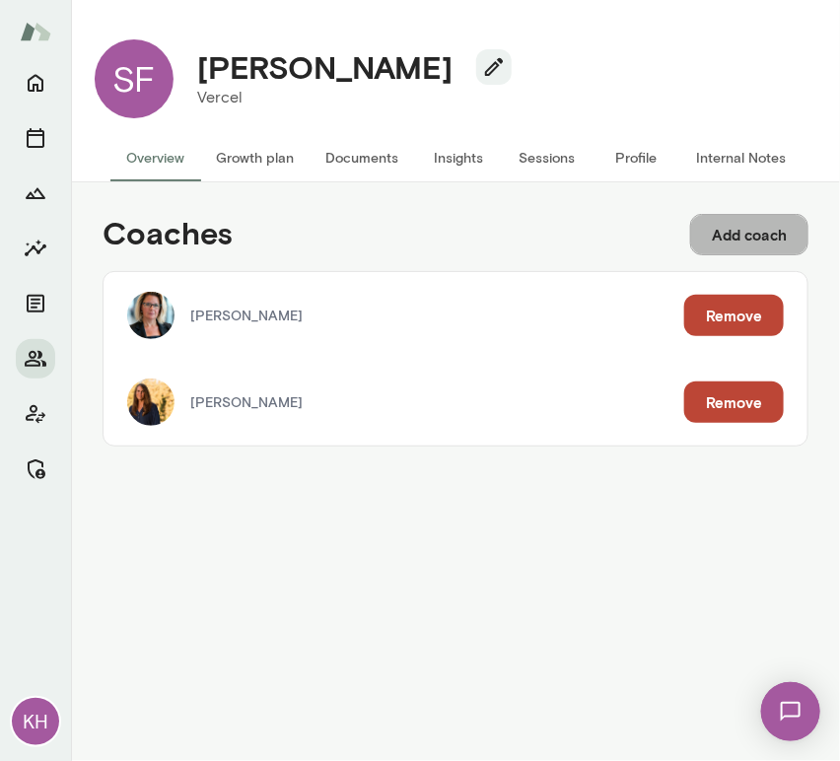
click at [725, 237] on button "Add coach" at bounding box center [749, 234] width 118 height 41
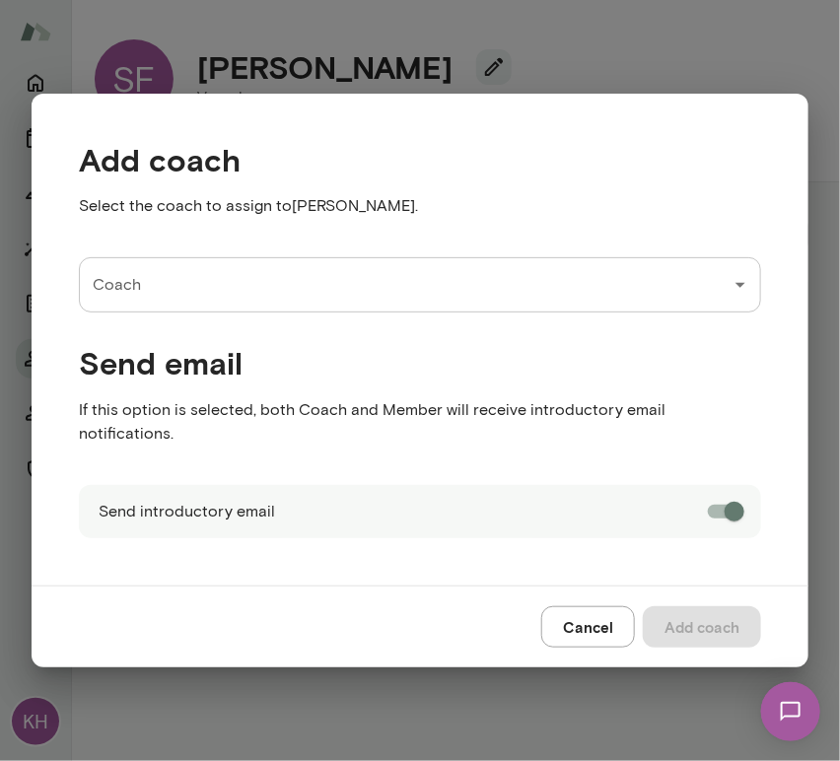
click at [264, 290] on input "Coach" at bounding box center [405, 284] width 635 height 37
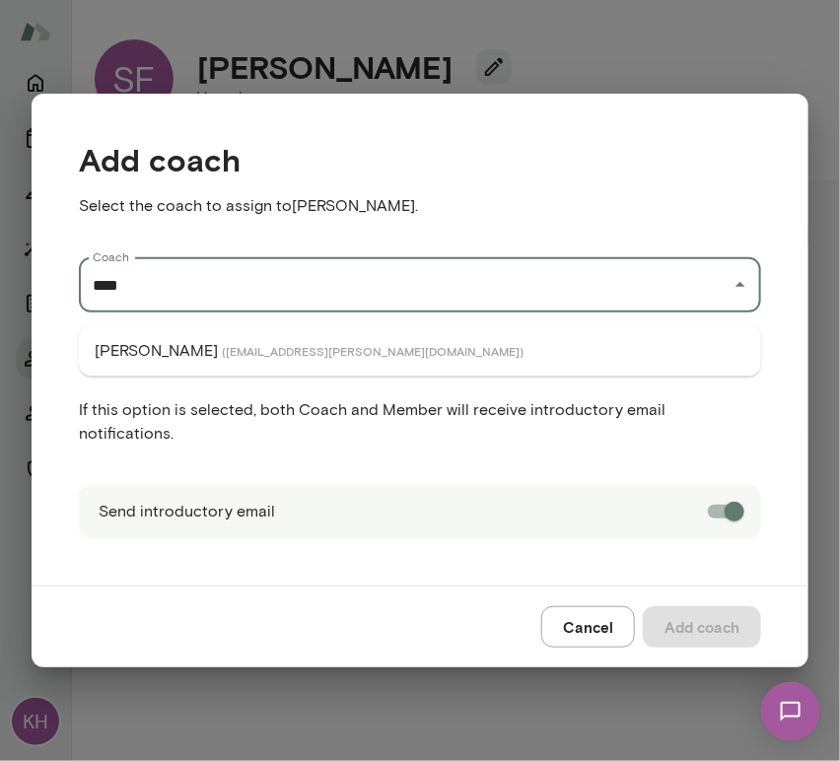
click at [225, 356] on span "( genelee@mento.co )" at bounding box center [373, 351] width 302 height 16
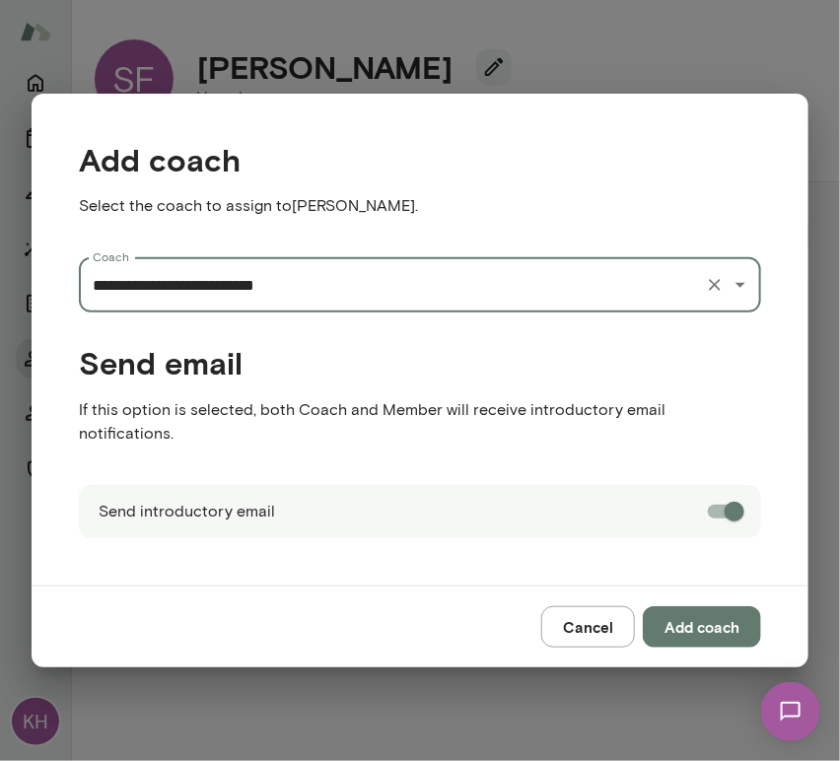
type input "**********"
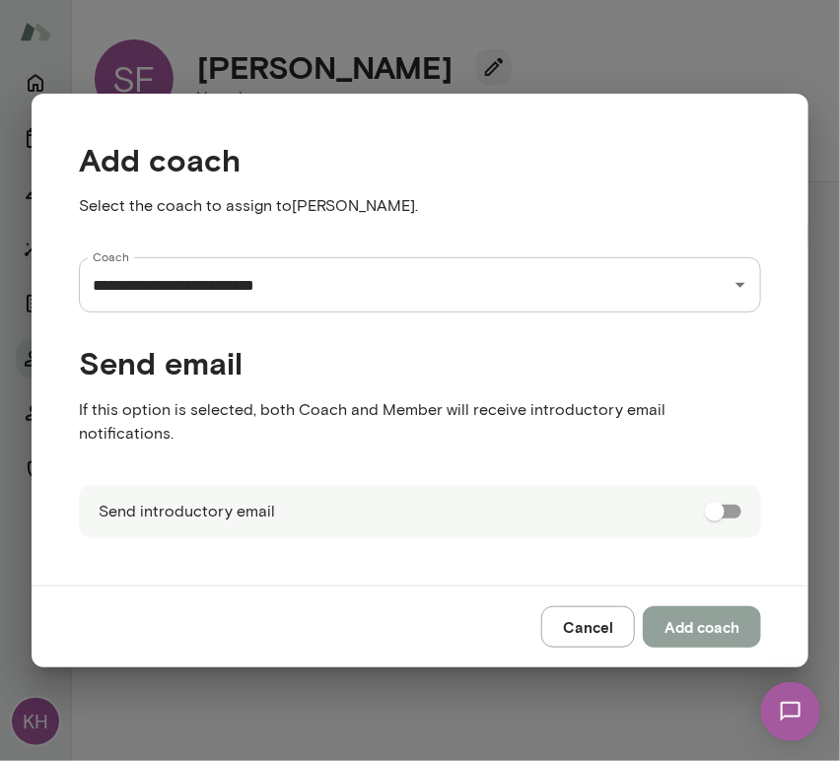
click at [710, 620] on button "Add coach" at bounding box center [701, 626] width 118 height 41
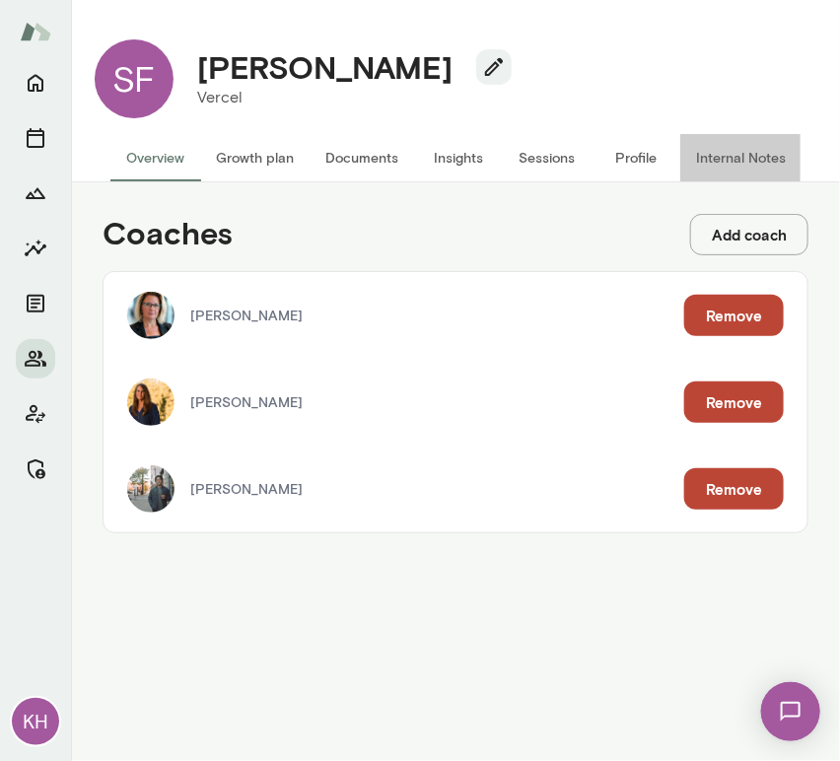
click at [733, 144] on button "Internal Notes" at bounding box center [740, 157] width 121 height 47
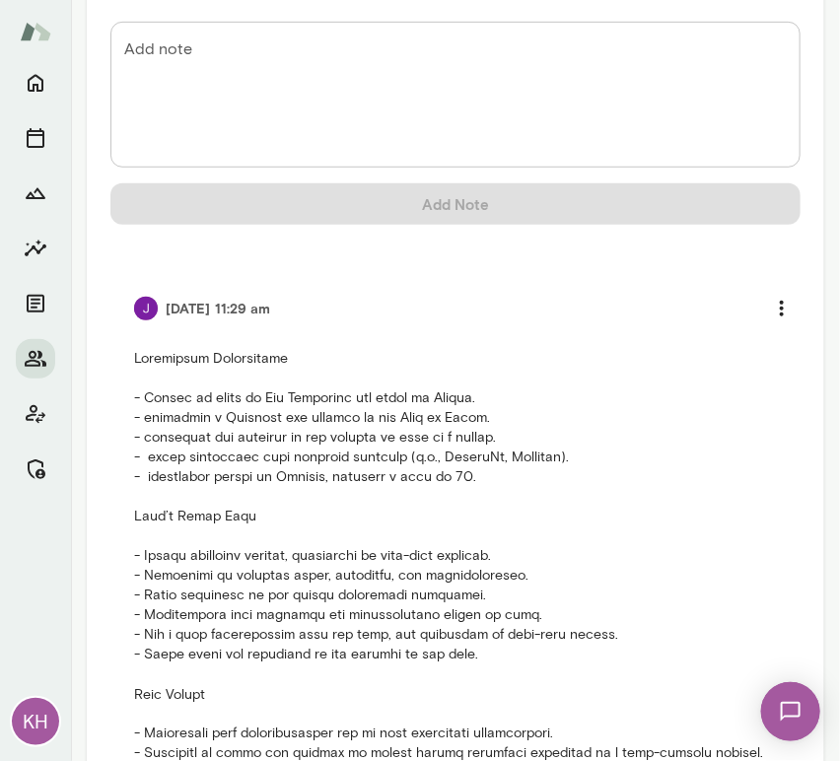
scroll to position [240, 0]
click at [126, 358] on li "6/24/25 at 11:29 am" at bounding box center [455, 643] width 690 height 760
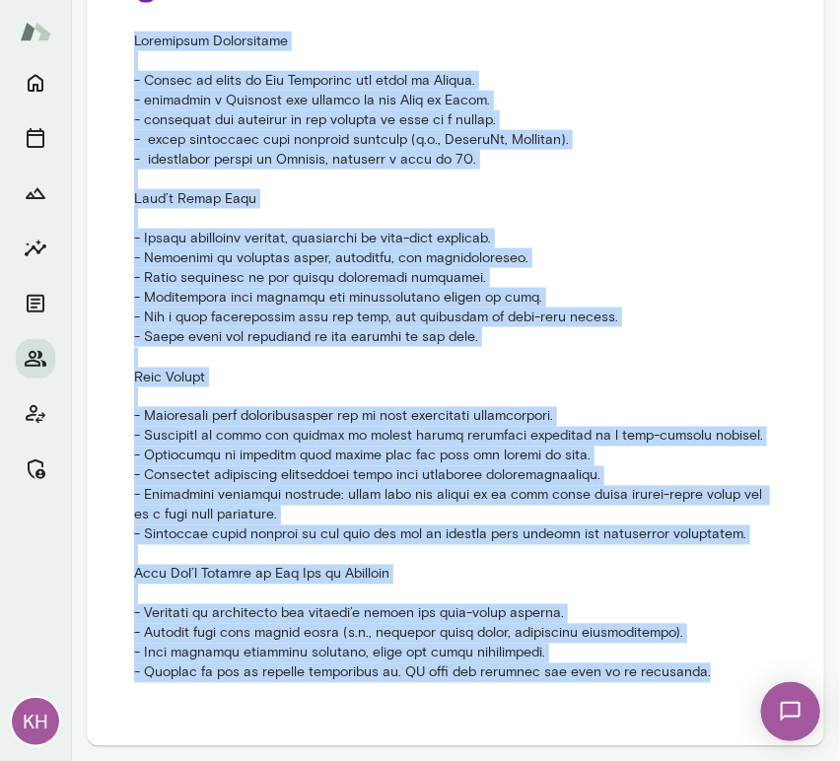
drag, startPoint x: 129, startPoint y: 356, endPoint x: 676, endPoint y: 675, distance: 633.2
click at [676, 675] on li "6/24/25 at 11:29 am" at bounding box center [455, 327] width 690 height 760
copy p "Background Information - Sheena is based in San Francisco and works at Vercel. …"
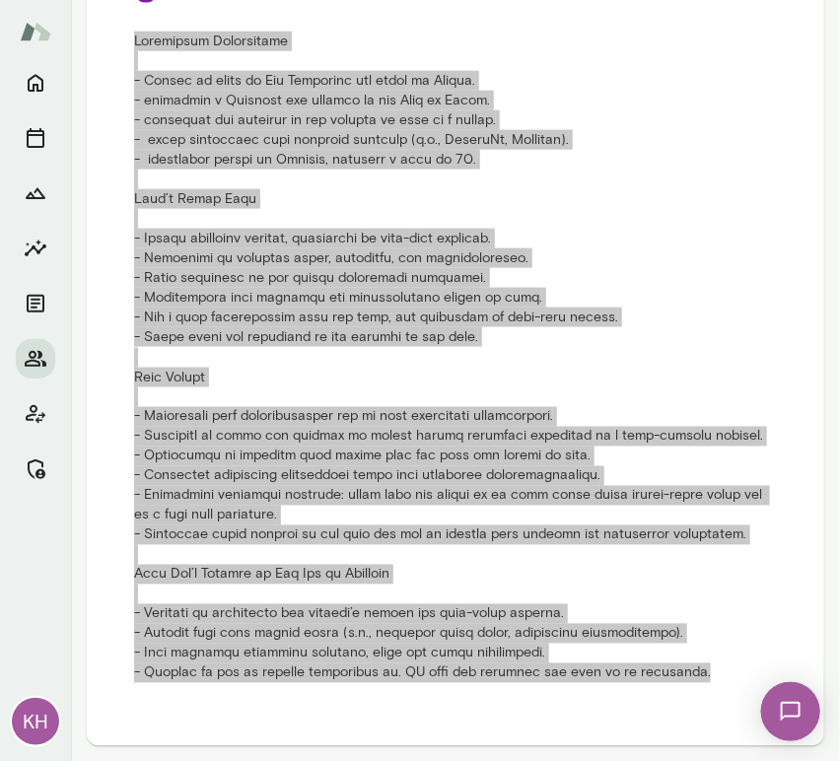
scroll to position [0, 0]
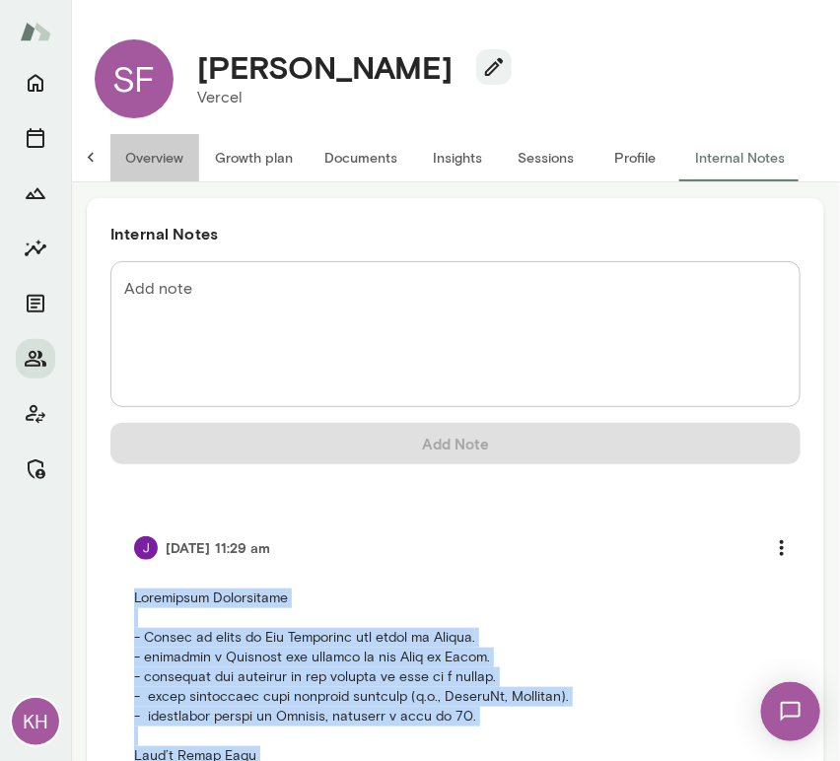
click at [143, 157] on button "Overview" at bounding box center [154, 157] width 90 height 47
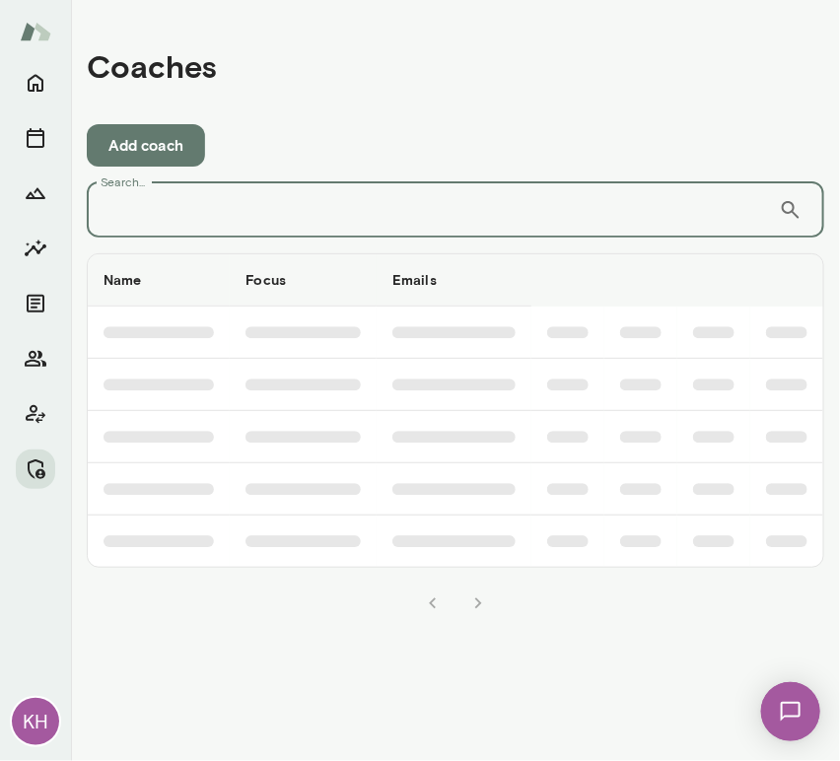
click at [199, 219] on input "Search..." at bounding box center [433, 209] width 692 height 55
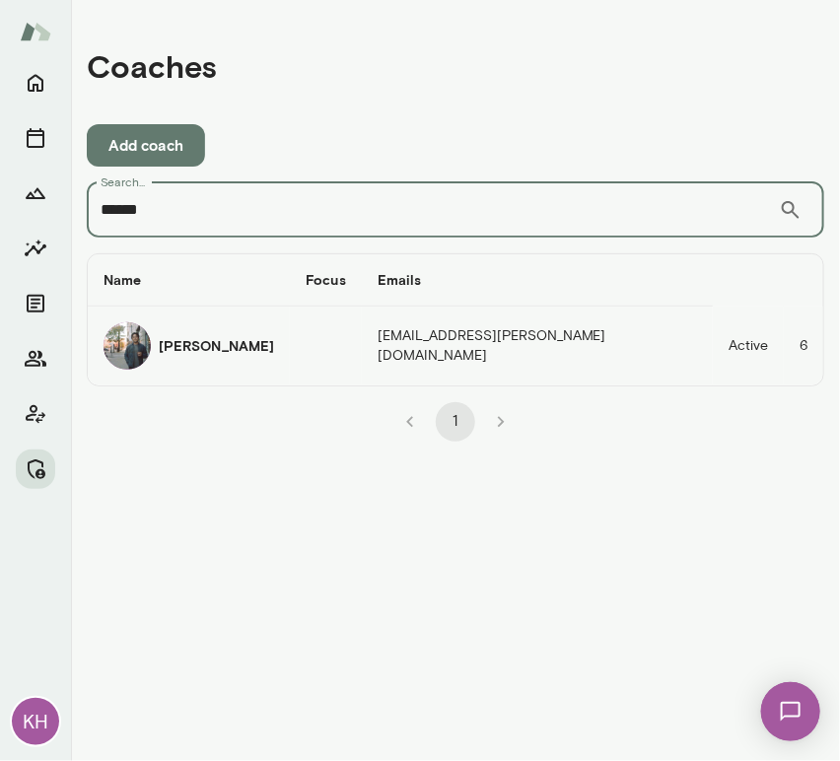
type input "******"
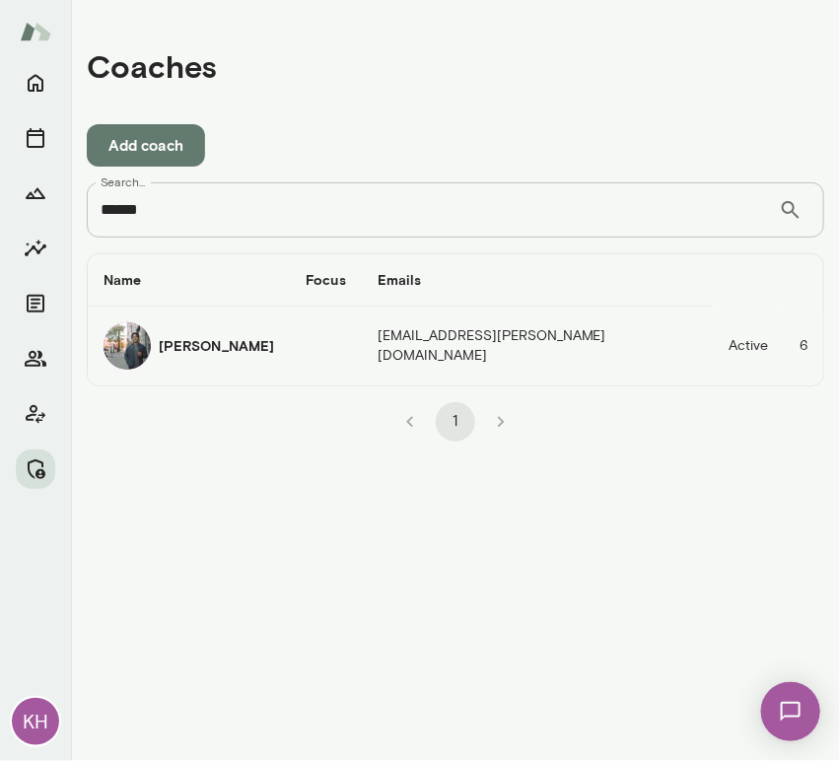
click at [152, 359] on div "[PERSON_NAME]" at bounding box center [188, 345] width 170 height 47
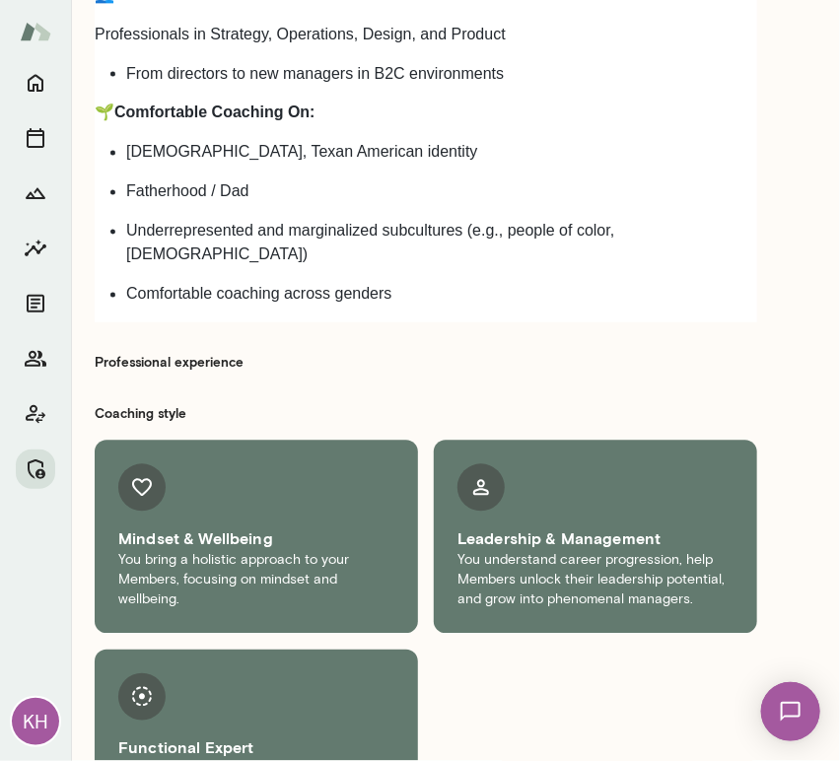
scroll to position [3003, 0]
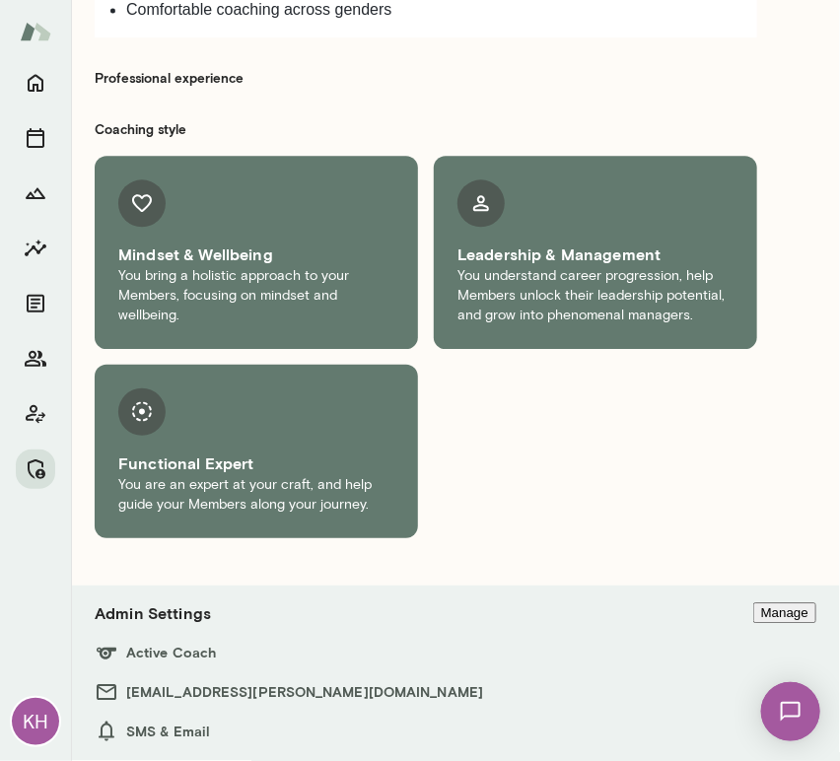
click at [764, 602] on button "Manage" at bounding box center [784, 612] width 63 height 21
click at [763, 184] on link "View" at bounding box center [795, 173] width 65 height 24
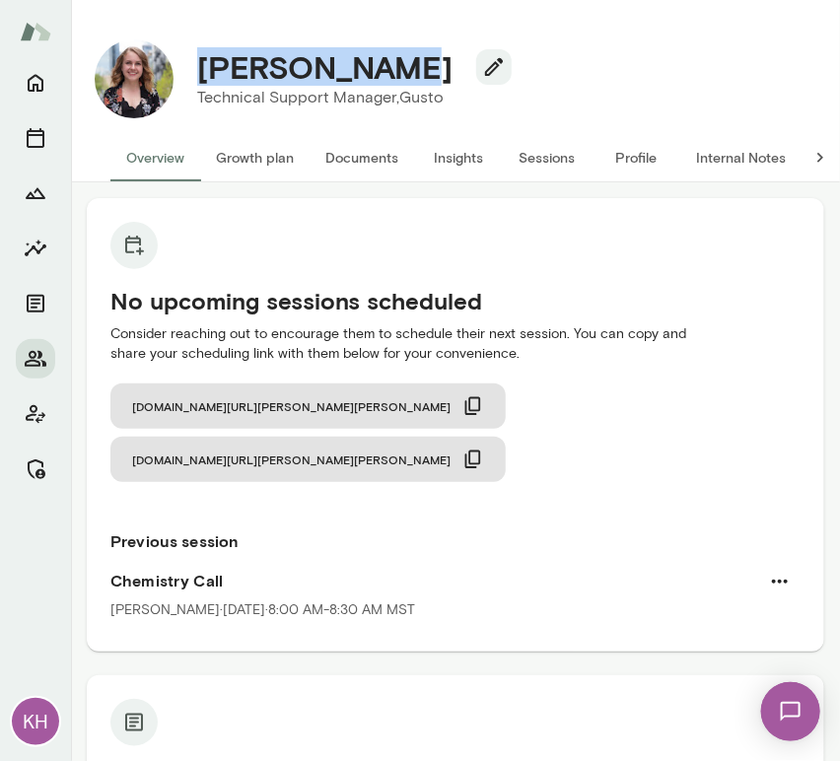
drag, startPoint x: 374, startPoint y: 64, endPoint x: 193, endPoint y: 57, distance: 181.4
click at [193, 57] on div "Natalie Gish" at bounding box center [346, 66] width 330 height 37
copy h4 "Natalie Gish"
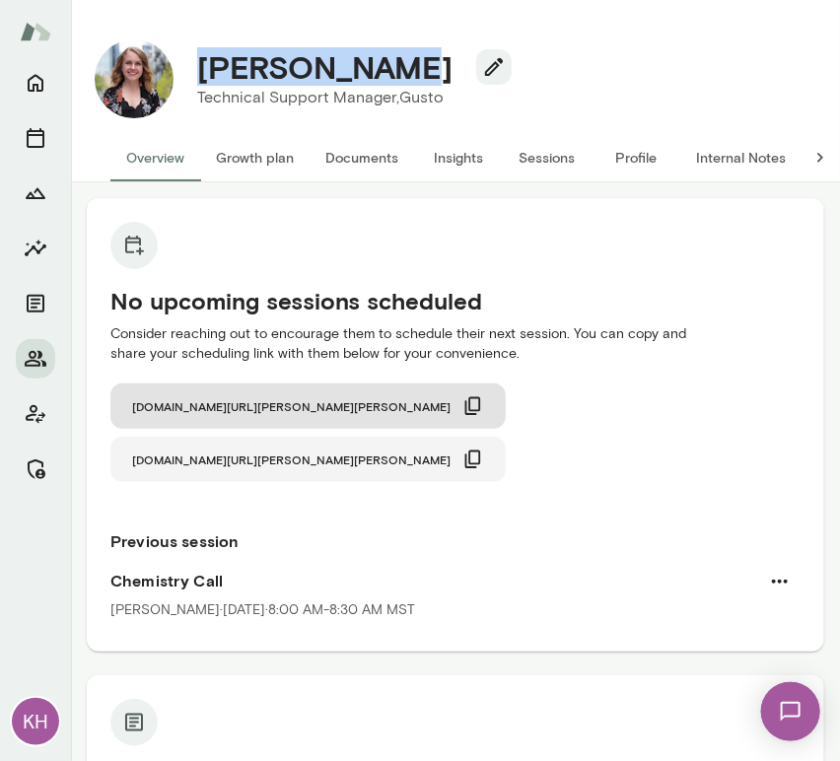
click at [481, 450] on icon "button" at bounding box center [473, 459] width 16 height 18
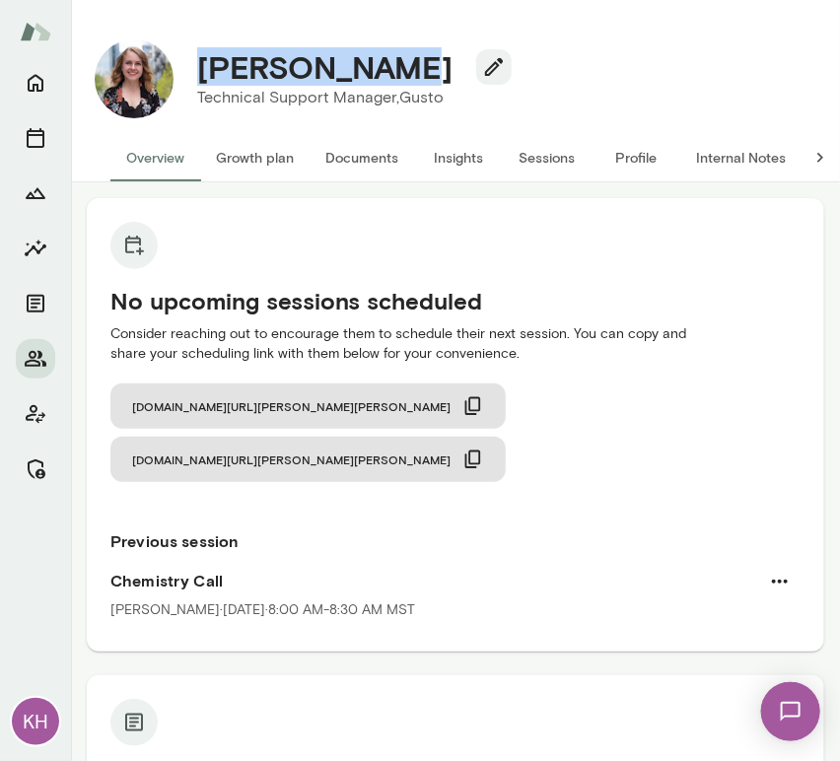
click at [533, 152] on button "Sessions" at bounding box center [547, 157] width 89 height 47
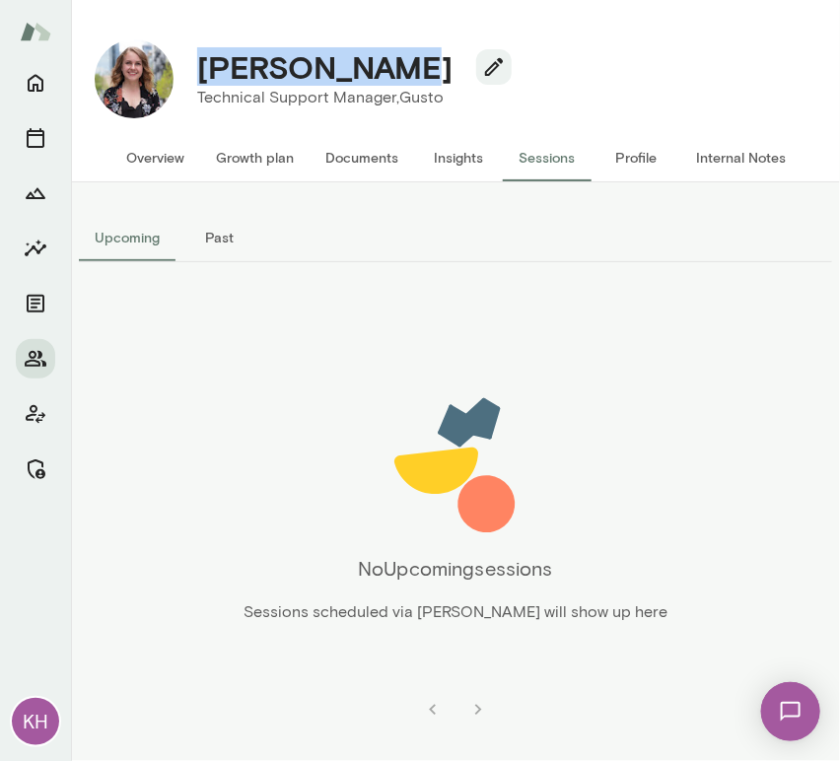
click at [219, 235] on button "Past" at bounding box center [219, 237] width 89 height 47
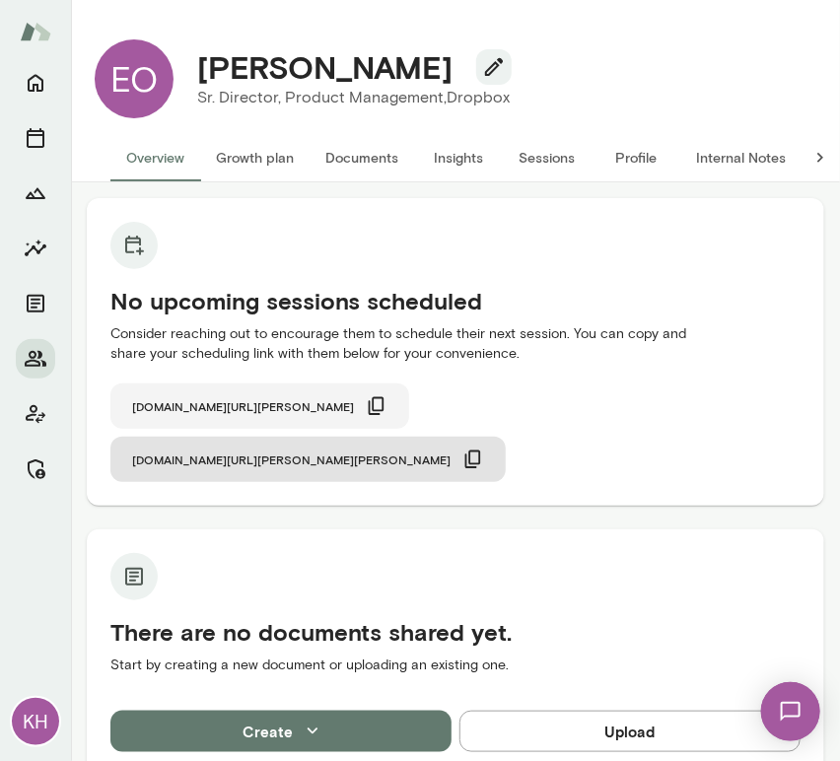
click at [366, 408] on icon "button" at bounding box center [377, 406] width 22 height 22
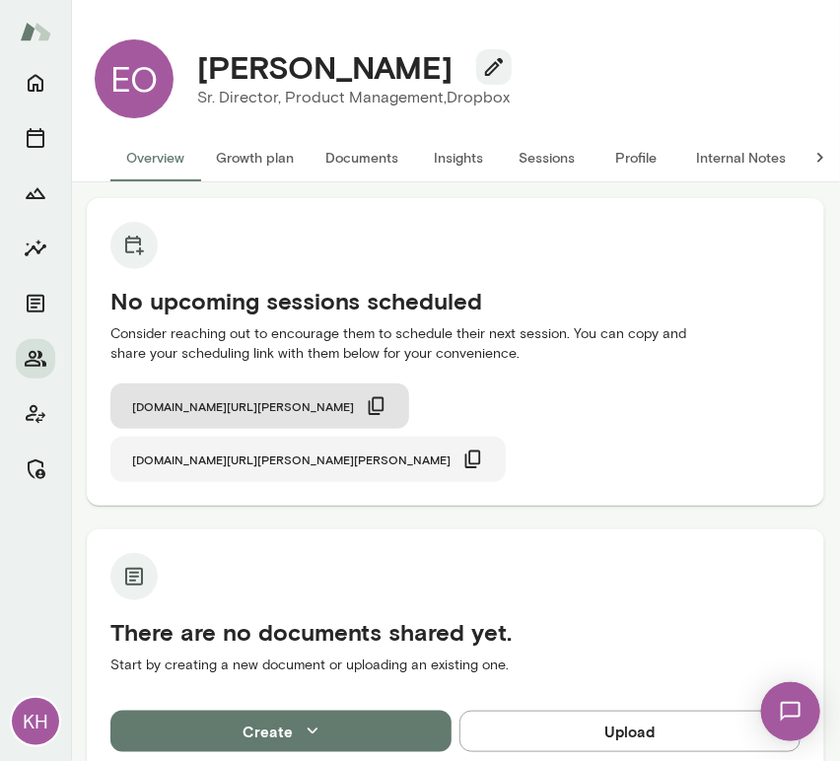
click at [481, 450] on icon "button" at bounding box center [473, 459] width 16 height 18
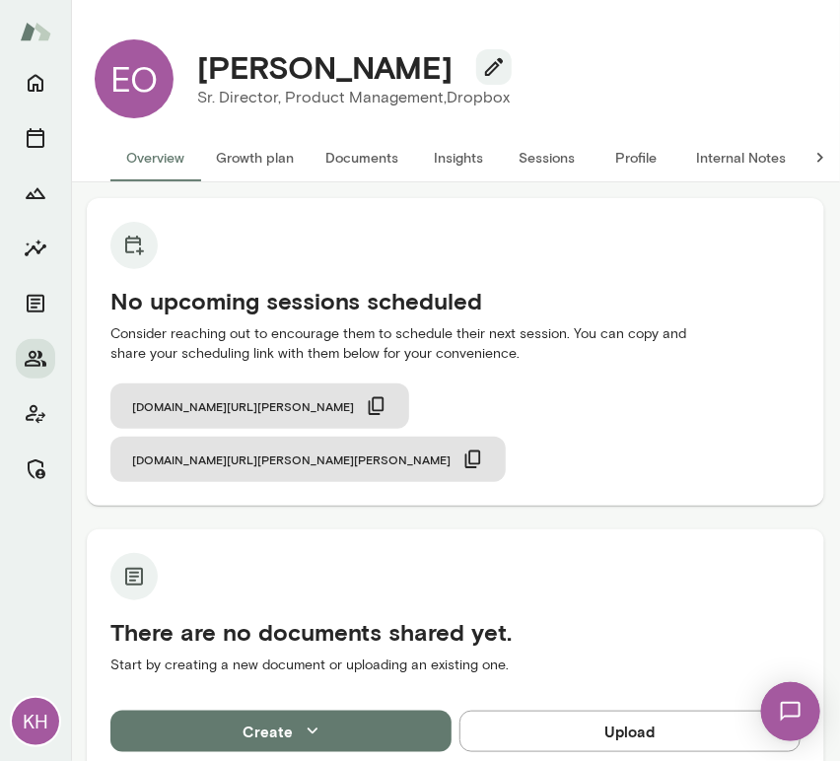
click at [548, 155] on button "Sessions" at bounding box center [547, 157] width 89 height 47
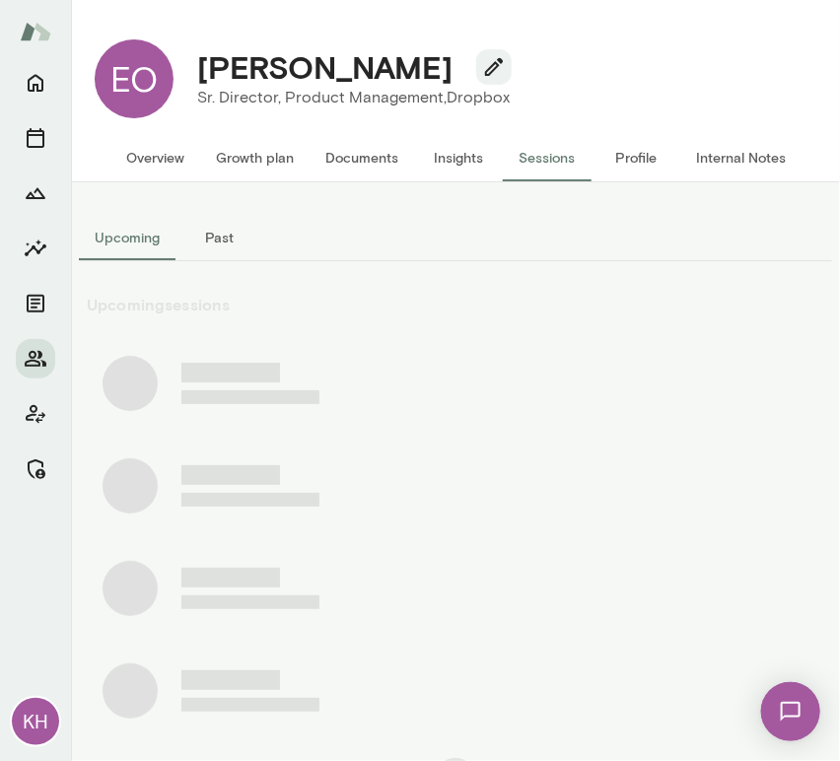
click at [233, 232] on button "Past" at bounding box center [219, 237] width 89 height 47
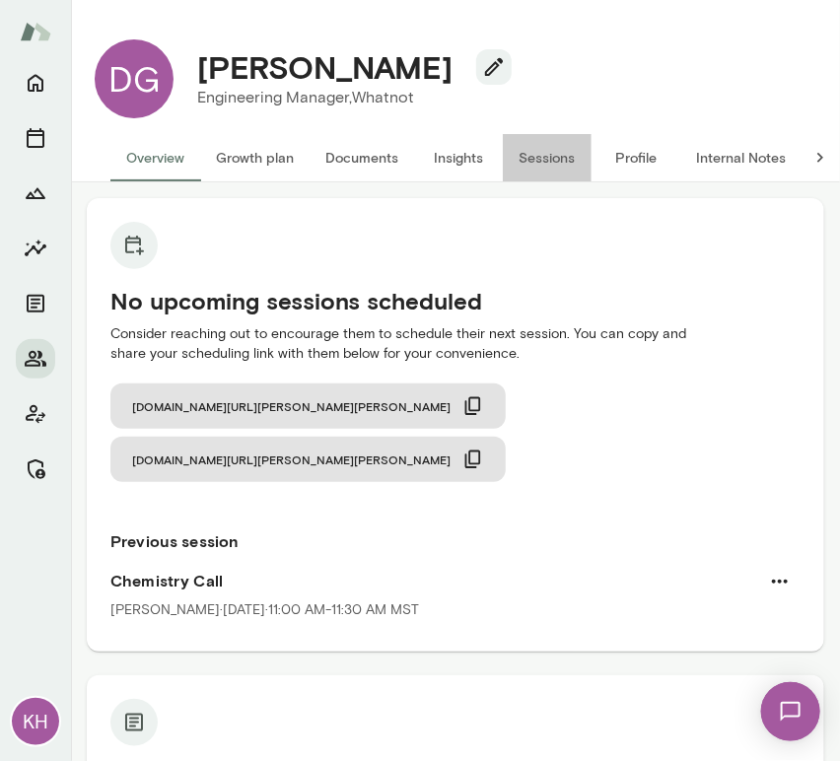
click at [530, 164] on button "Sessions" at bounding box center [547, 157] width 89 height 47
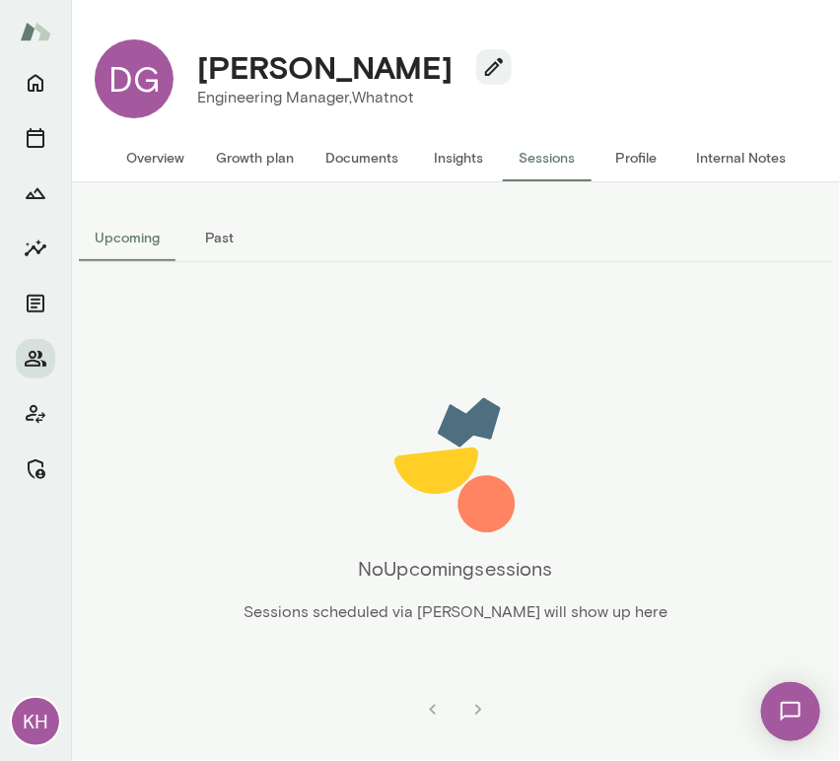
click at [218, 227] on button "Past" at bounding box center [219, 237] width 89 height 47
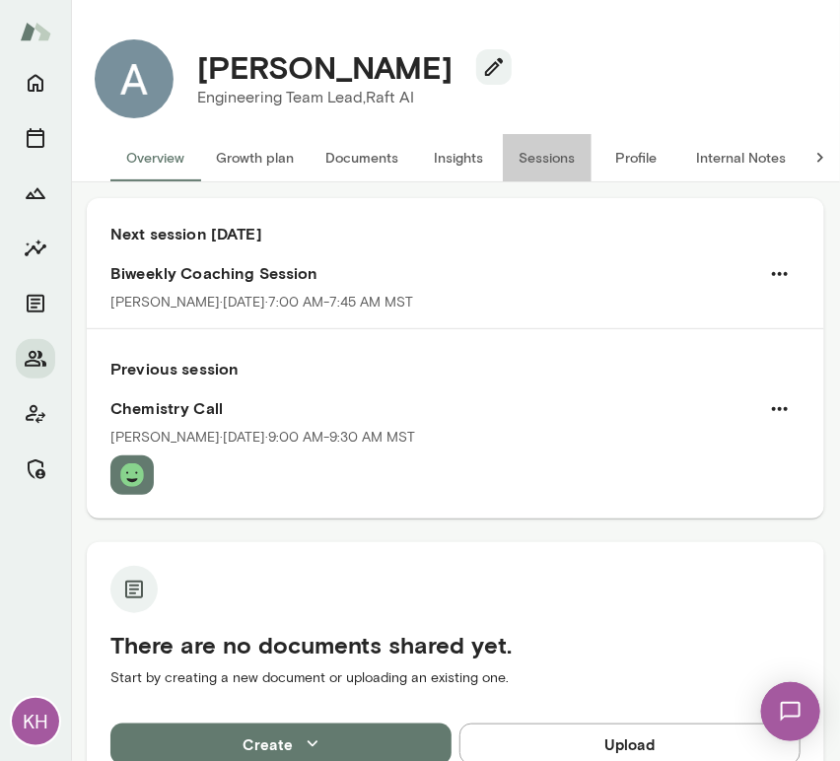
click at [536, 165] on button "Sessions" at bounding box center [547, 157] width 89 height 47
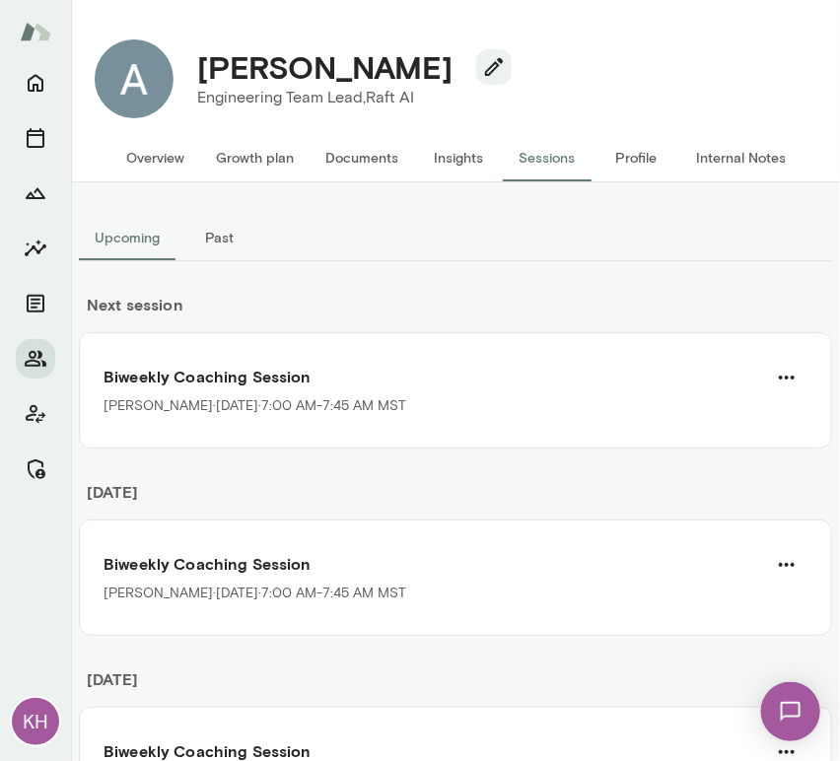
click at [156, 157] on button "Overview" at bounding box center [155, 157] width 90 height 47
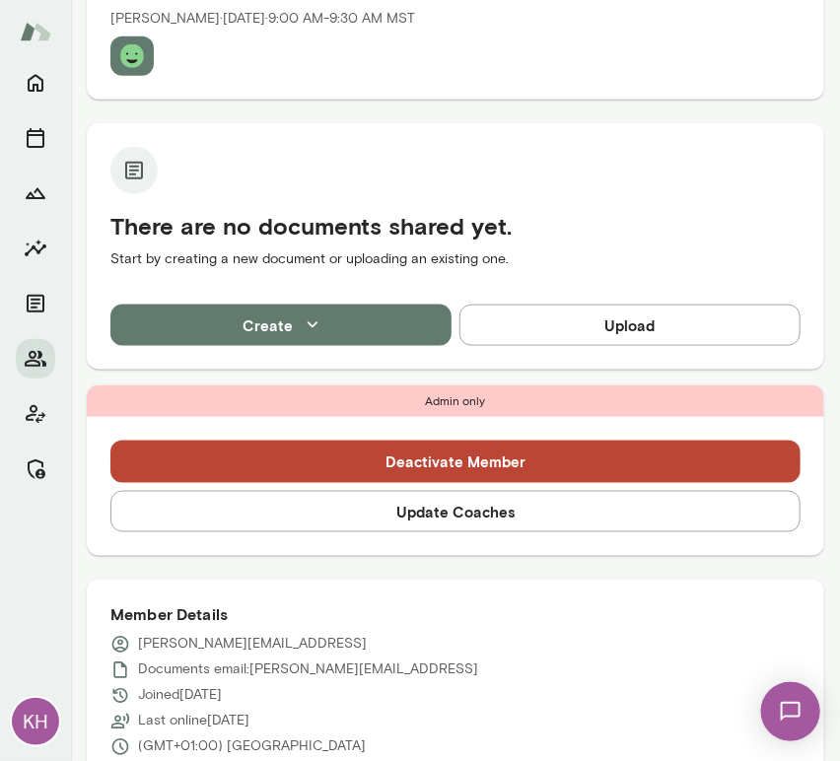
scroll to position [424, 0]
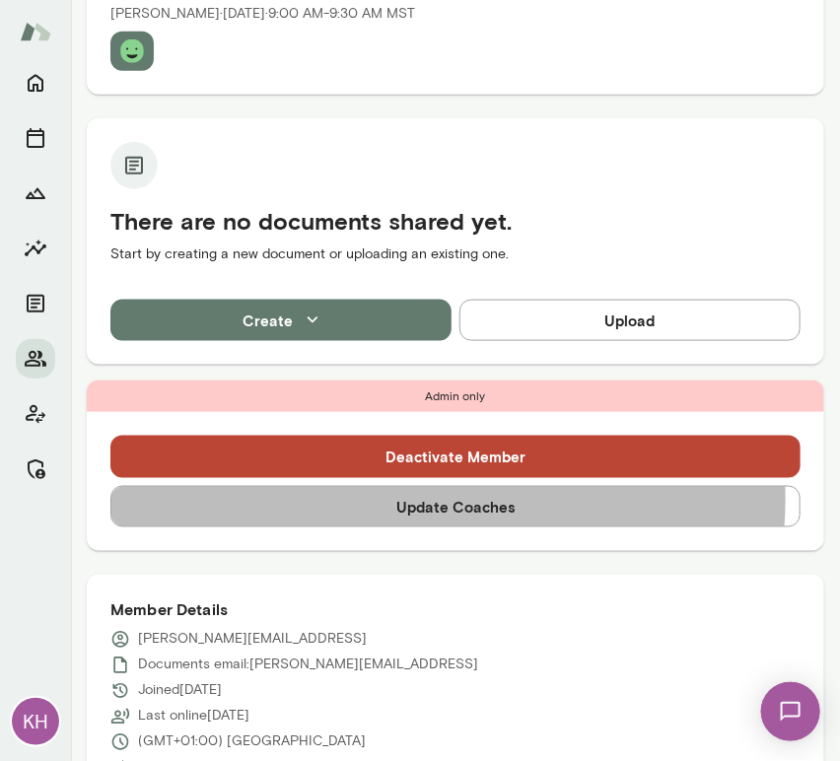
click at [399, 498] on button "Update Coaches" at bounding box center [455, 506] width 690 height 41
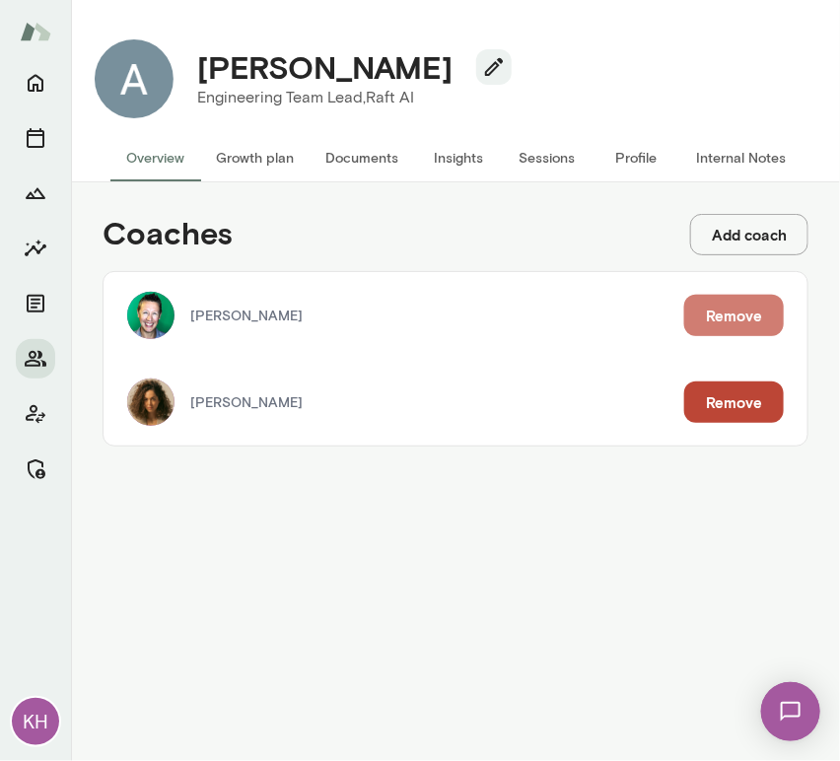
click at [704, 309] on button "Remove" at bounding box center [734, 315] width 100 height 41
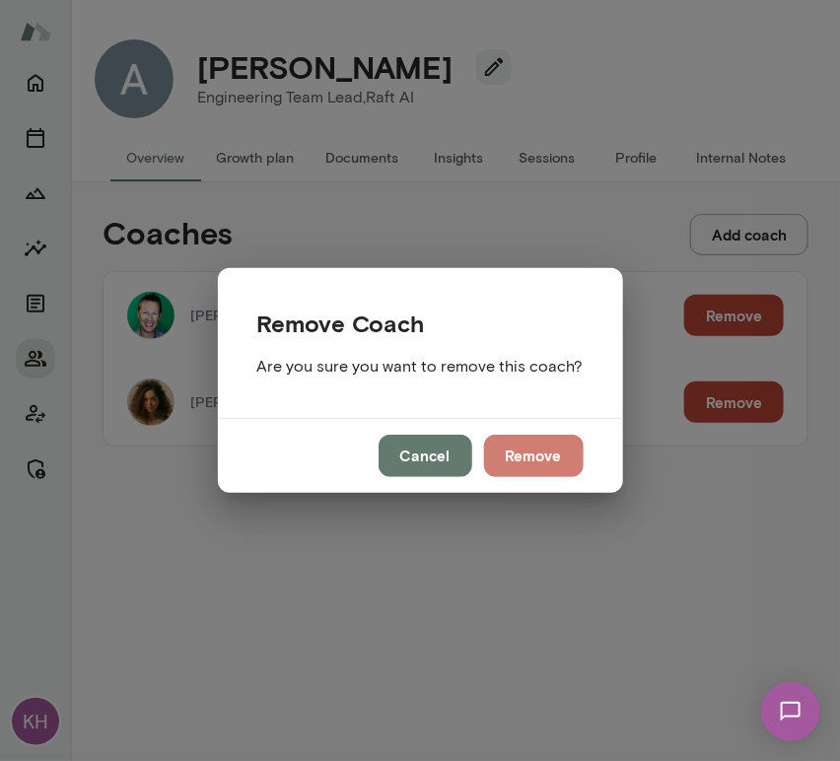
click at [517, 458] on button "Remove" at bounding box center [534, 455] width 100 height 41
